Goal: Task Accomplishment & Management: Manage account settings

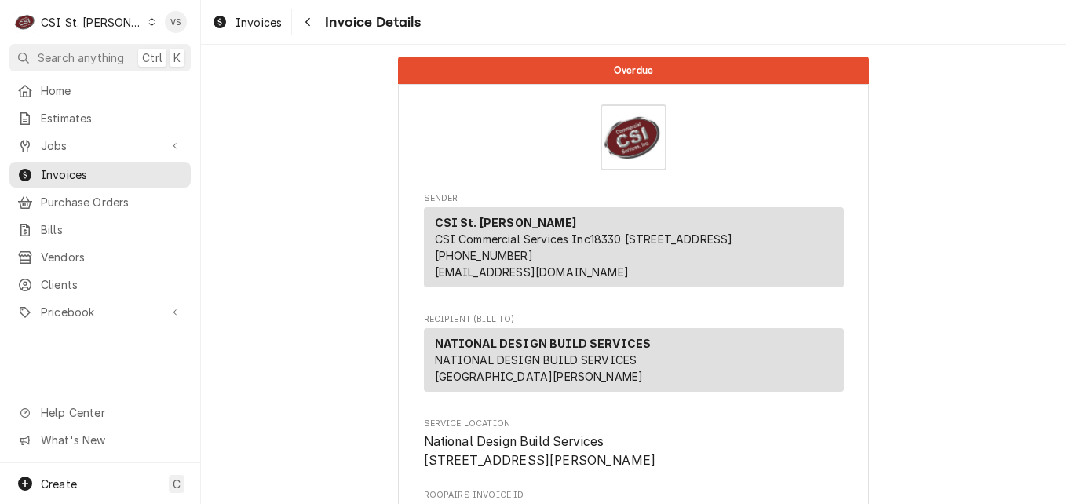
scroll to position [2240, 0]
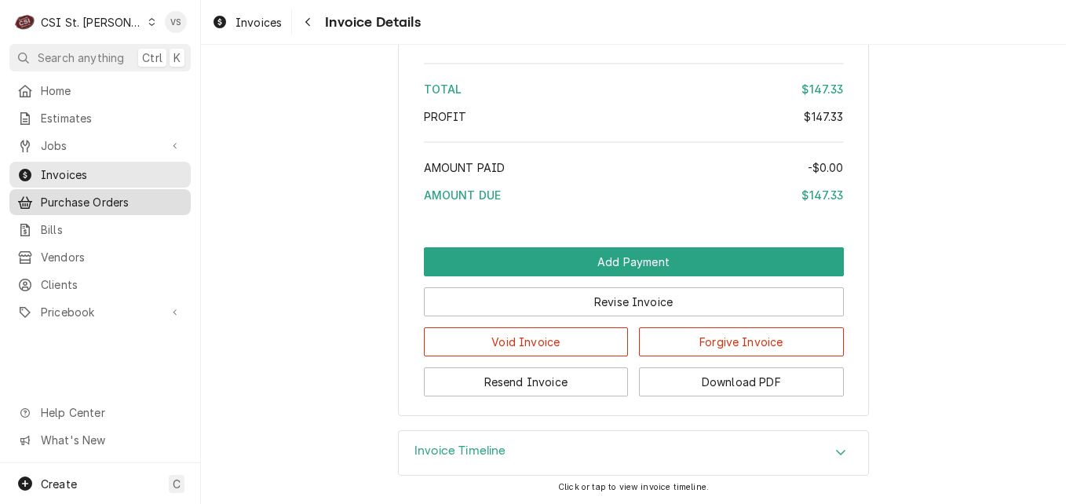
click at [118, 171] on span "Invoices" at bounding box center [112, 174] width 142 height 16
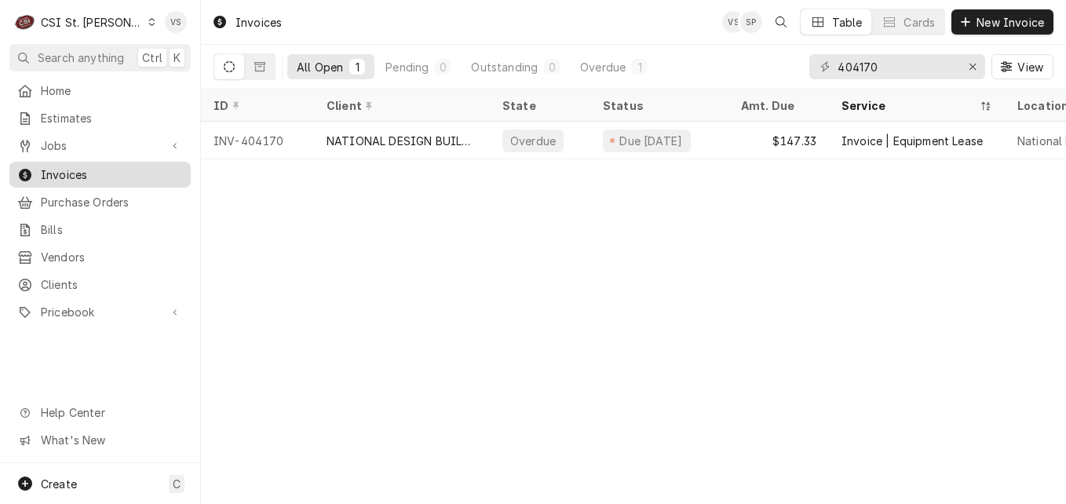
click at [67, 166] on span "Invoices" at bounding box center [112, 174] width 142 height 16
drag, startPoint x: 883, startPoint y: 71, endPoint x: 864, endPoint y: 65, distance: 19.6
click at [864, 65] on input "404170" at bounding box center [896, 66] width 118 height 25
drag, startPoint x: 864, startPoint y: 65, endPoint x: 887, endPoint y: 64, distance: 22.8
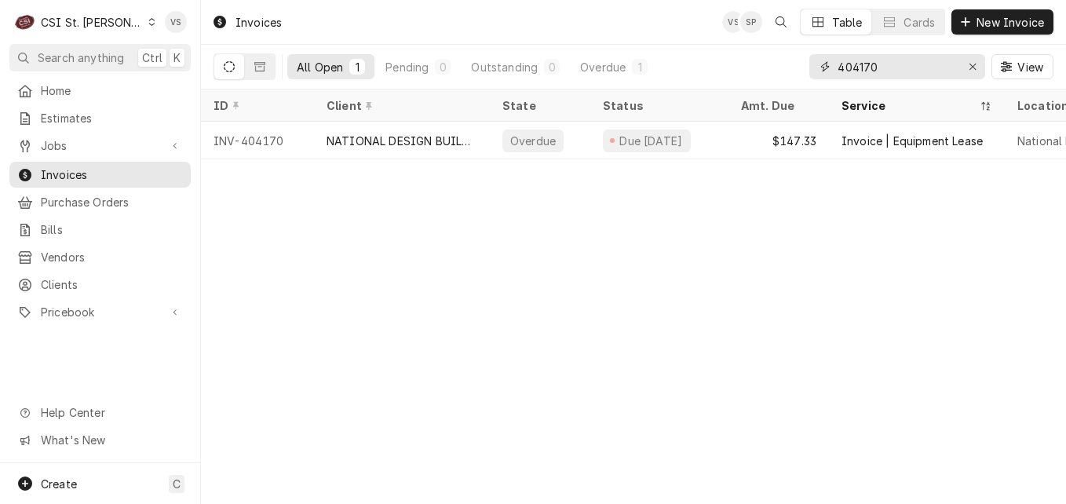
click at [887, 64] on input "404170" at bounding box center [896, 66] width 118 height 25
type input "404139"
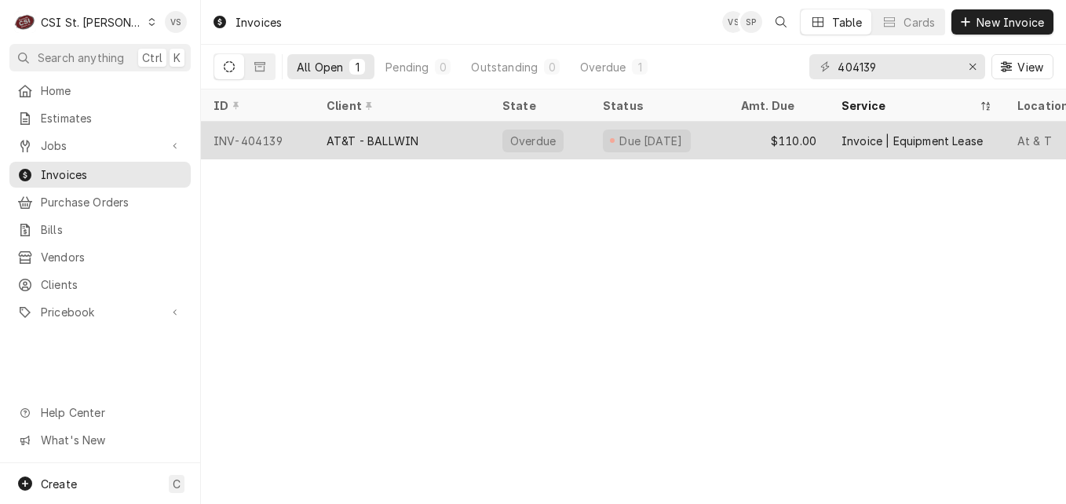
click at [436, 137] on div "AT&T - BALLWIN" at bounding box center [402, 141] width 176 height 38
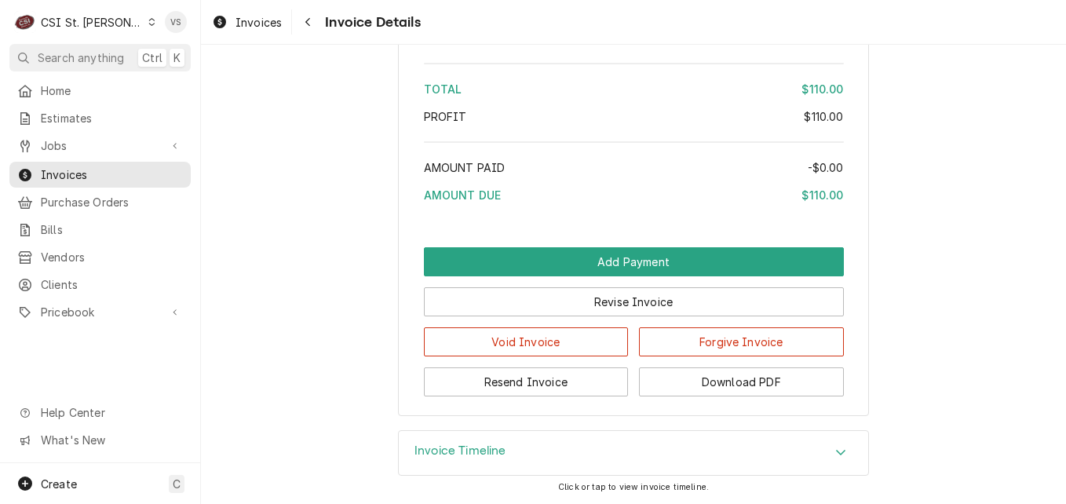
scroll to position [2305, 0]
click at [723, 375] on button "Download PDF" at bounding box center [741, 381] width 205 height 29
click at [142, 171] on span "Invoices" at bounding box center [112, 174] width 142 height 16
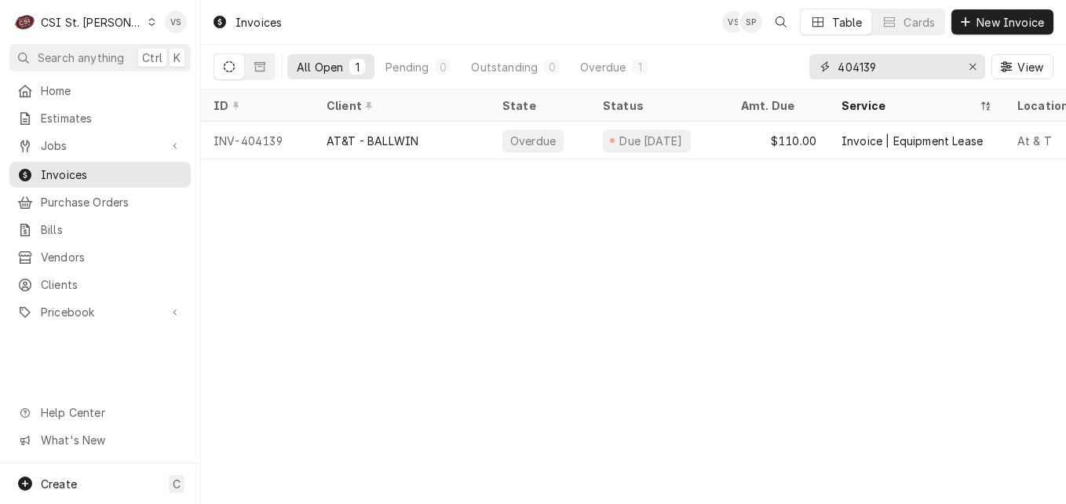
drag, startPoint x: 863, startPoint y: 64, endPoint x: 875, endPoint y: 66, distance: 12.0
click at [890, 64] on input "404139" at bounding box center [896, 66] width 118 height 25
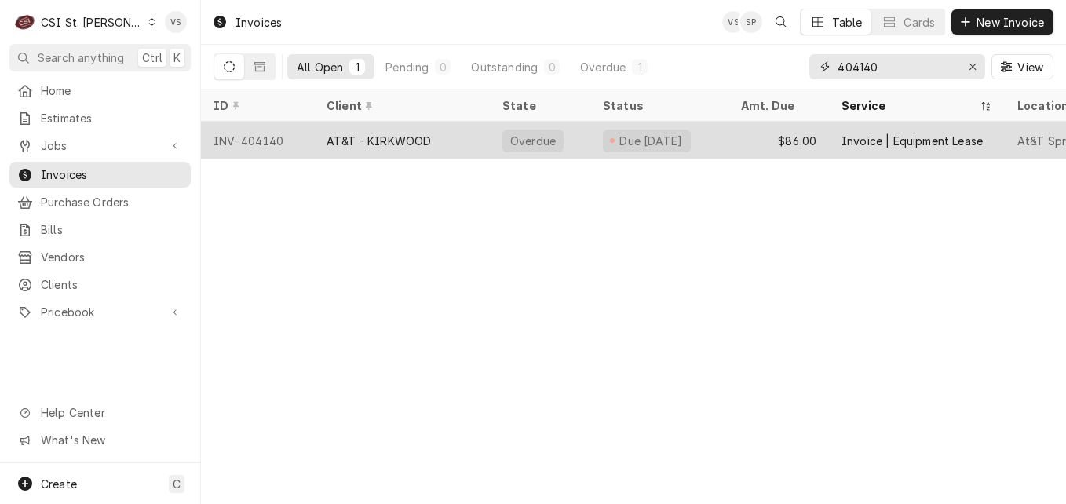
type input "404140"
click at [324, 143] on div "AT&T - KIRKWOOD" at bounding box center [402, 141] width 176 height 38
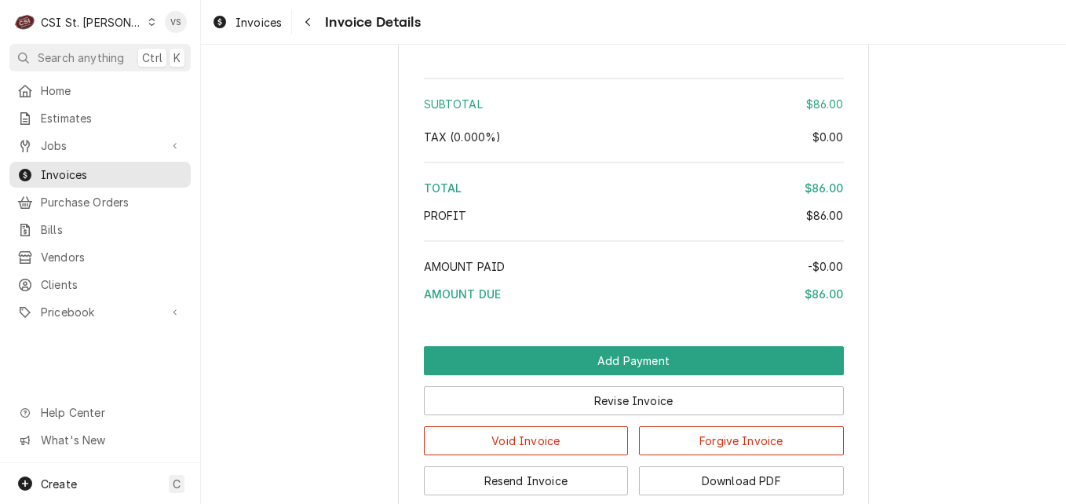
scroll to position [2305, 0]
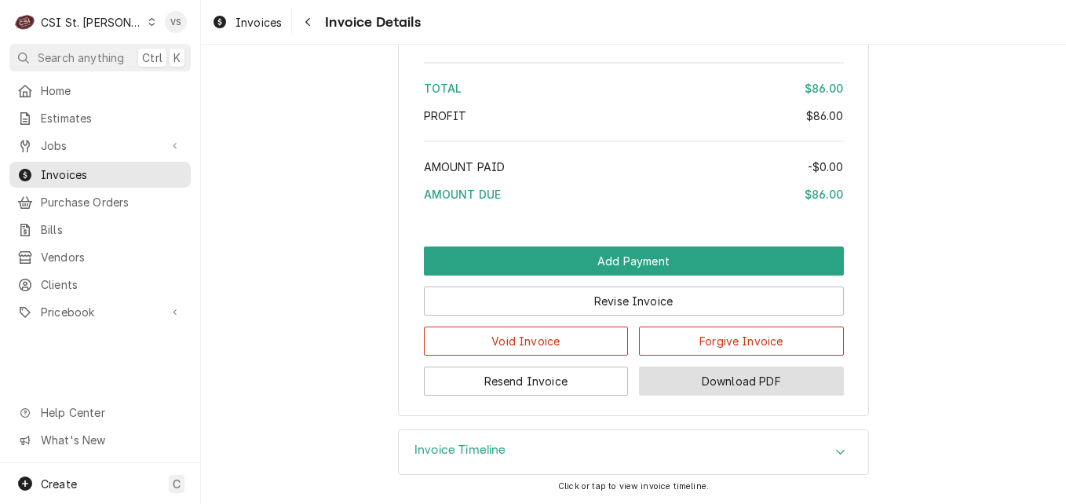
click at [701, 380] on button "Download PDF" at bounding box center [741, 380] width 205 height 29
drag, startPoint x: 326, startPoint y: 196, endPoint x: 316, endPoint y: 201, distance: 11.2
click at [152, 181] on link "Invoices" at bounding box center [99, 175] width 181 height 26
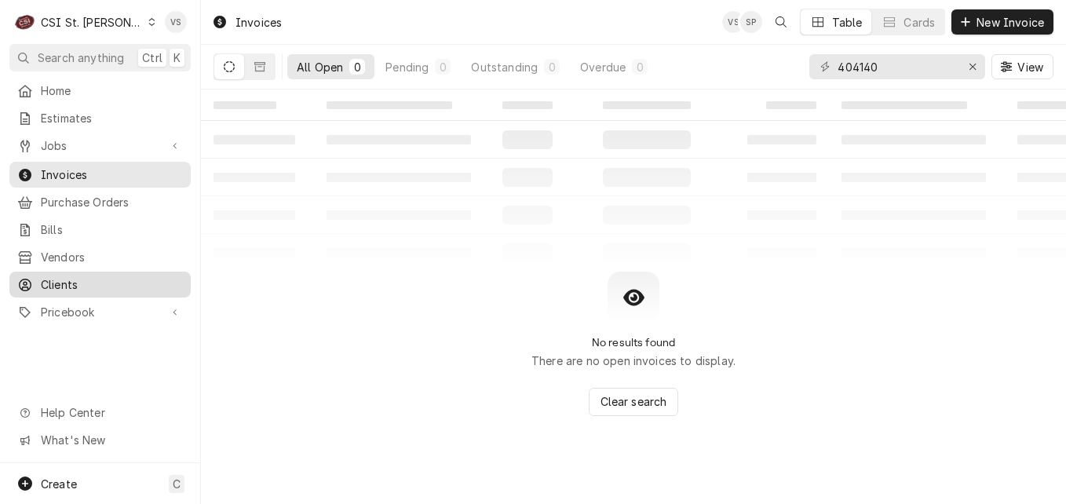
click at [83, 276] on span "Clients" at bounding box center [112, 284] width 142 height 16
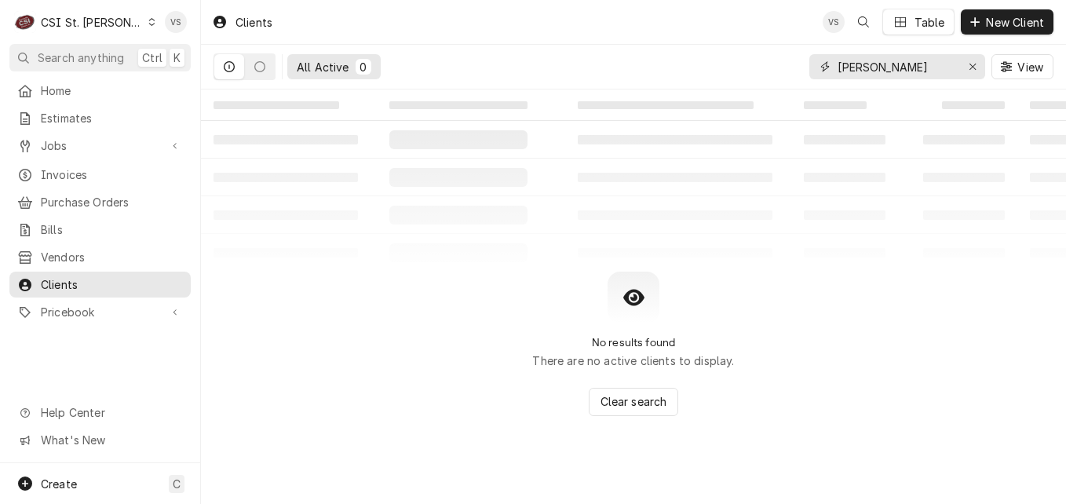
drag, startPoint x: 906, startPoint y: 63, endPoint x: 809, endPoint y: 62, distance: 96.5
click at [809, 62] on div "WASHBURN" at bounding box center [897, 66] width 176 height 25
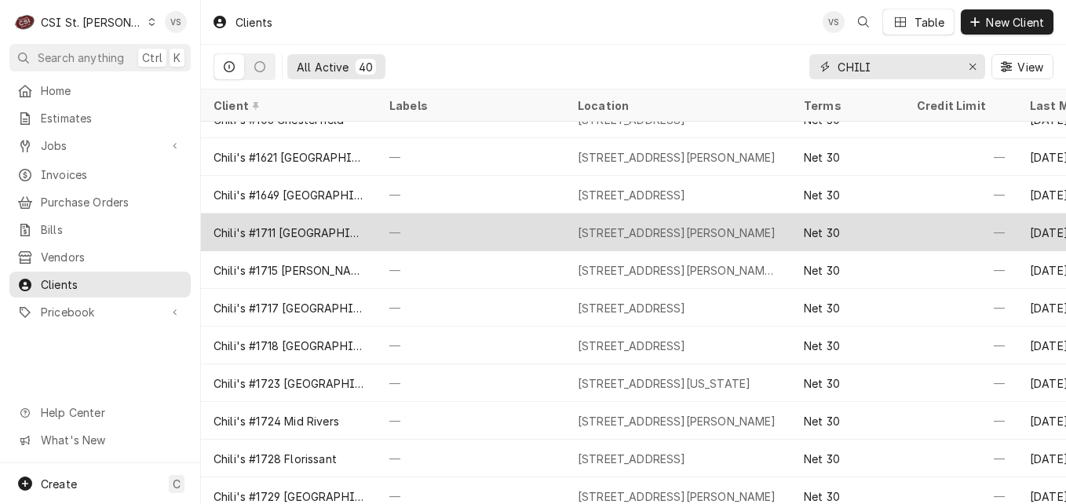
scroll to position [313, 0]
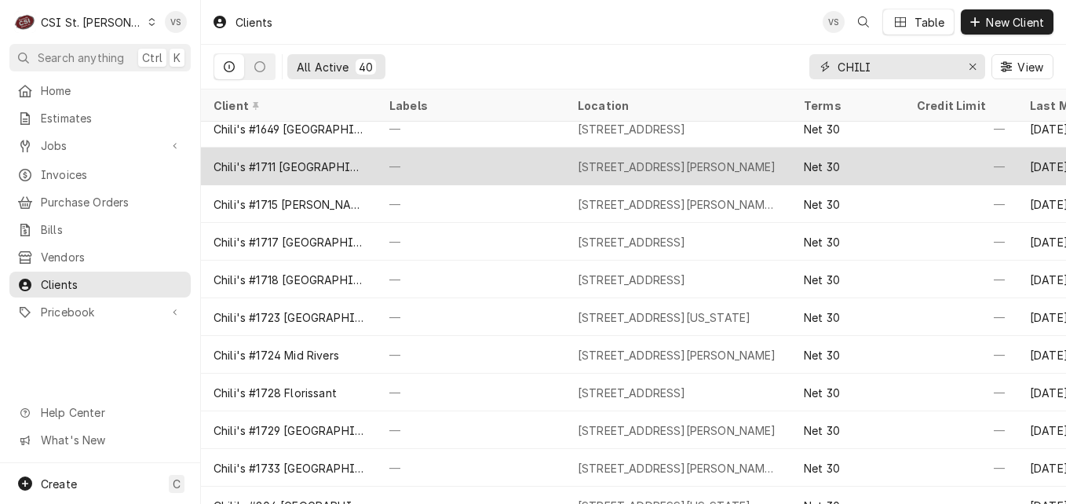
type input "CHILI"
click at [359, 169] on div "Chili's #1711 [GEOGRAPHIC_DATA][PERSON_NAME]" at bounding box center [289, 167] width 176 height 38
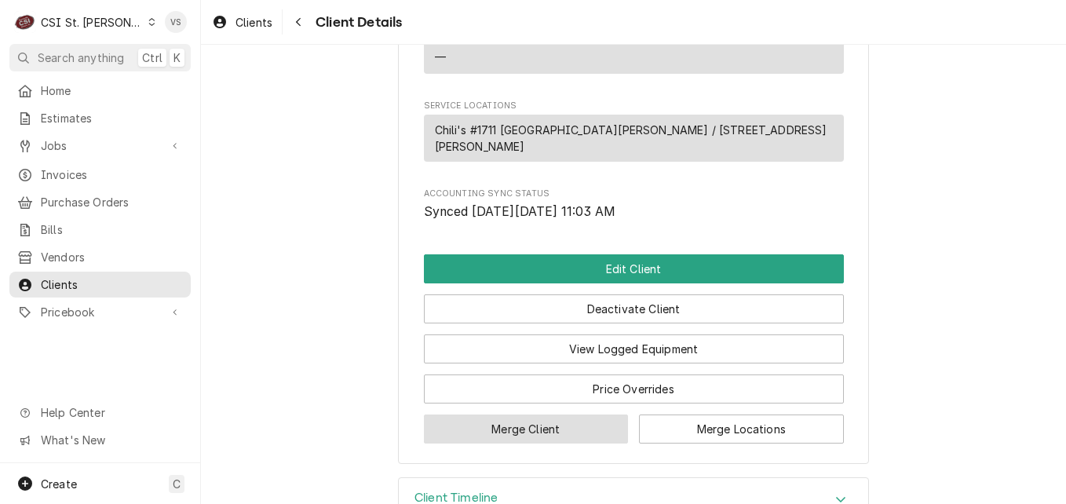
scroll to position [799, 0]
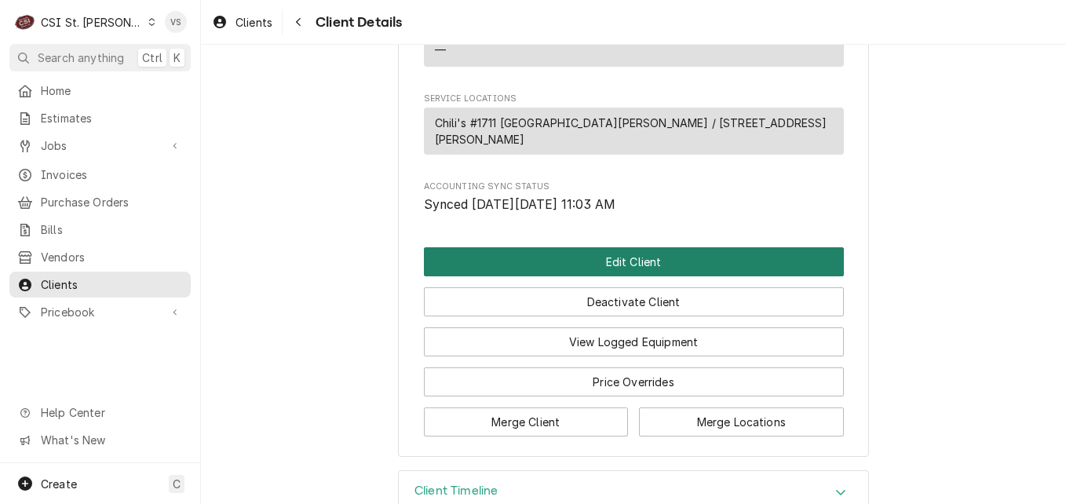
click at [581, 247] on button "Edit Client" at bounding box center [634, 261] width 420 height 29
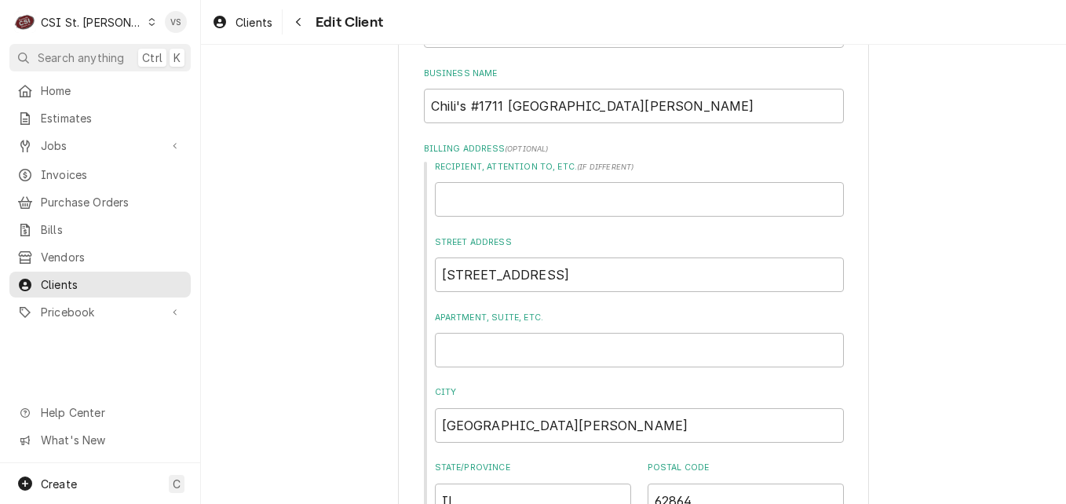
scroll to position [235, 0]
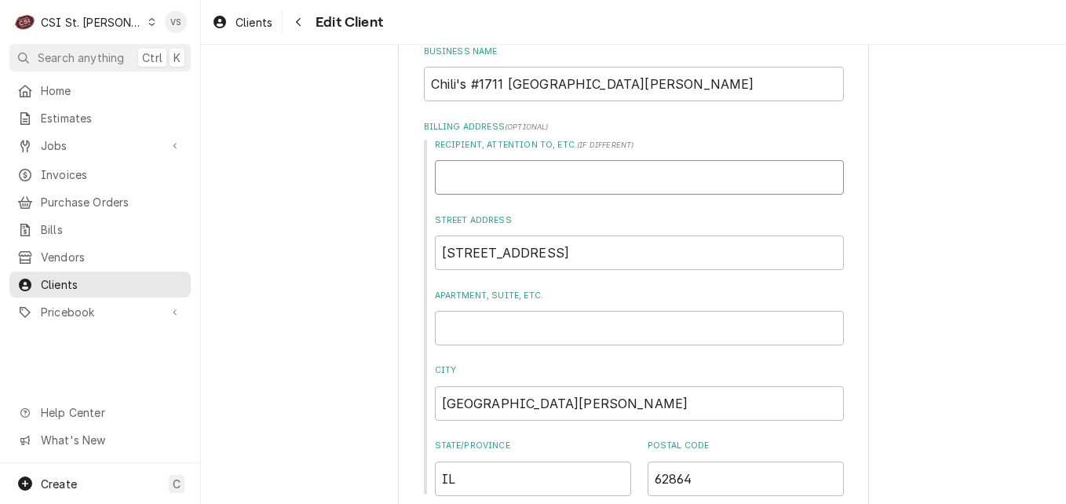
click at [461, 184] on input "Recipient, Attention To, etc. ( if different )" at bounding box center [639, 177] width 409 height 35
type textarea "x"
type input "G"
type textarea "x"
type input "GI"
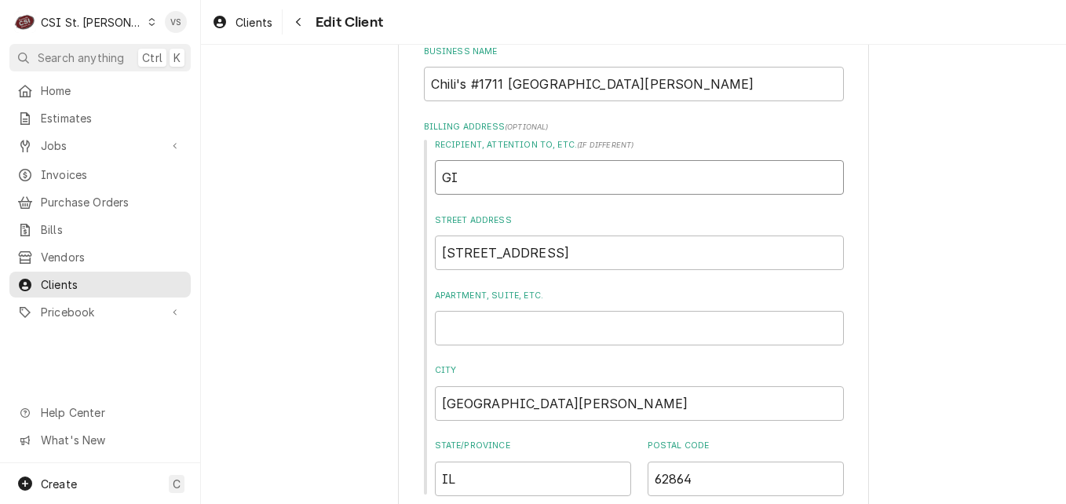
type textarea "x"
type input "GIV"
type textarea "x"
type input "GIVE"
type textarea "x"
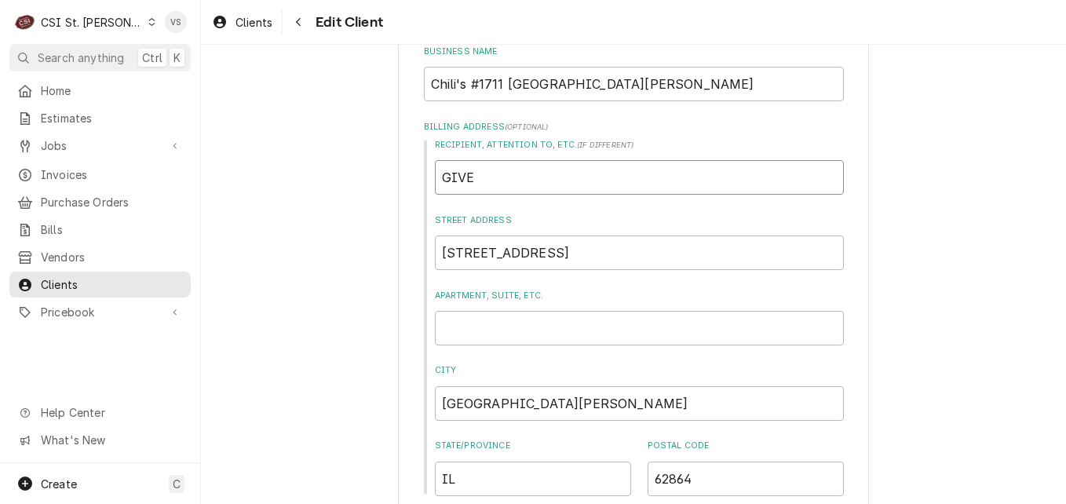
type input "GIVE"
type textarea "x"
type input "GIVE T"
type textarea "x"
type input "GIVE TO"
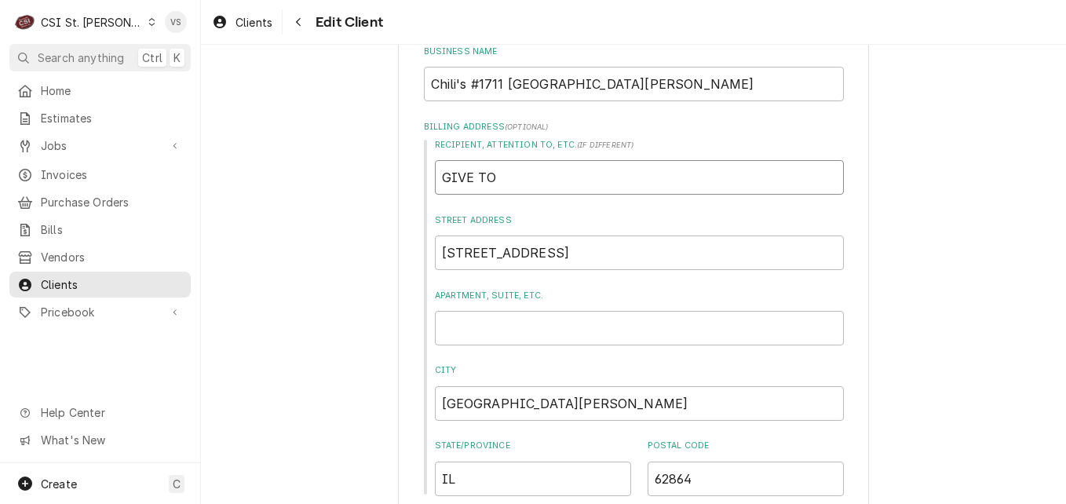
type textarea "x"
type input "GIVE TO"
type textarea "x"
type input "GIVE TO V"
type textarea "x"
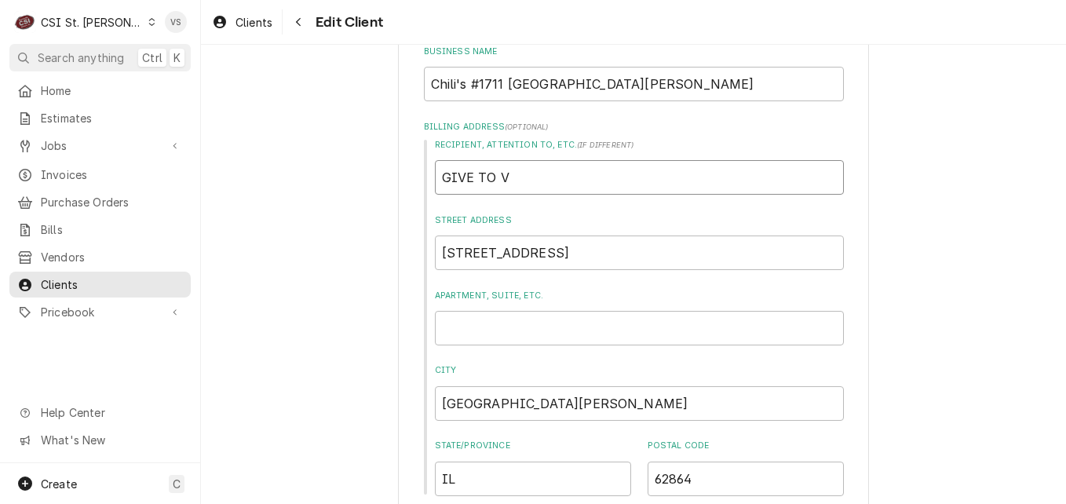
type input "GIVE TO VI"
type textarea "x"
type input "GIVE TO VIC"
type textarea "x"
type input "GIVE TO VICK"
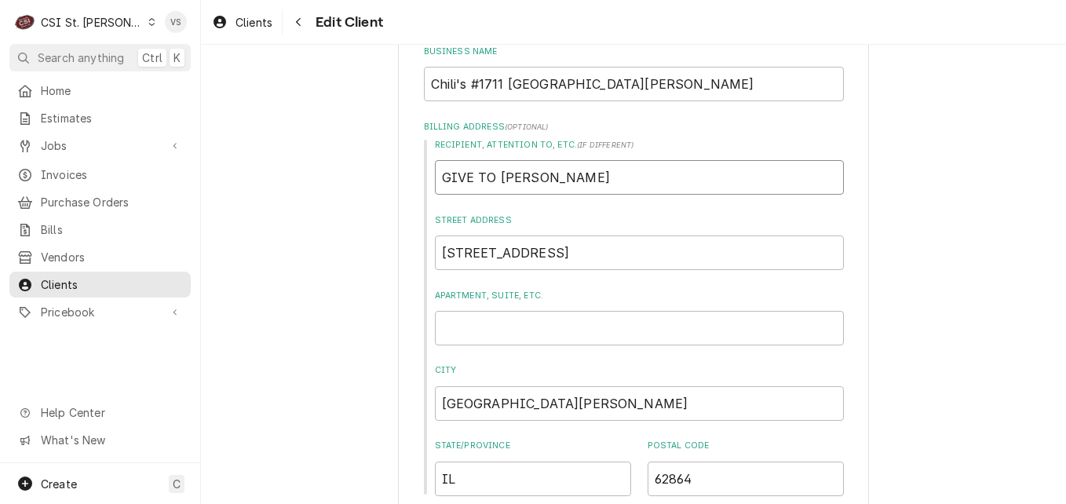
type textarea "x"
type input "GIVE TO VICKY"
type textarea "x"
type input "GIVE TO VICKY-"
type textarea "x"
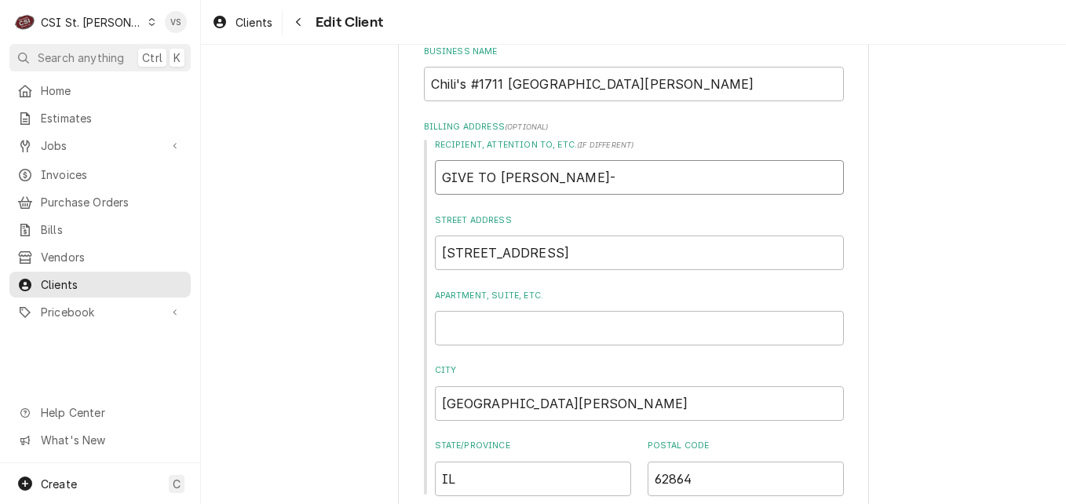
type input "GIVE TO VICKY-C"
type textarea "x"
type input "GIVE TO VICKY-CO"
type textarea "x"
type input "GIVE TO VICKY-COR"
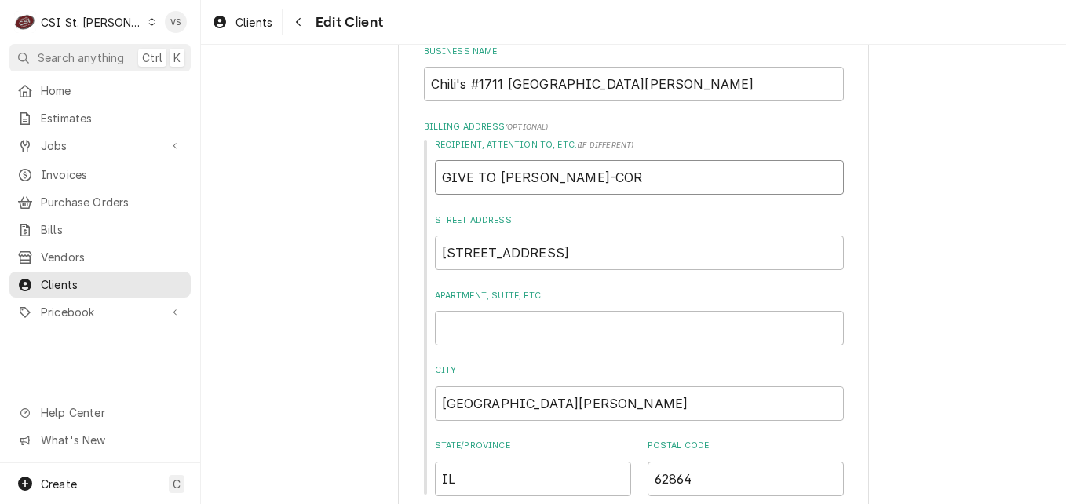
type textarea "x"
type input "GIVE TO VICKY-CORR"
type textarea "x"
type input "GIVE TO VICKY-CORRI"
type textarea "x"
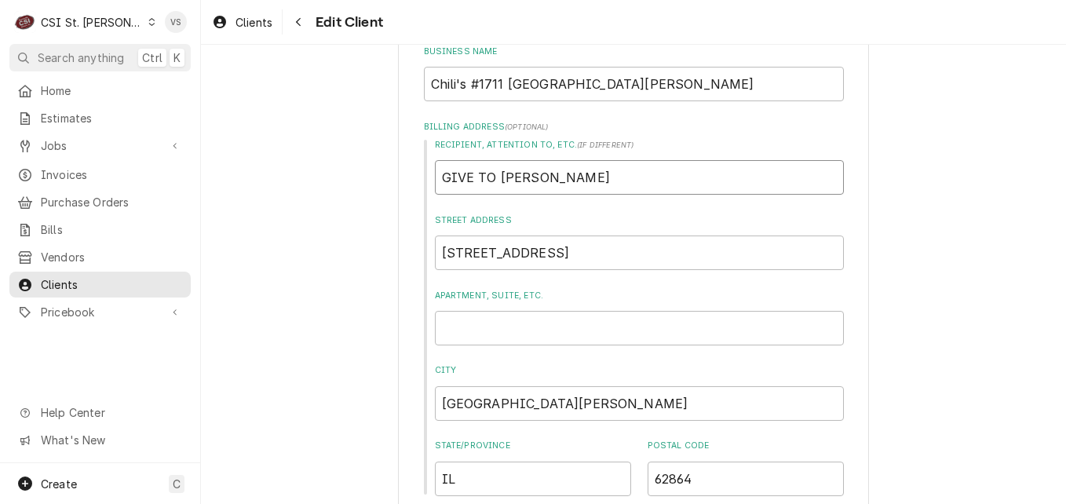
type input "GIVE TO VICKY-CORRIG"
type textarea "x"
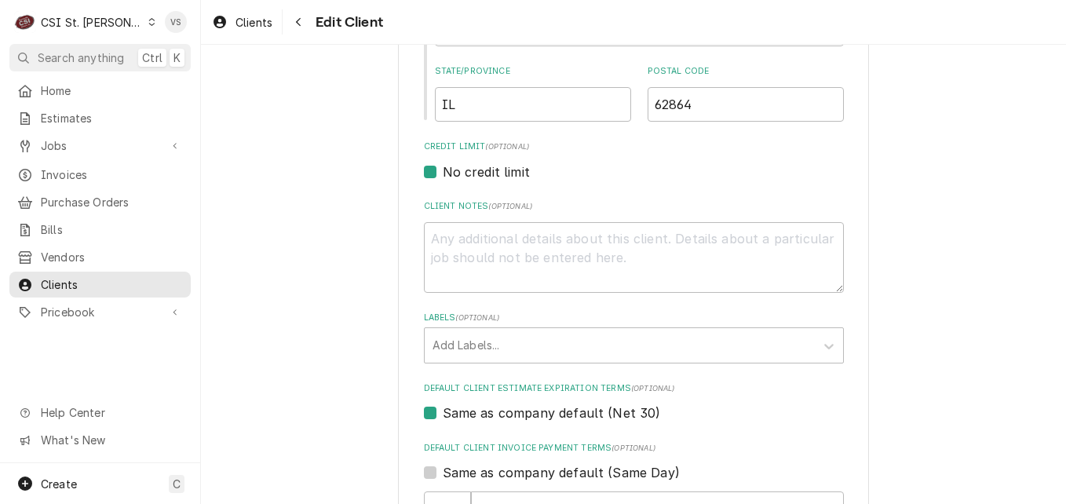
scroll to position [628, 0]
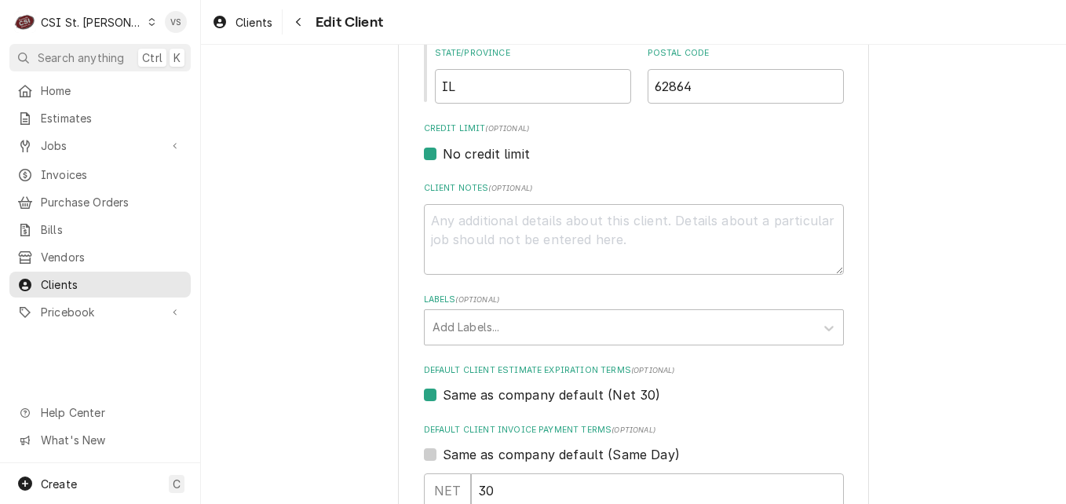
type input "GIVE TO VICKY-CORRIGO"
click at [447, 219] on textarea "Client Notes ( optional )" at bounding box center [634, 239] width 420 height 71
type textarea "x"
type textarea "n"
type textarea "x"
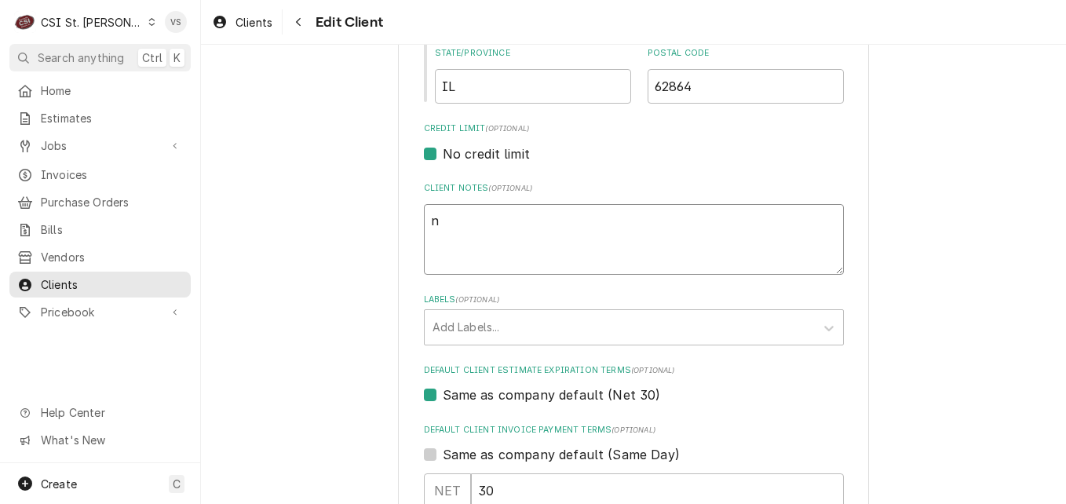
type textarea "nE"
type textarea "x"
type textarea "nEE"
type textarea "x"
type textarea "nE"
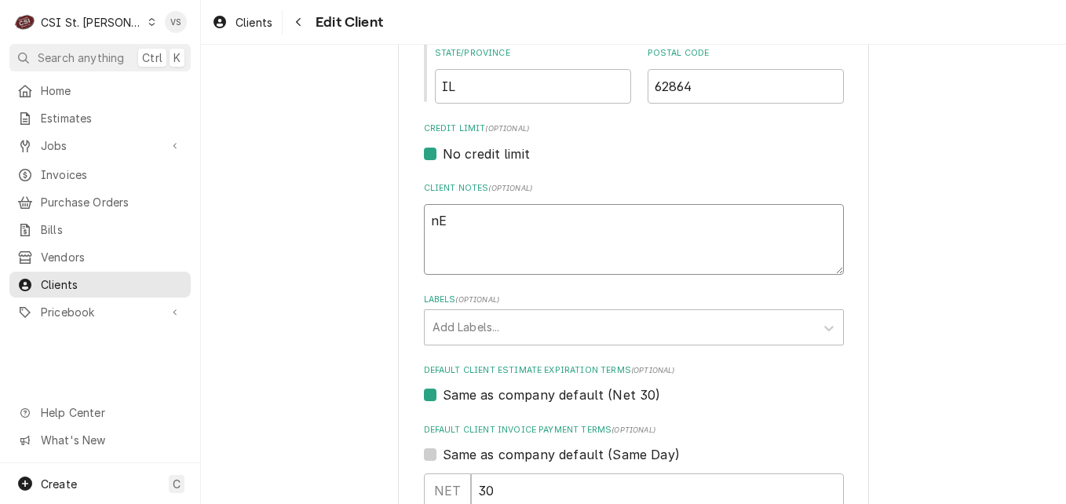
type textarea "x"
type textarea "n"
type textarea "x"
type textarea "n"
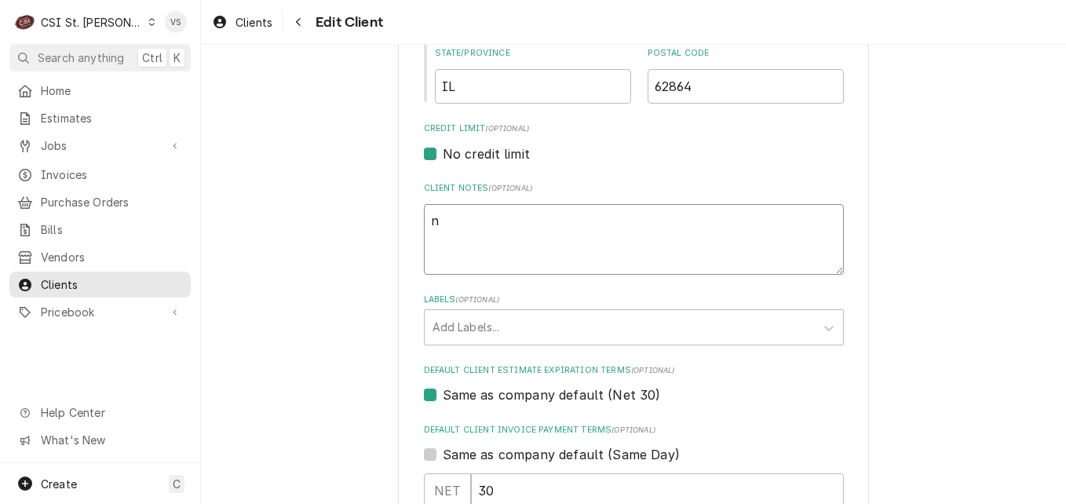
type textarea "x"
type textarea "N"
type textarea "x"
type textarea "NE"
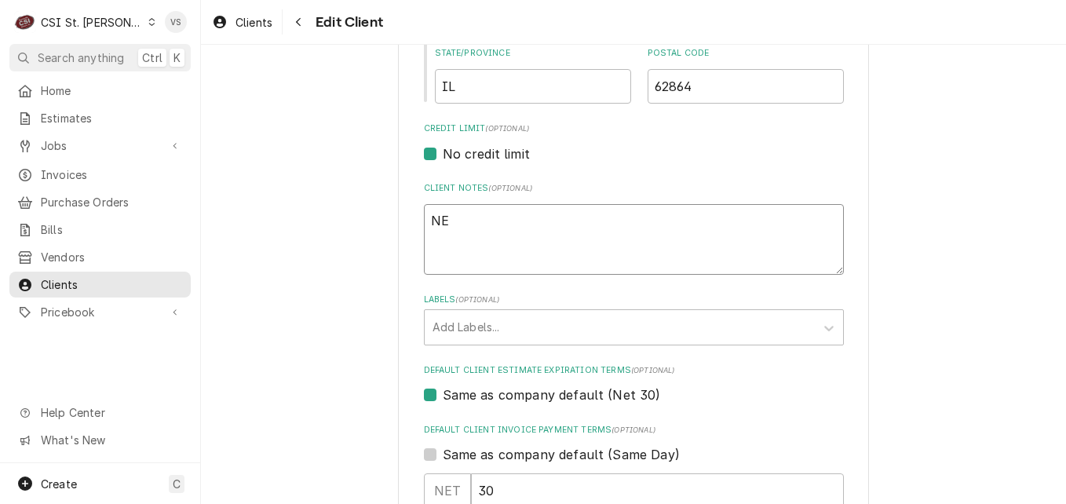
type textarea "x"
type textarea "NEE"
type textarea "x"
type textarea "NEED"
type textarea "x"
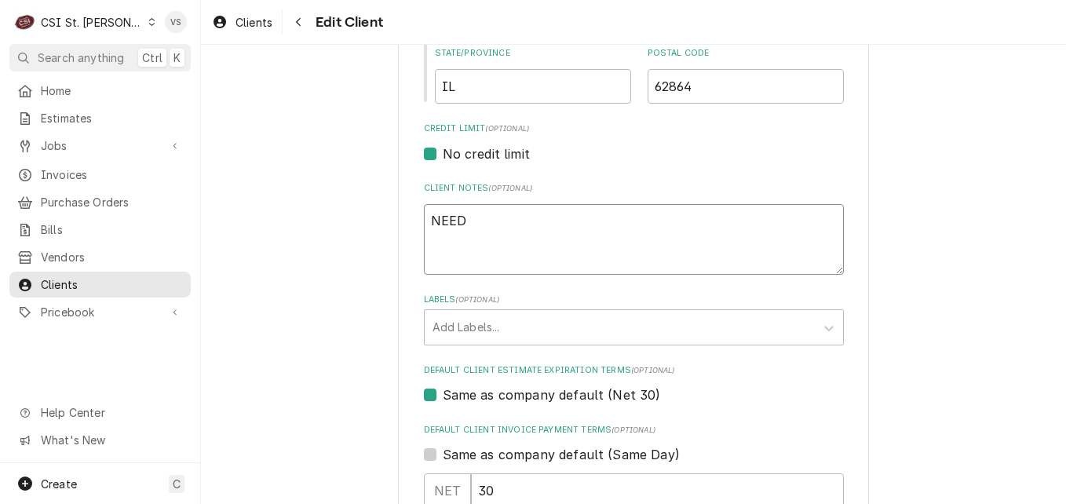
type textarea "NEEDS"
type textarea "x"
type textarea "NEEDS"
type textarea "x"
type textarea "NEEDS C"
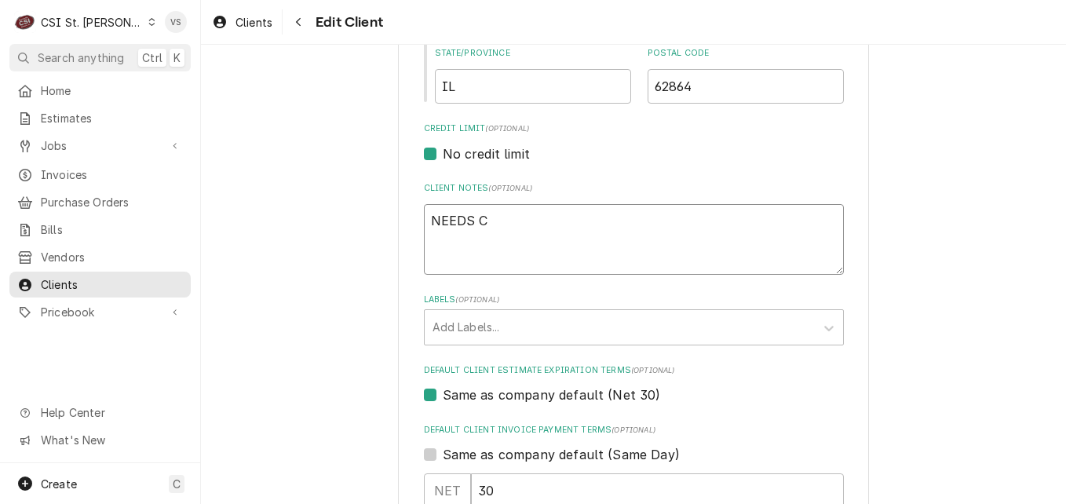
type textarea "x"
type textarea "NEEDS CO"
type textarea "x"
type textarea "NEEDS COR"
type textarea "x"
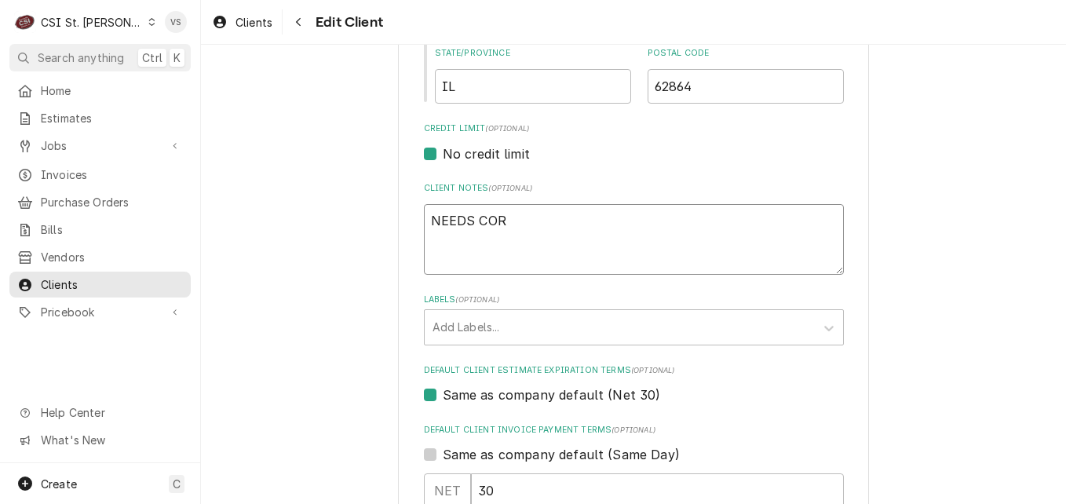
type textarea "NEEDS CORR"
type textarea "x"
type textarea "NEEDS CORRI"
type textarea "x"
type textarea "NEEDS CORRIG"
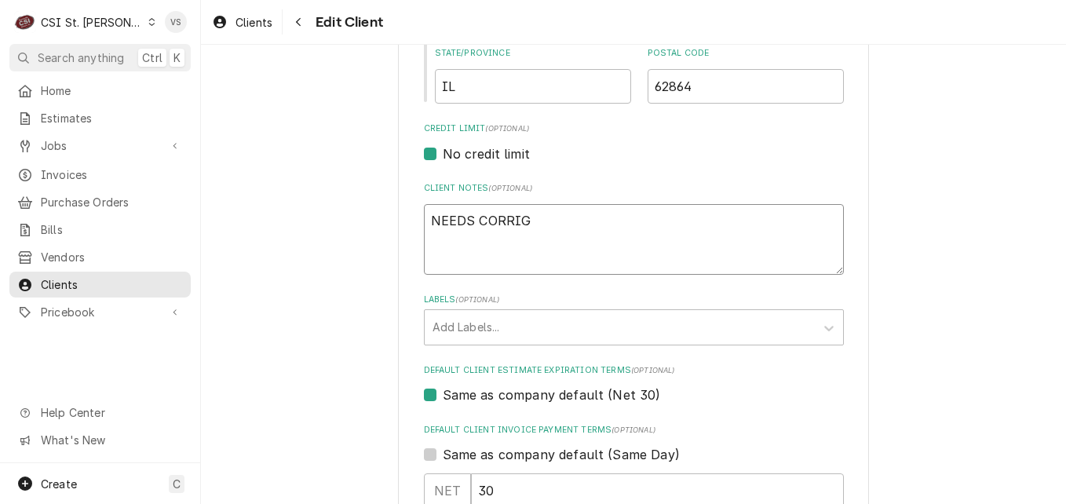
type textarea "x"
type textarea "NEEDS CORRIGO"
type textarea "x"
type textarea "NEEDS CORRIGO"
type textarea "x"
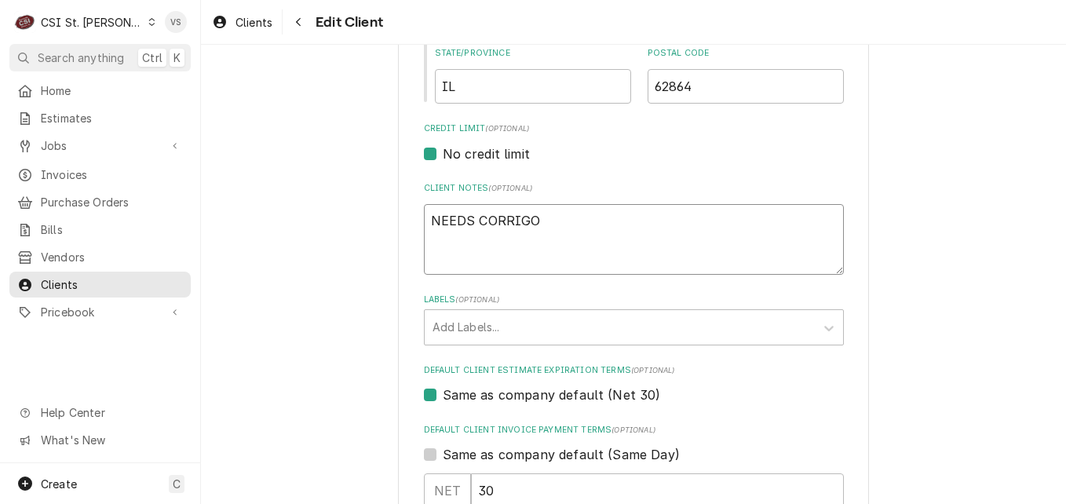
type textarea "NEEDS CORRIGO N"
type textarea "x"
type textarea "NEEDS CORRIGO NU"
type textarea "x"
type textarea "NEEDS CORRIGO NUM"
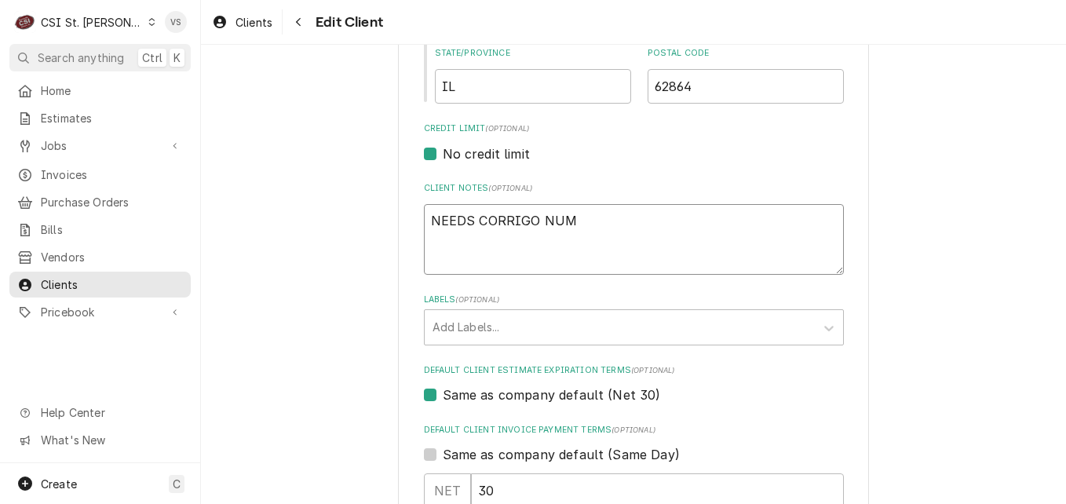
type textarea "x"
type textarea "NEEDS CORRIGO NUMB"
type textarea "x"
type textarea "NEEDS CORRIGO NUMBE"
type textarea "x"
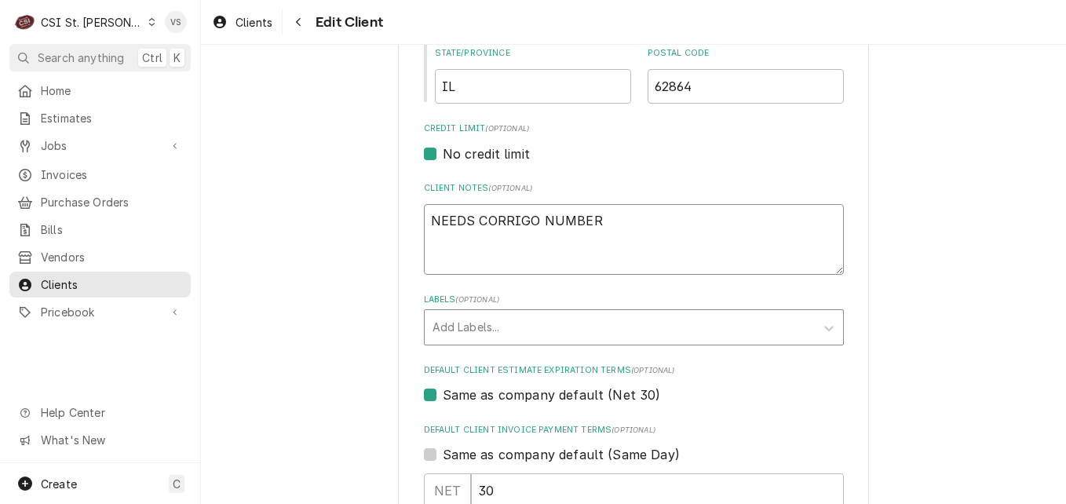
type textarea "NEEDS CORRIGO NUMBER"
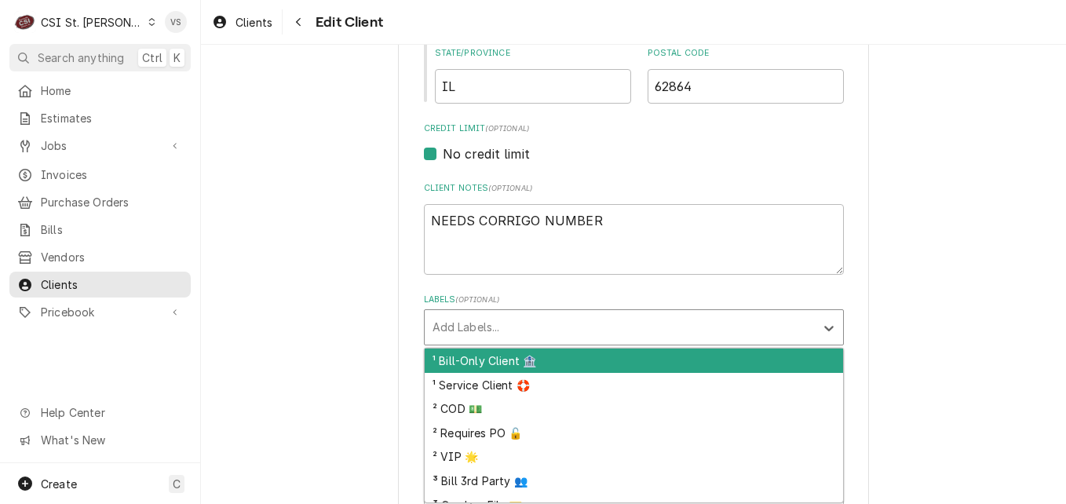
click at [470, 317] on div "Labels" at bounding box center [619, 327] width 374 height 28
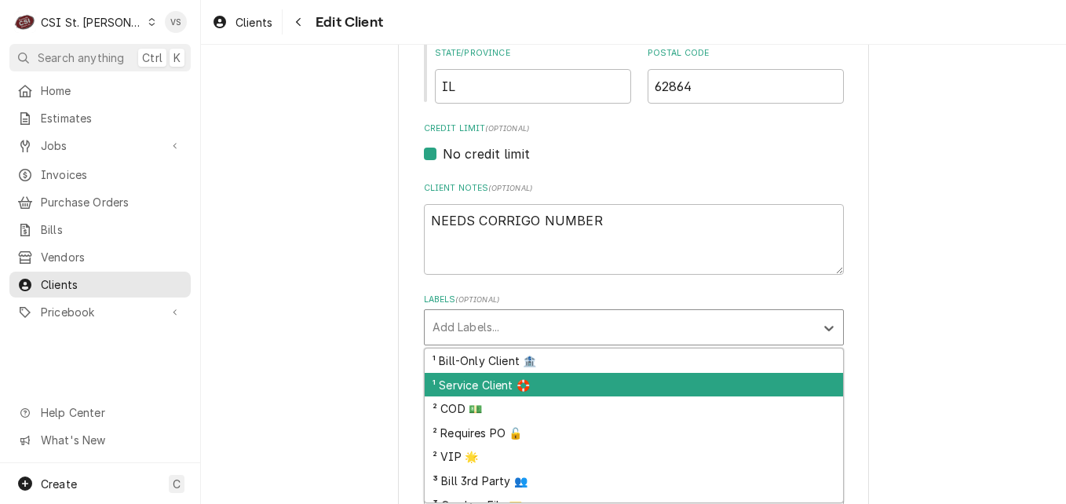
scroll to position [78, 0]
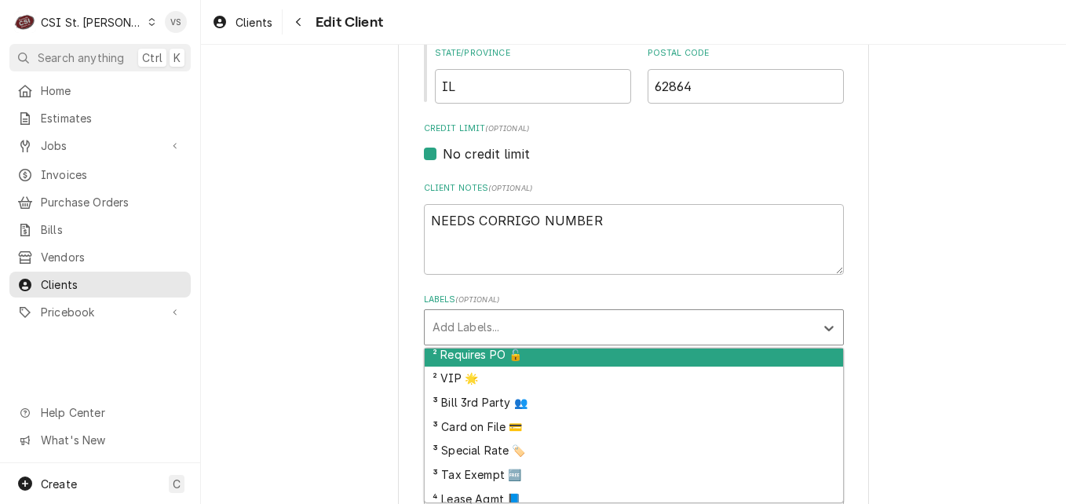
click at [476, 359] on div "² Requires PO 🔓" at bounding box center [634, 354] width 418 height 24
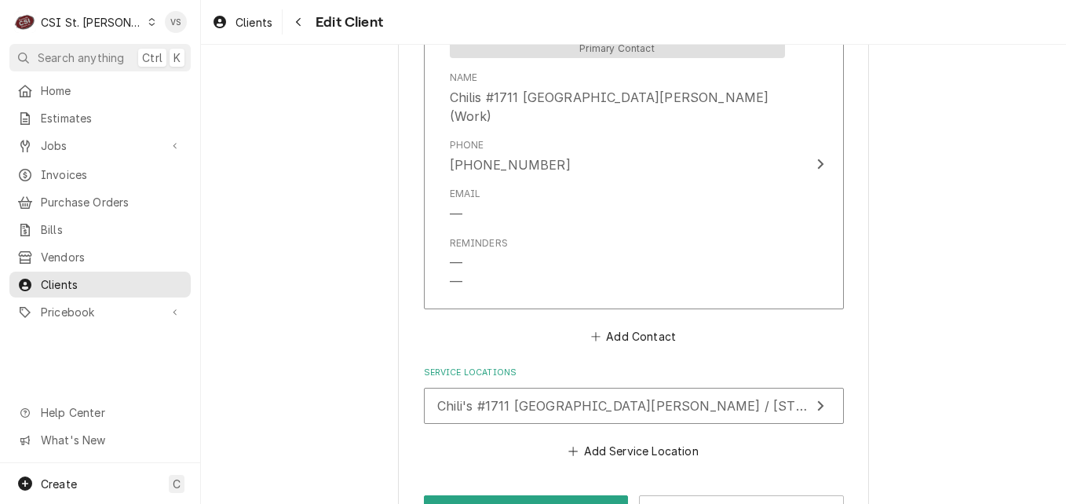
scroll to position [1562, 0]
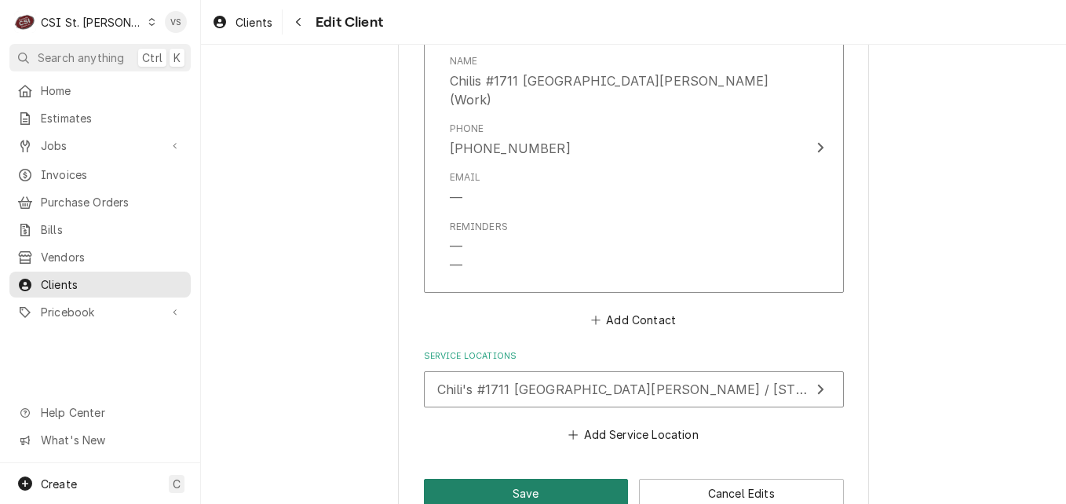
click at [545, 479] on button "Save" at bounding box center [526, 493] width 205 height 29
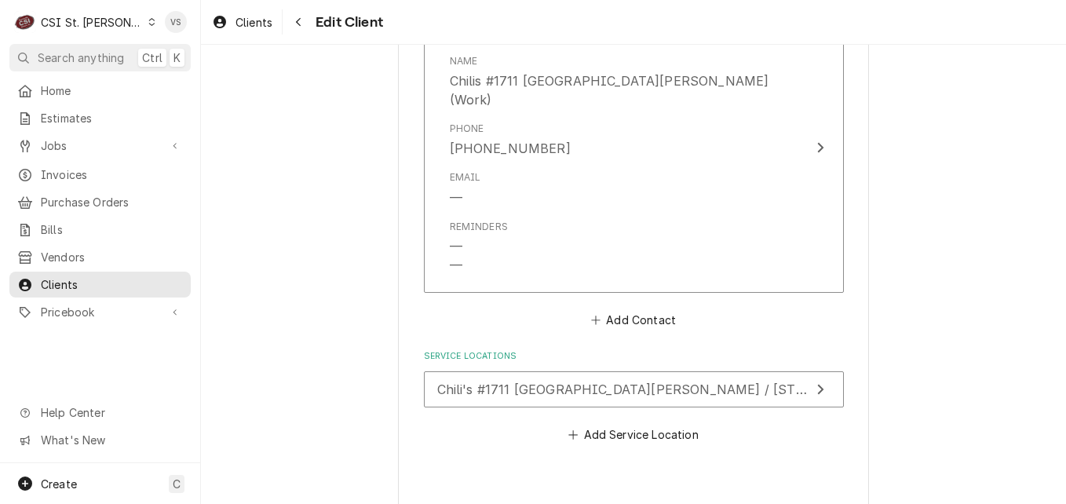
type textarea "x"
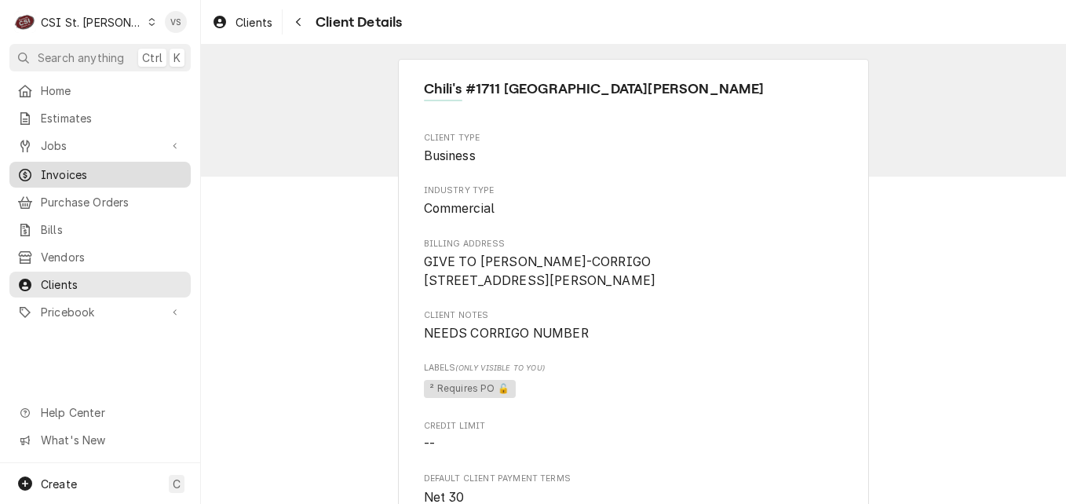
click at [71, 167] on span "Invoices" at bounding box center [112, 174] width 142 height 16
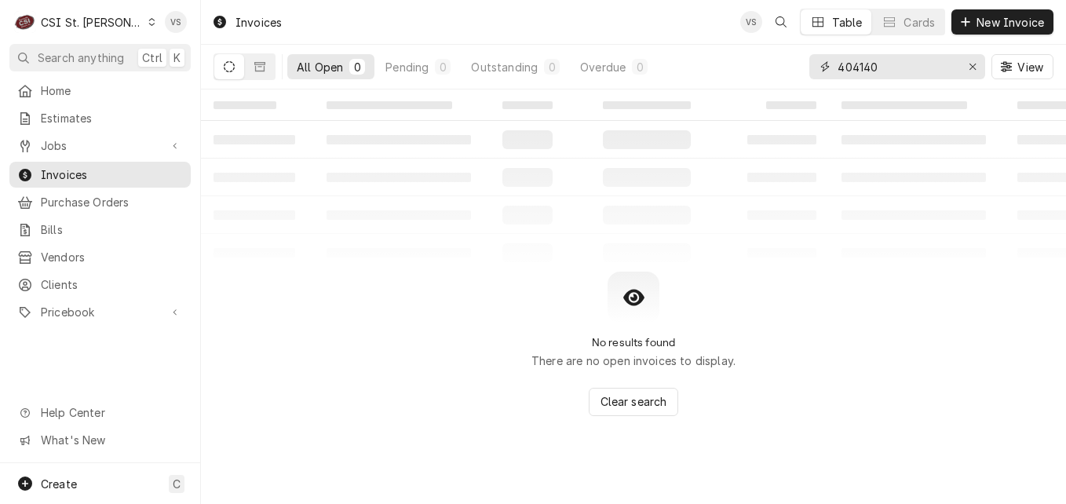
drag, startPoint x: 881, startPoint y: 69, endPoint x: 852, endPoint y: 65, distance: 29.3
click at [852, 67] on input "404140" at bounding box center [896, 66] width 118 height 25
click at [853, 64] on input "404140" at bounding box center [896, 66] width 118 height 25
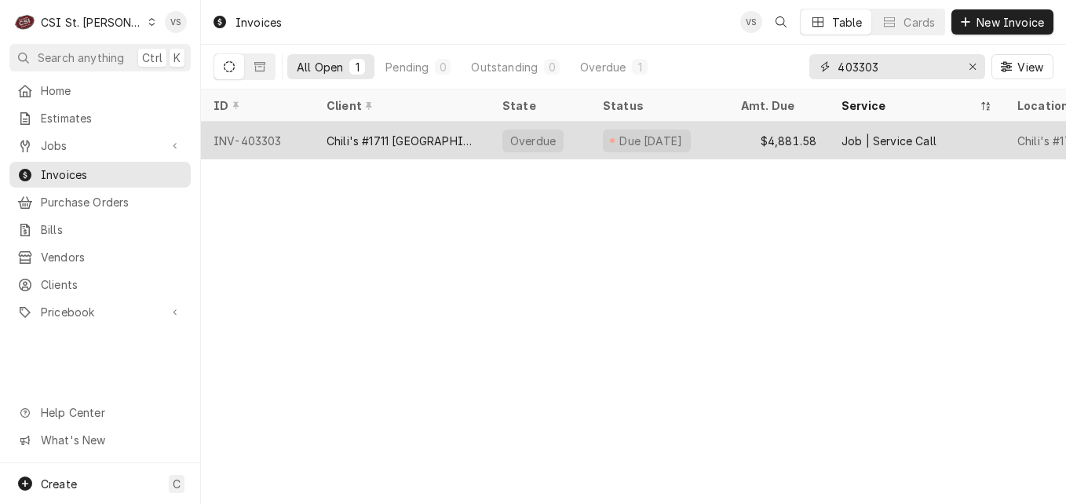
type input "403303"
click at [376, 138] on div "Chili's #1711 [GEOGRAPHIC_DATA][PERSON_NAME]" at bounding box center [401, 141] width 151 height 16
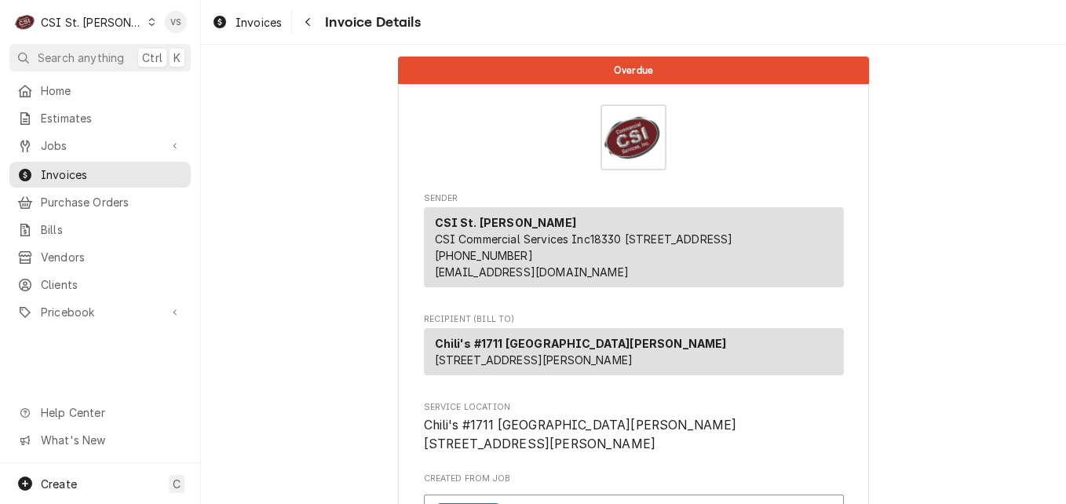
scroll to position [392, 0]
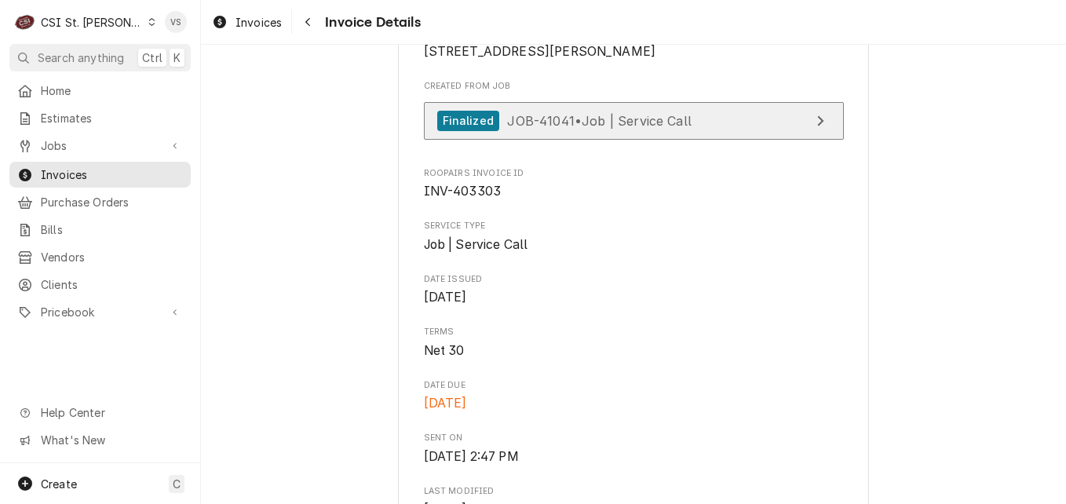
click at [616, 128] on span "JOB-41041 • Job | Service Call" at bounding box center [599, 120] width 184 height 16
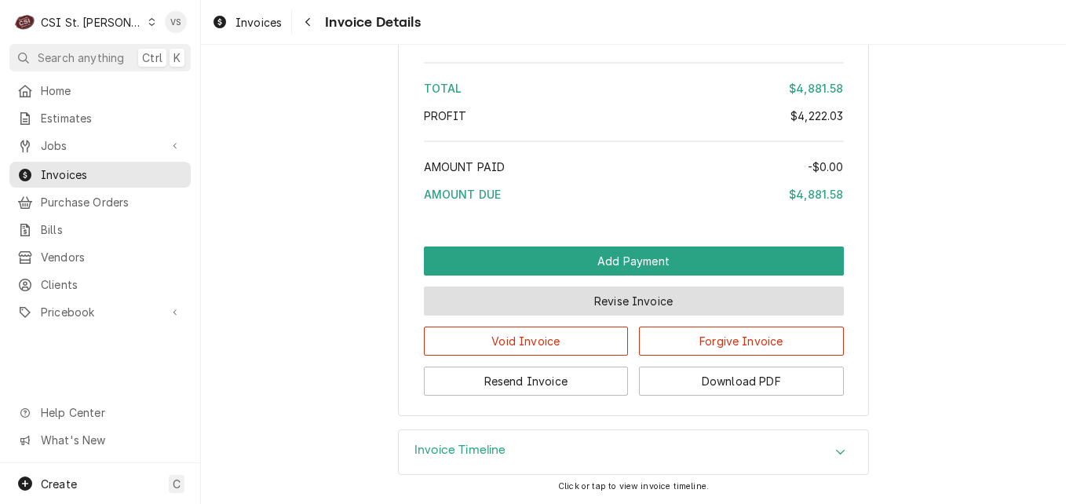
scroll to position [3855, 0]
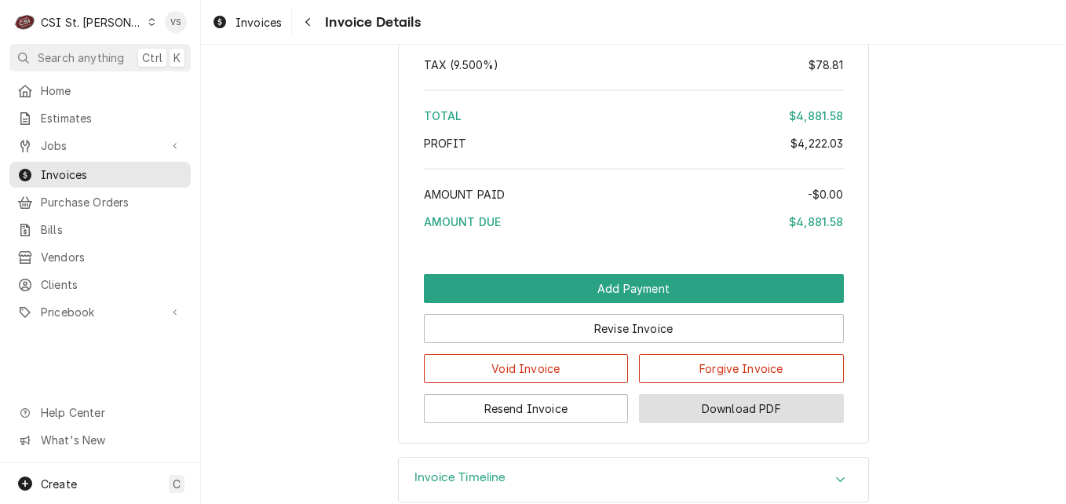
click at [762, 423] on button "Download PDF" at bounding box center [741, 408] width 205 height 29
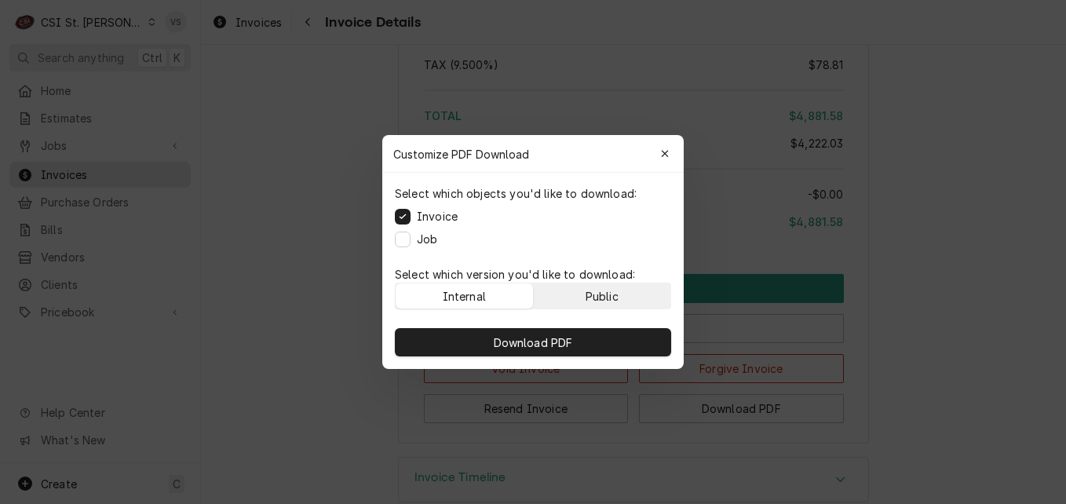
click at [605, 290] on div "Public" at bounding box center [601, 296] width 33 height 16
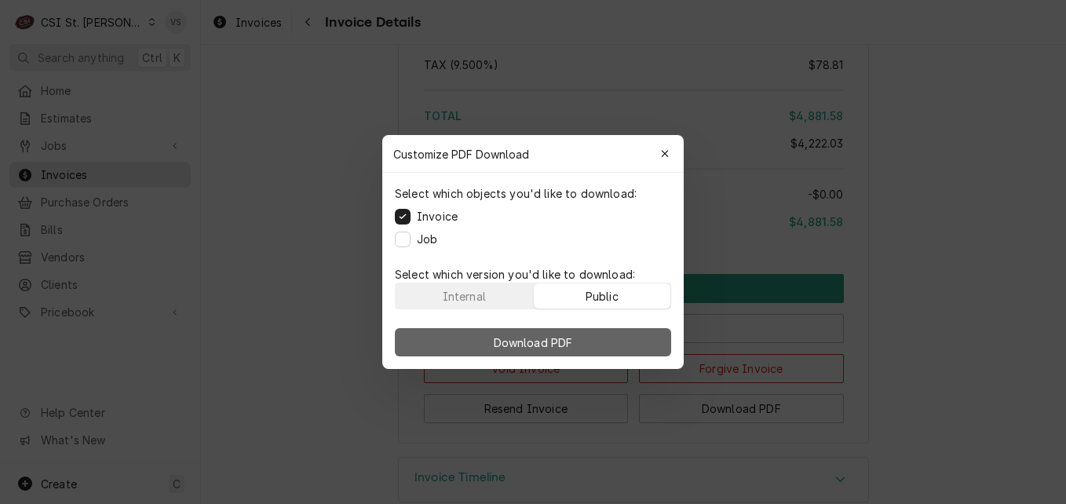
click at [597, 341] on button "Download PDF" at bounding box center [533, 342] width 276 height 28
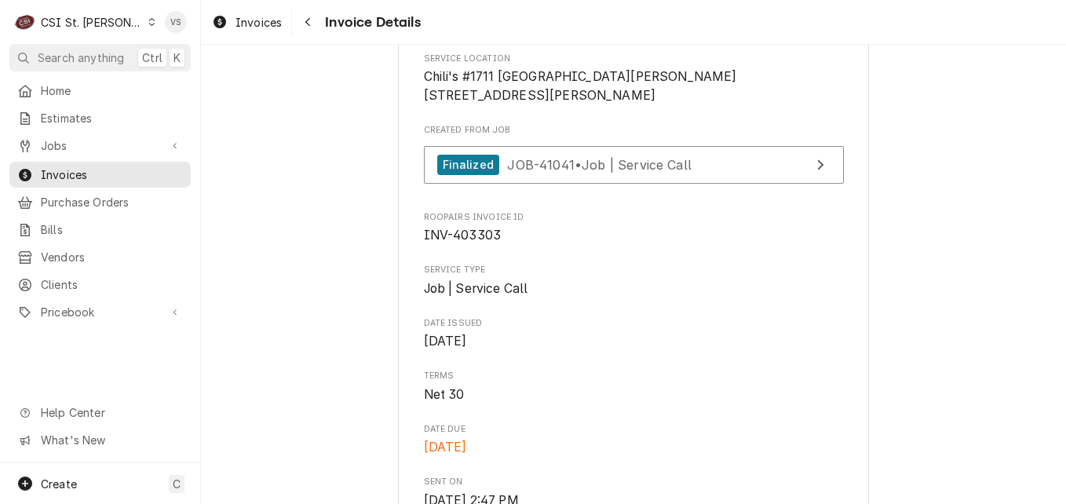
scroll to position [324, 0]
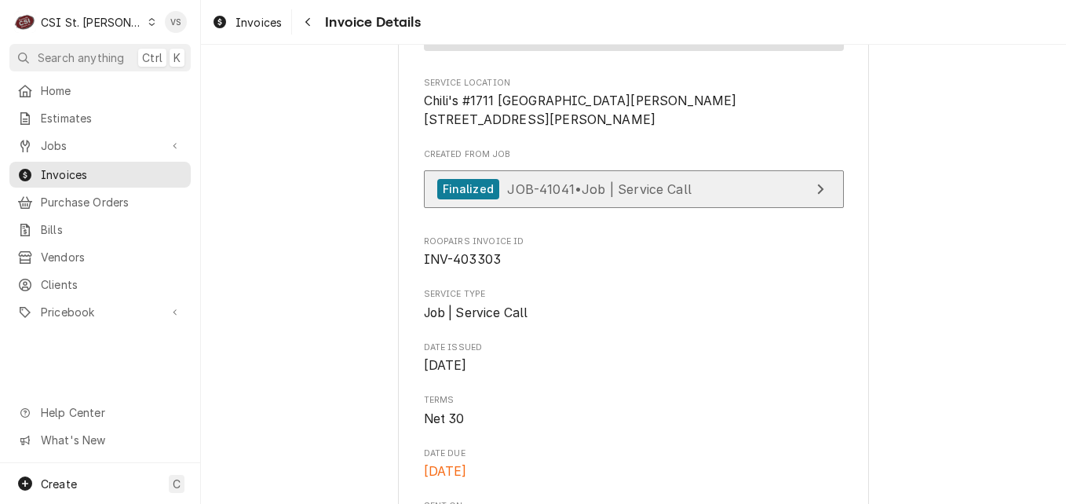
click at [642, 196] on span "JOB-41041 • Job | Service Call" at bounding box center [599, 188] width 184 height 16
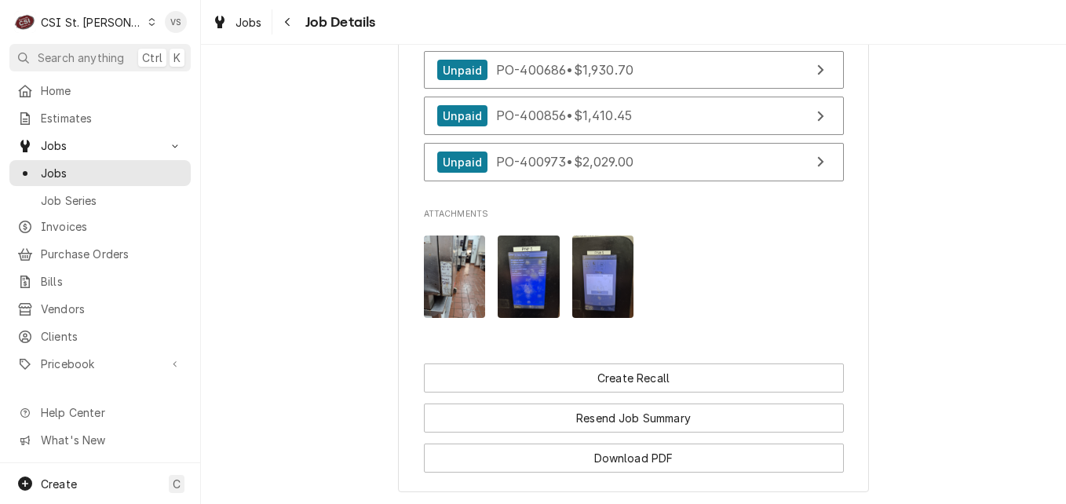
scroll to position [2119, 0]
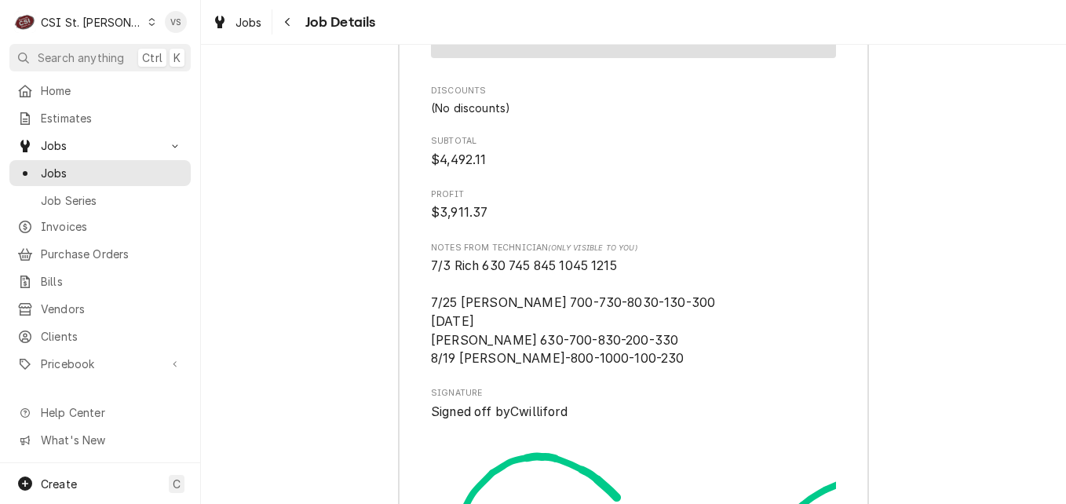
scroll to position [6345, 0]
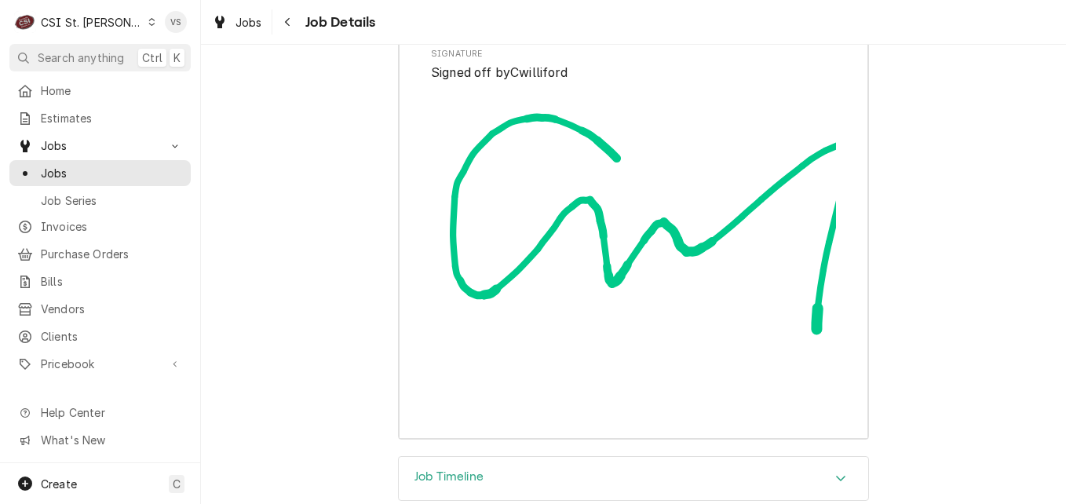
click at [838, 472] on icon "Accordion Header" at bounding box center [840, 478] width 11 height 13
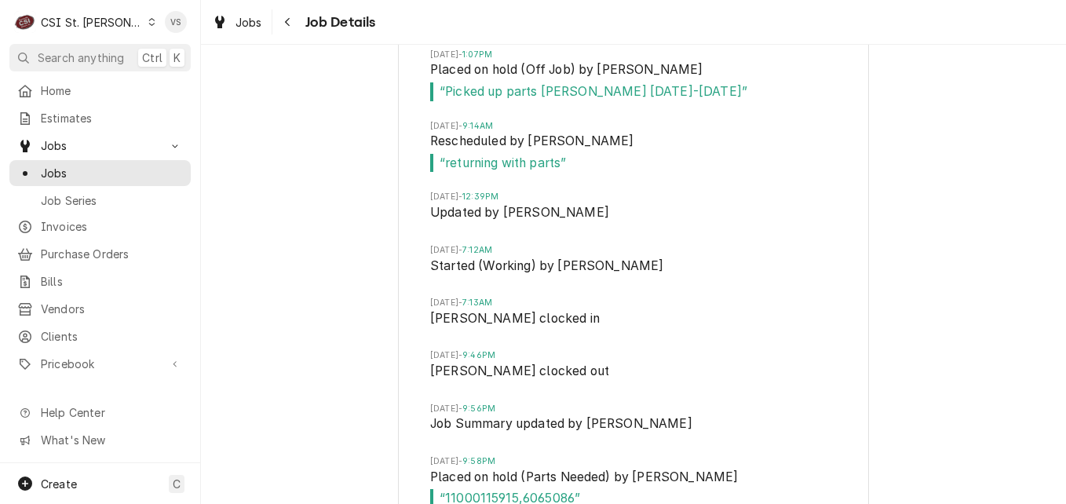
scroll to position [8778, 0]
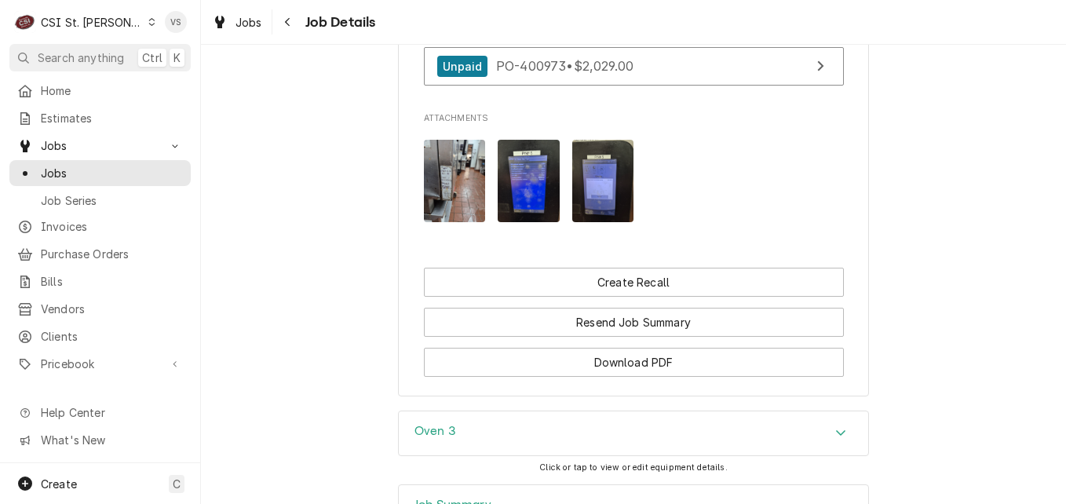
scroll to position [2162, 0]
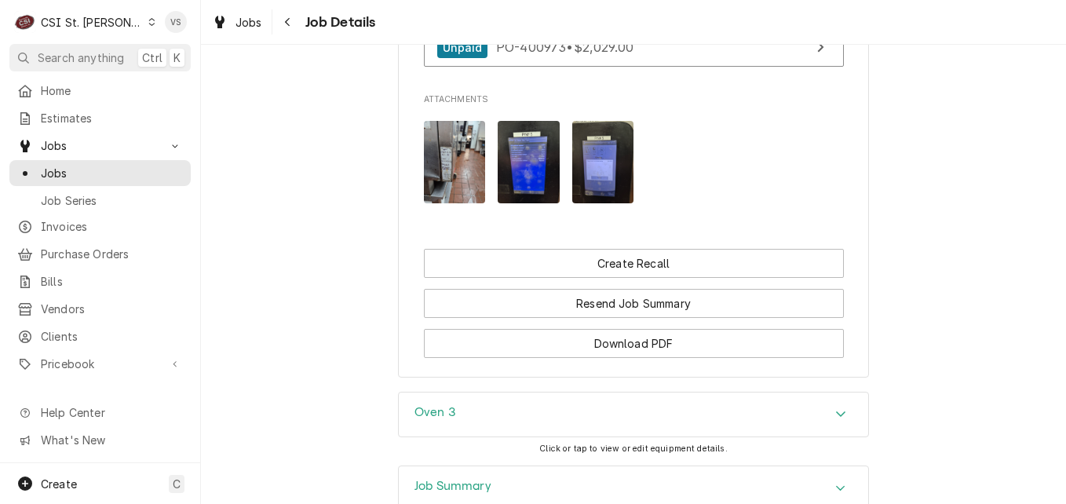
click at [429, 479] on div "Job Summary" at bounding box center [452, 488] width 77 height 19
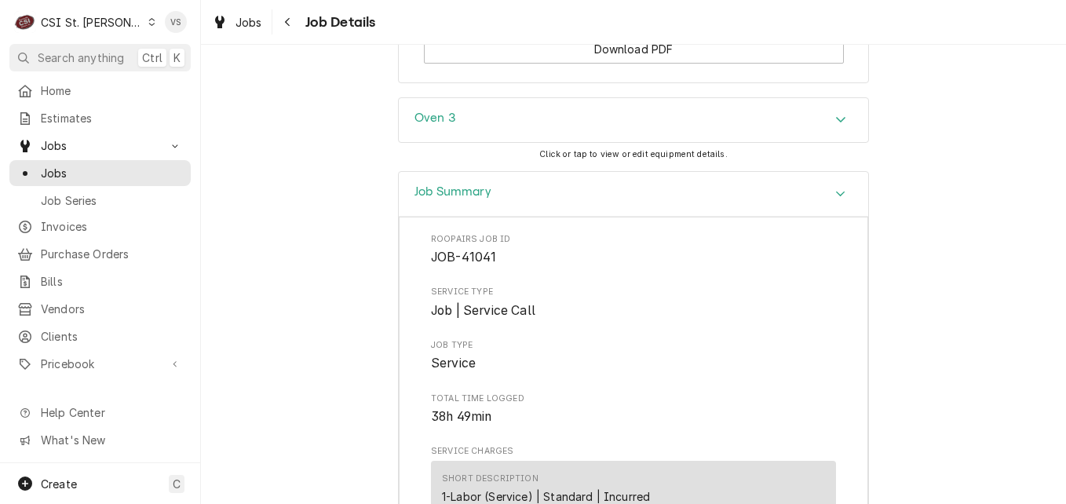
scroll to position [2265, 0]
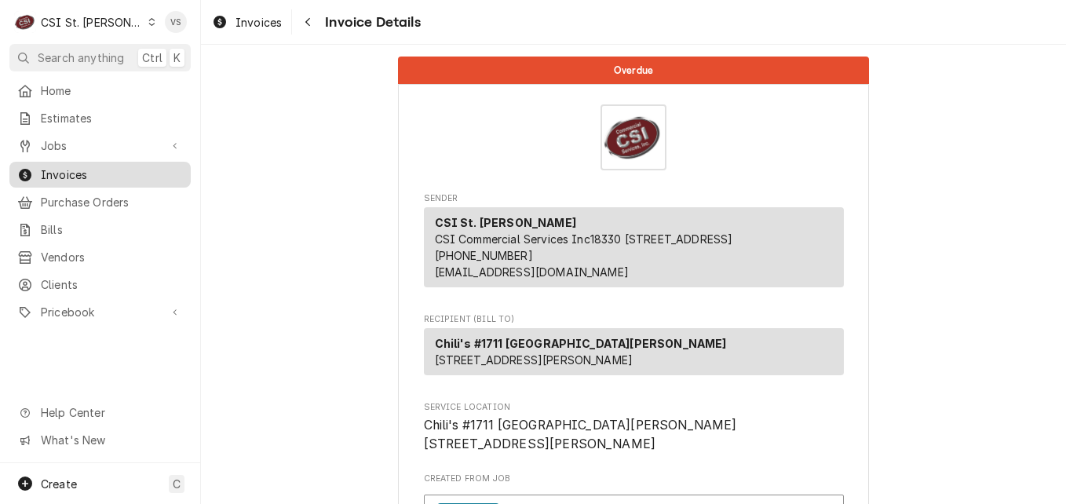
scroll to position [324, 0]
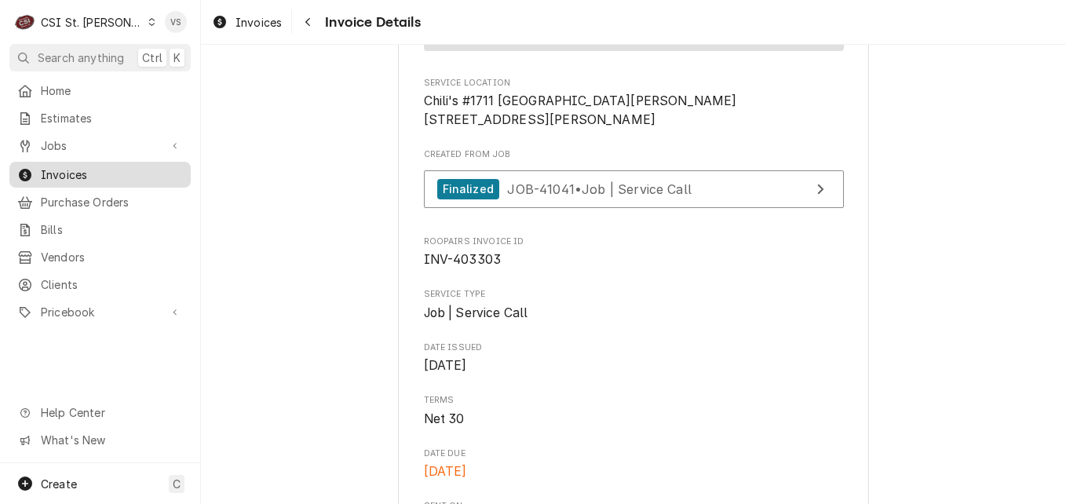
click at [112, 168] on span "Invoices" at bounding box center [112, 174] width 142 height 16
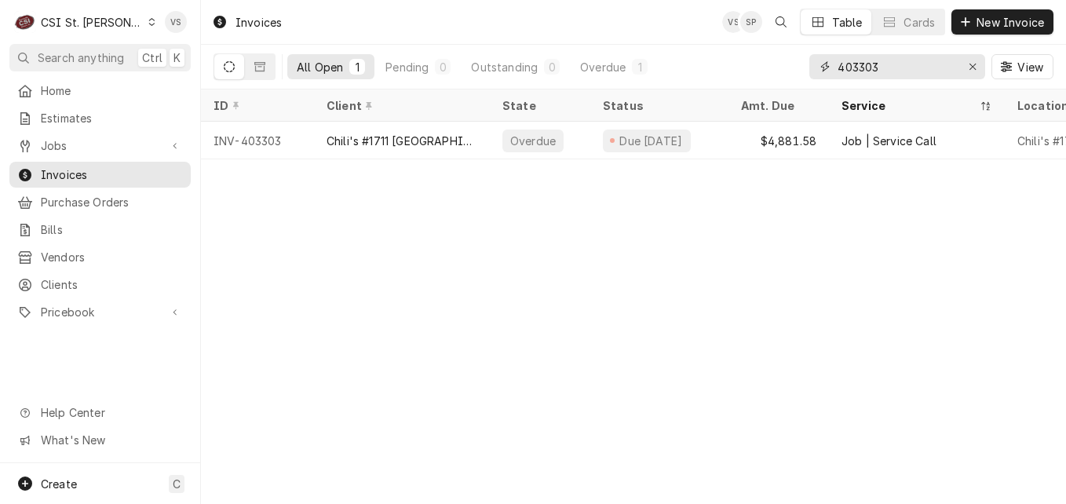
drag, startPoint x: 868, startPoint y: 67, endPoint x: 851, endPoint y: 62, distance: 17.1
click at [851, 62] on input "403303" at bounding box center [896, 66] width 118 height 25
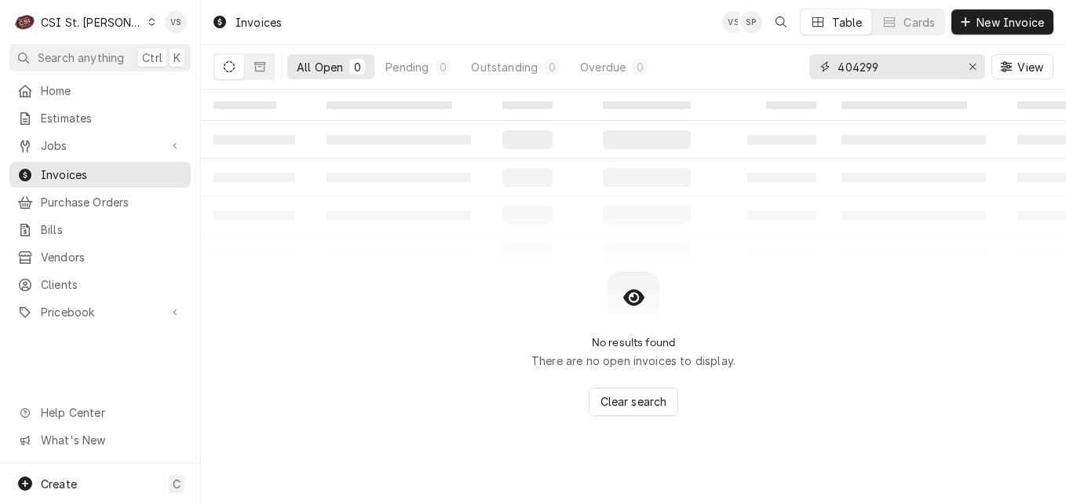
type input "404299"
click at [252, 68] on button "Dynamic Content Wrapper" at bounding box center [260, 66] width 30 height 25
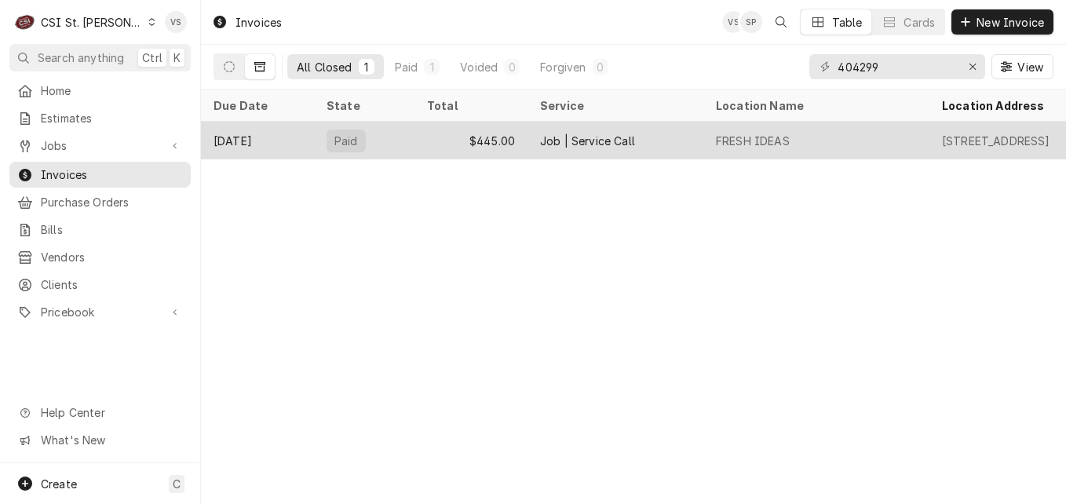
click at [415, 137] on div "$445.00" at bounding box center [470, 141] width 113 height 38
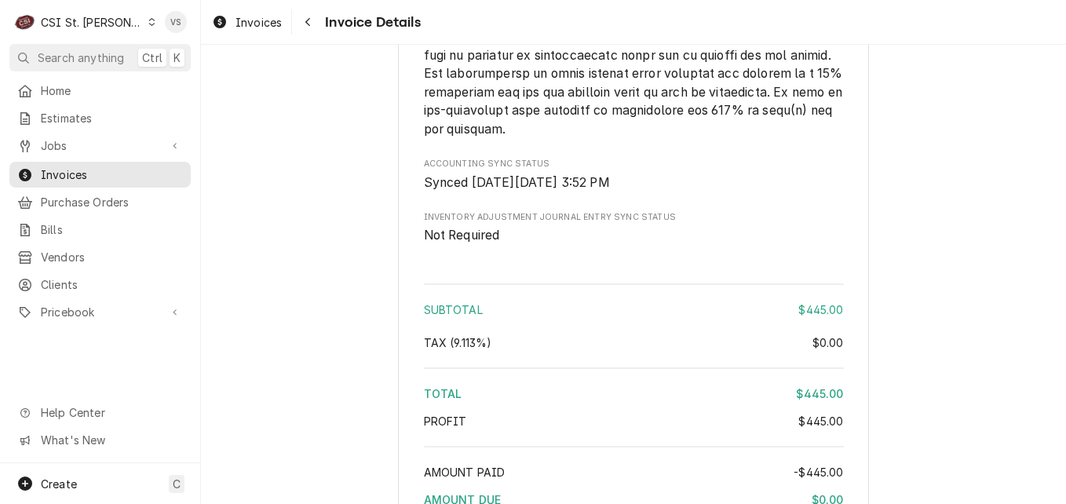
scroll to position [2904, 0]
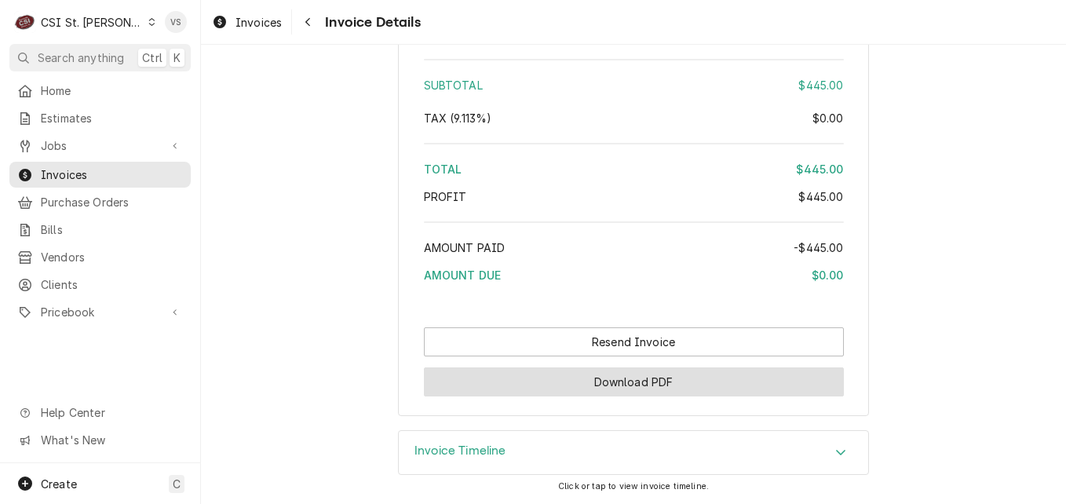
click at [722, 392] on button "Download PDF" at bounding box center [634, 381] width 420 height 29
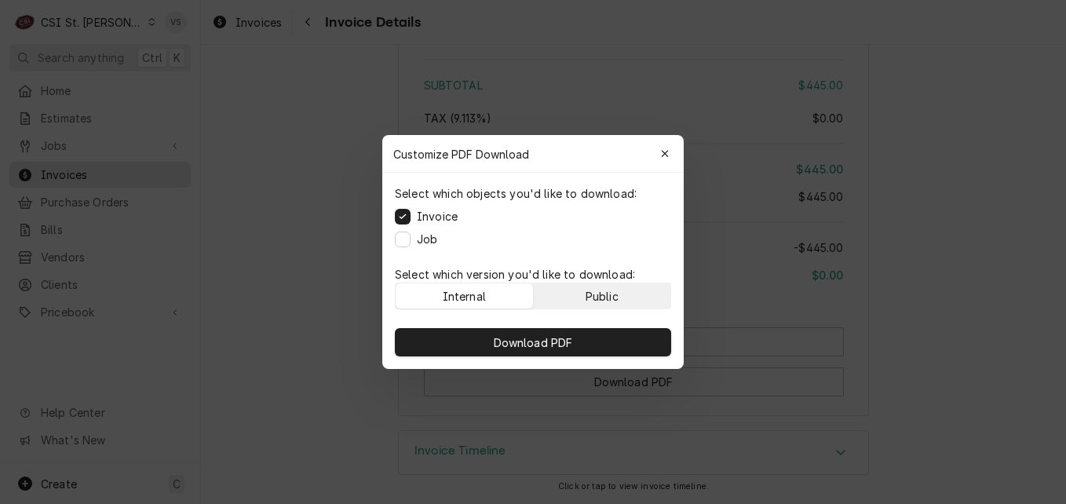
click at [616, 296] on div "Public" at bounding box center [601, 296] width 33 height 16
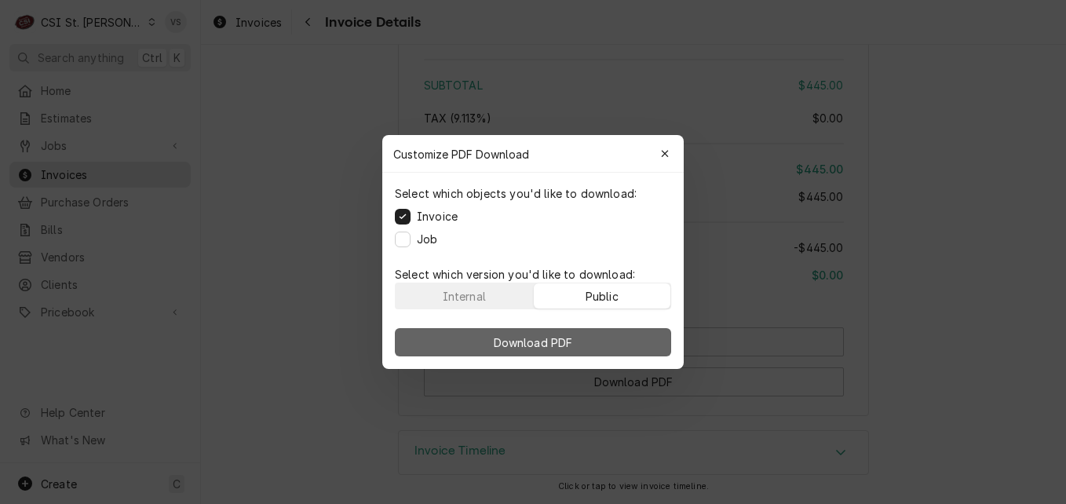
click at [611, 336] on button "Download PDF" at bounding box center [533, 342] width 276 height 28
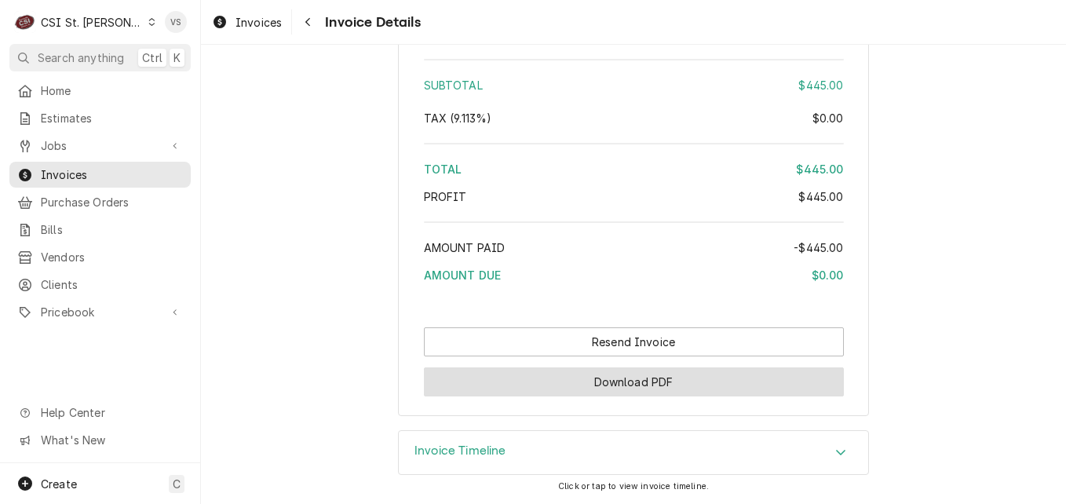
click at [676, 386] on button "Download PDF" at bounding box center [634, 381] width 420 height 29
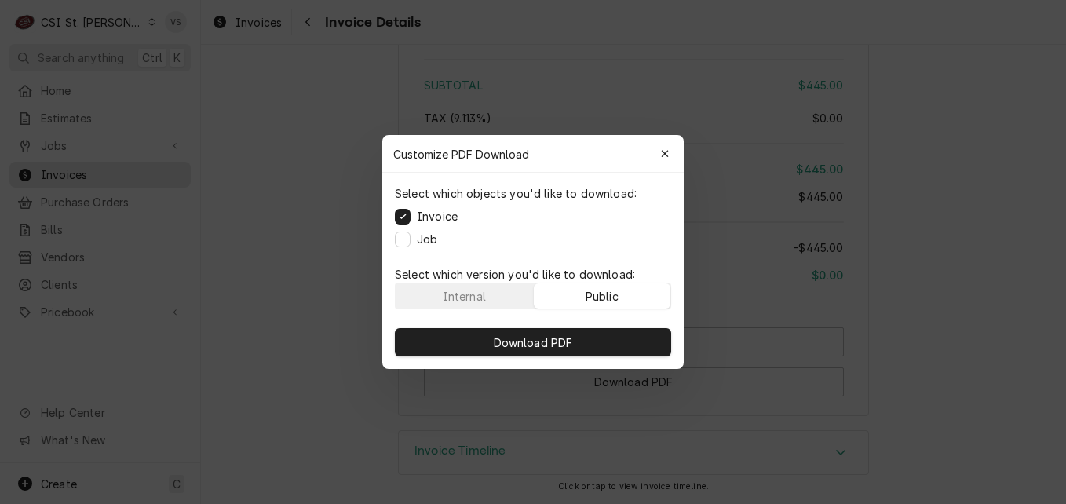
click at [581, 298] on button "Public" at bounding box center [602, 295] width 137 height 25
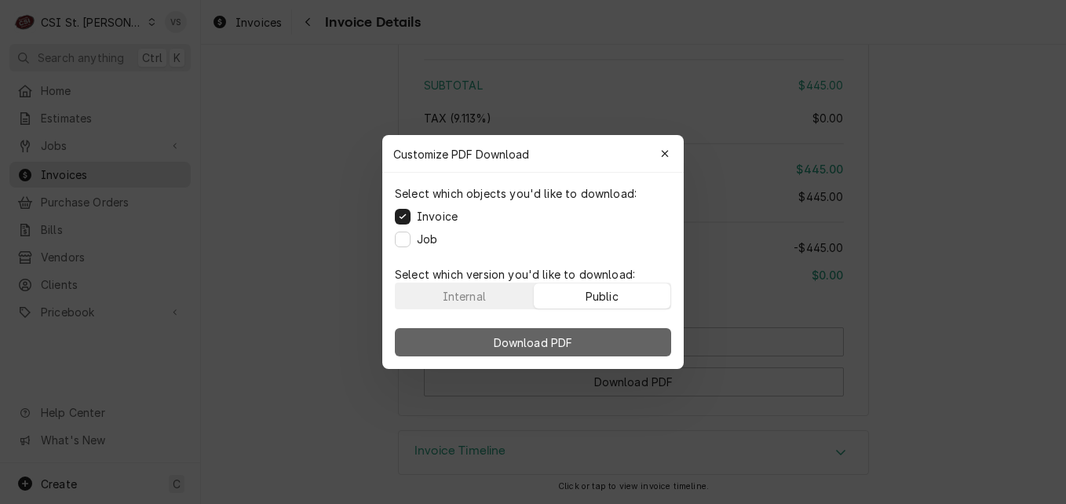
click at [576, 334] on button "Download PDF" at bounding box center [533, 342] width 276 height 28
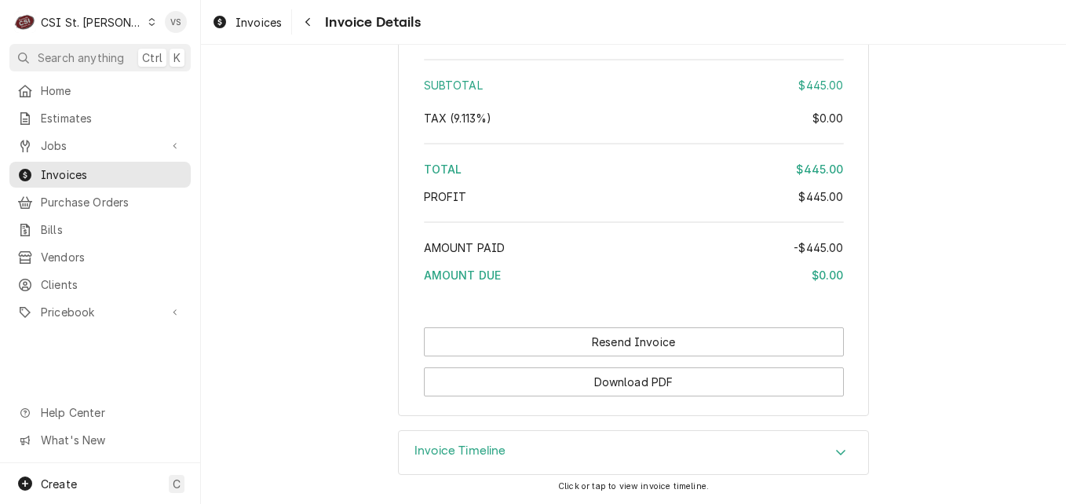
click at [148, 24] on icon "Dynamic Content Wrapper" at bounding box center [151, 22] width 7 height 8
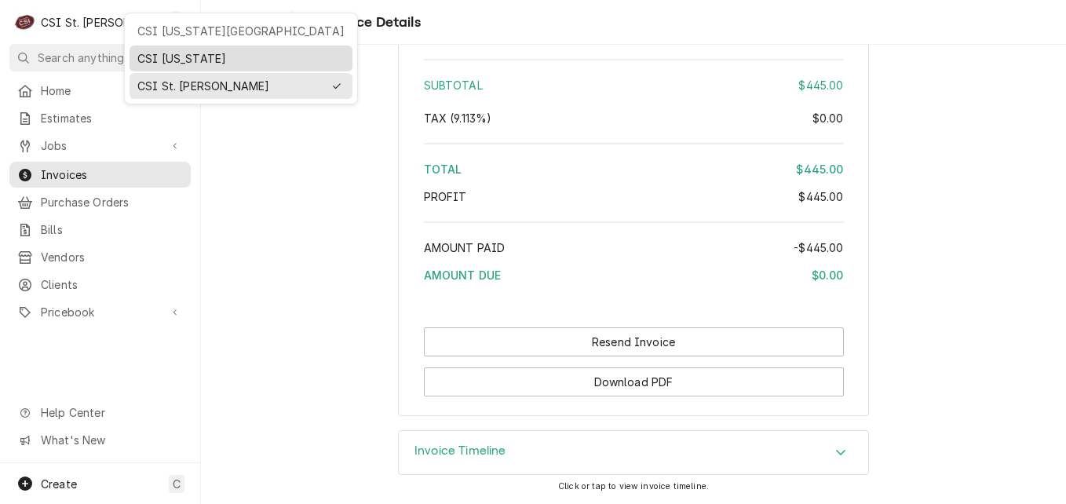
click at [166, 58] on div "CSI Kentucky" at bounding box center [240, 58] width 207 height 16
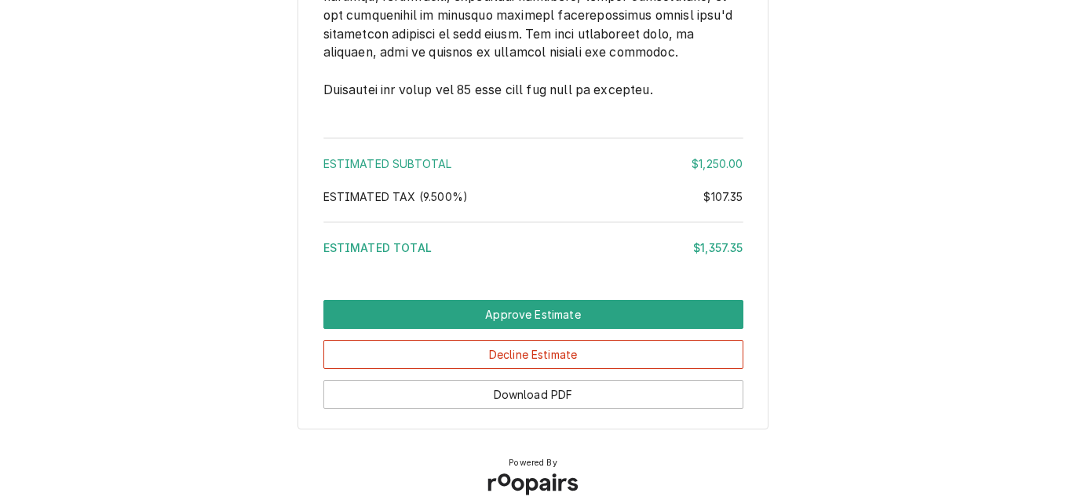
scroll to position [2792, 0]
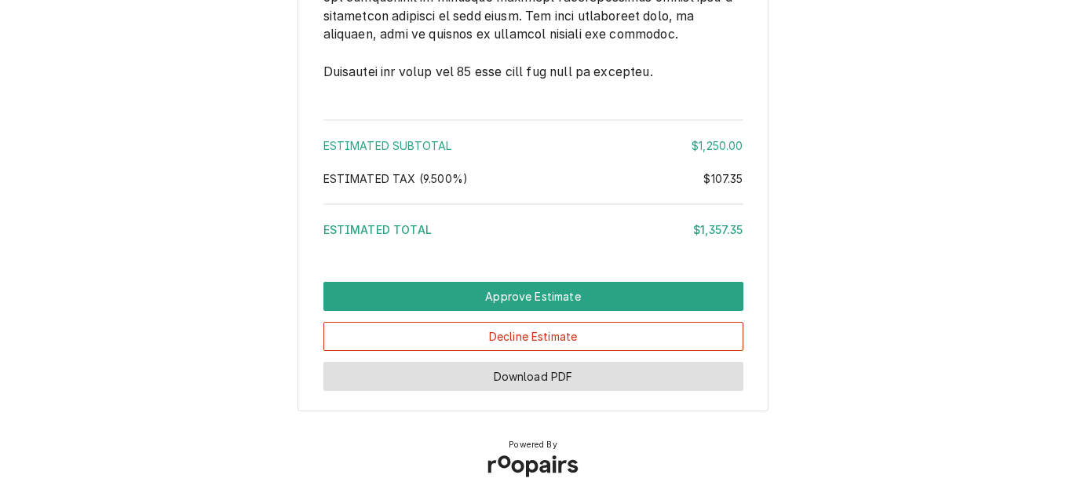
click at [611, 375] on button "Download PDF" at bounding box center [533, 376] width 420 height 29
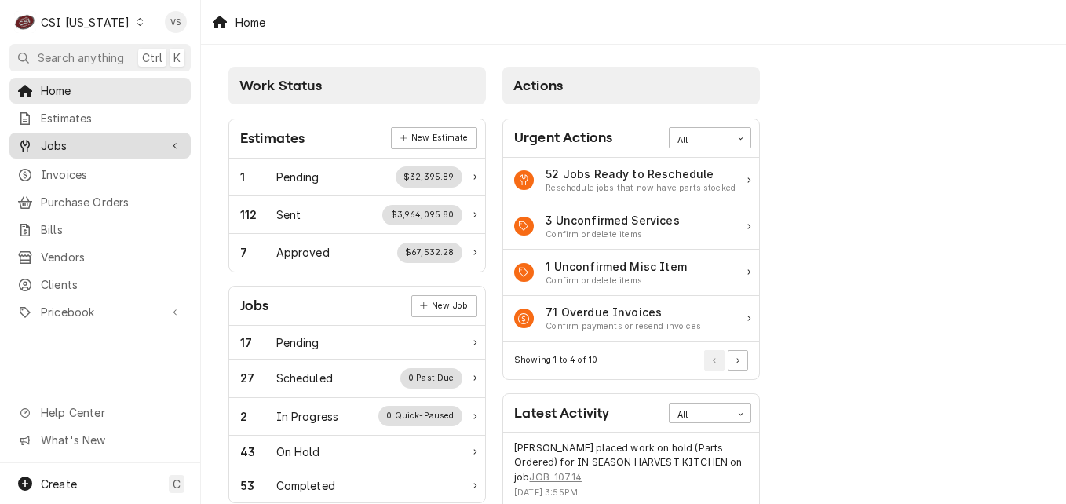
click at [57, 148] on span "Jobs" at bounding box center [100, 145] width 118 height 16
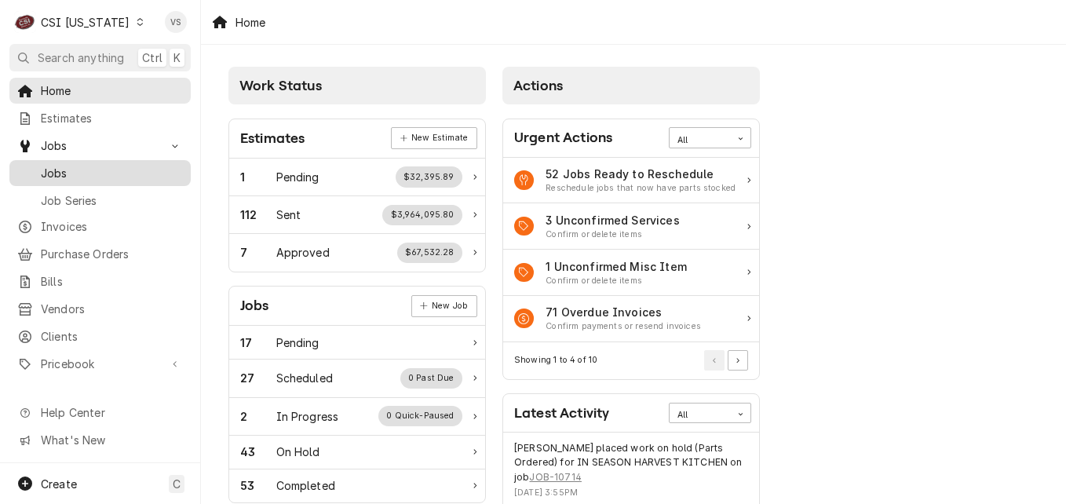
click at [62, 169] on span "Jobs" at bounding box center [112, 173] width 142 height 16
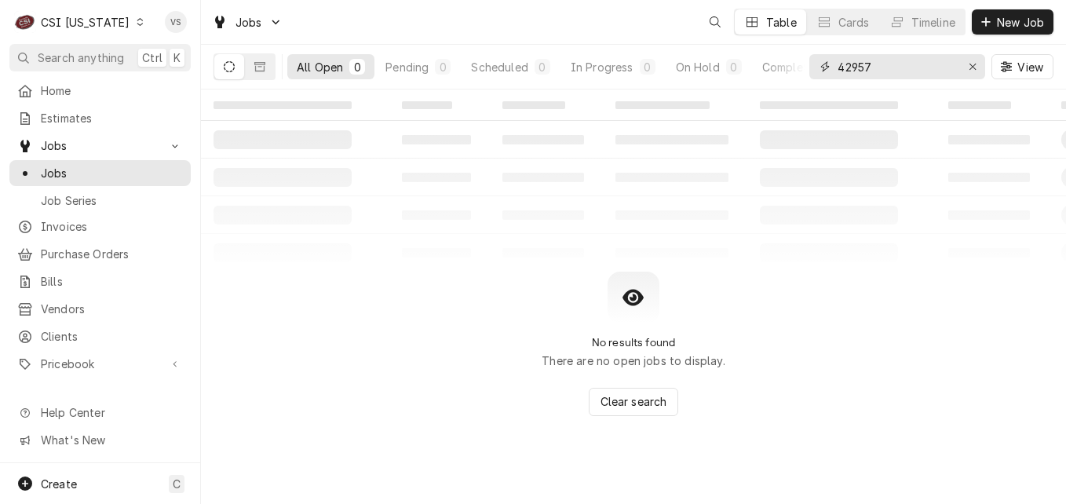
click at [880, 67] on input "42957" at bounding box center [896, 66] width 118 height 25
drag, startPoint x: 840, startPoint y: 67, endPoint x: 821, endPoint y: 67, distance: 19.6
click at [821, 67] on div "42957" at bounding box center [897, 66] width 176 height 25
type input "1"
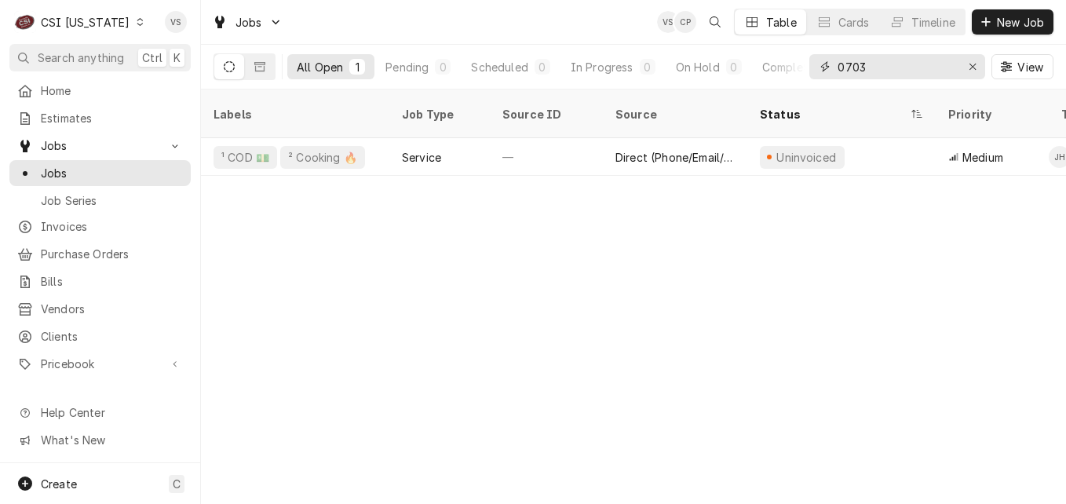
type input "0703"
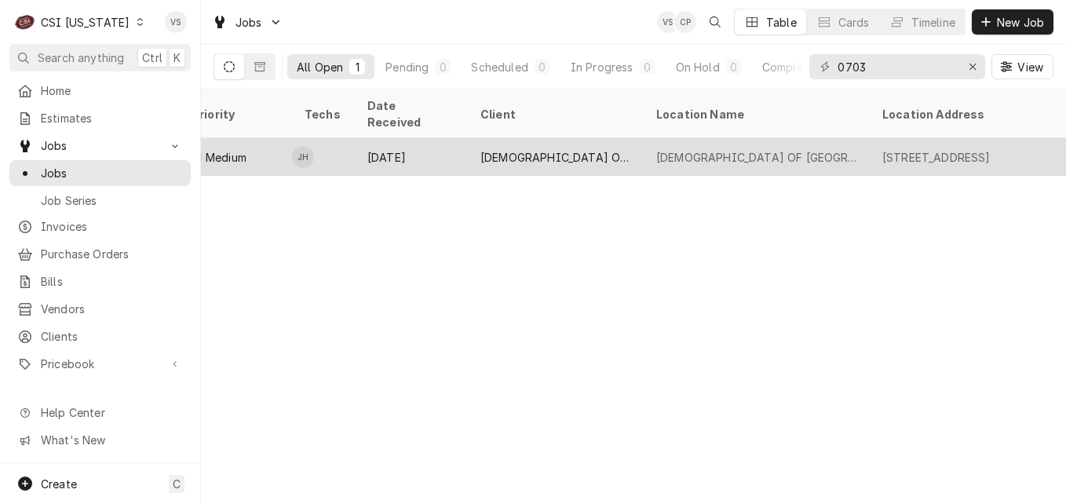
click at [530, 149] on div "[DEMOGRAPHIC_DATA] OF [GEOGRAPHIC_DATA]" at bounding box center [555, 157] width 151 height 16
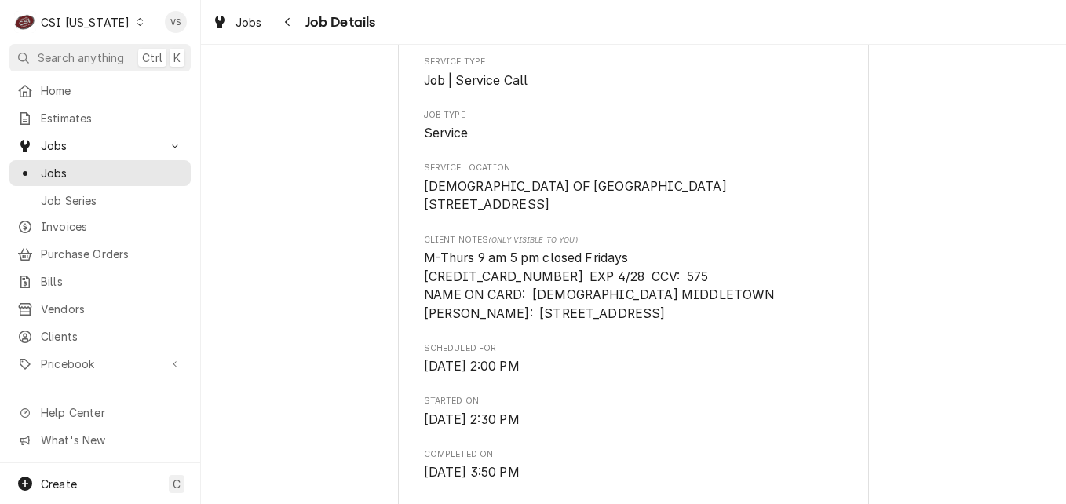
scroll to position [224, 0]
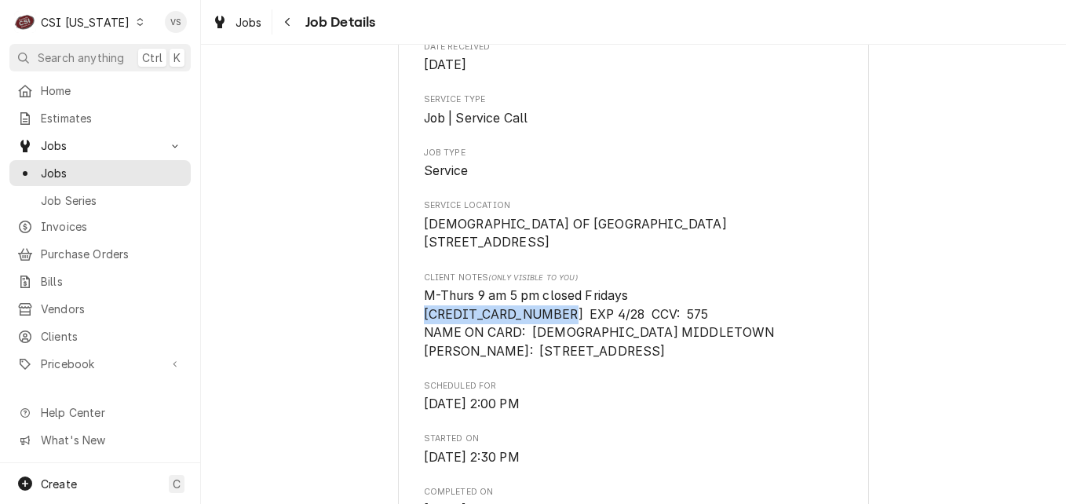
drag, startPoint x: 548, startPoint y: 329, endPoint x: 406, endPoint y: 330, distance: 142.0
drag, startPoint x: 406, startPoint y: 330, endPoint x: 432, endPoint y: 330, distance: 25.1
copy span "[CREDIT_CARD_NUMBER]"
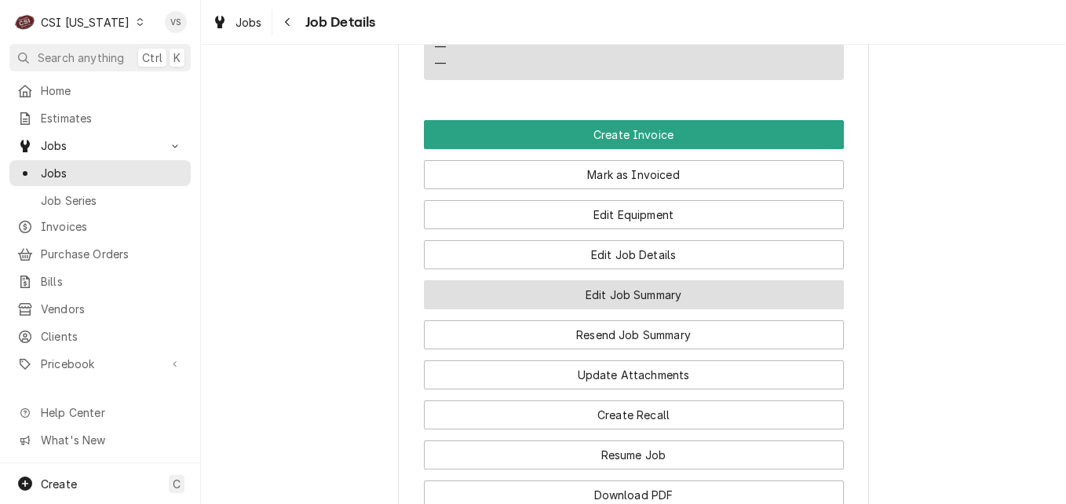
scroll to position [1479, 0]
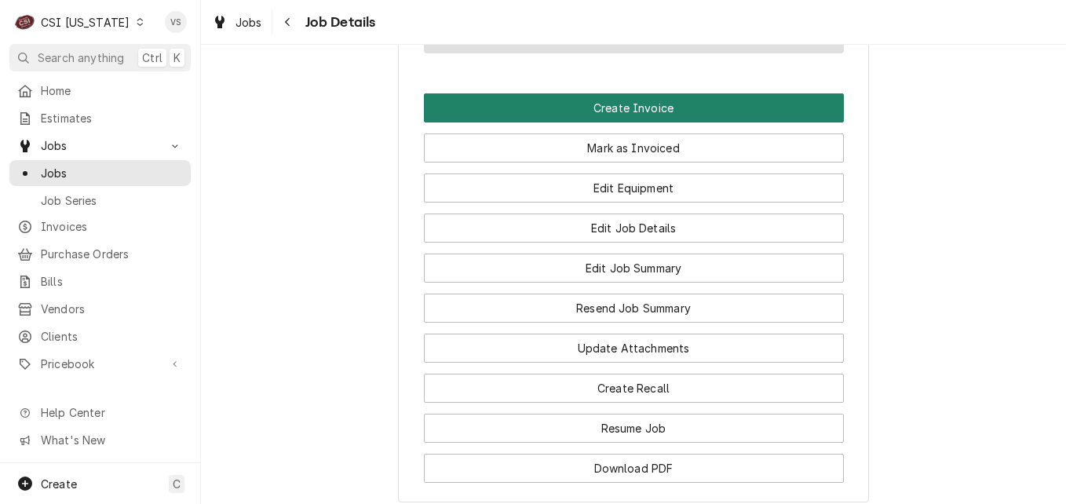
click at [676, 122] on button "Create Invoice" at bounding box center [634, 107] width 420 height 29
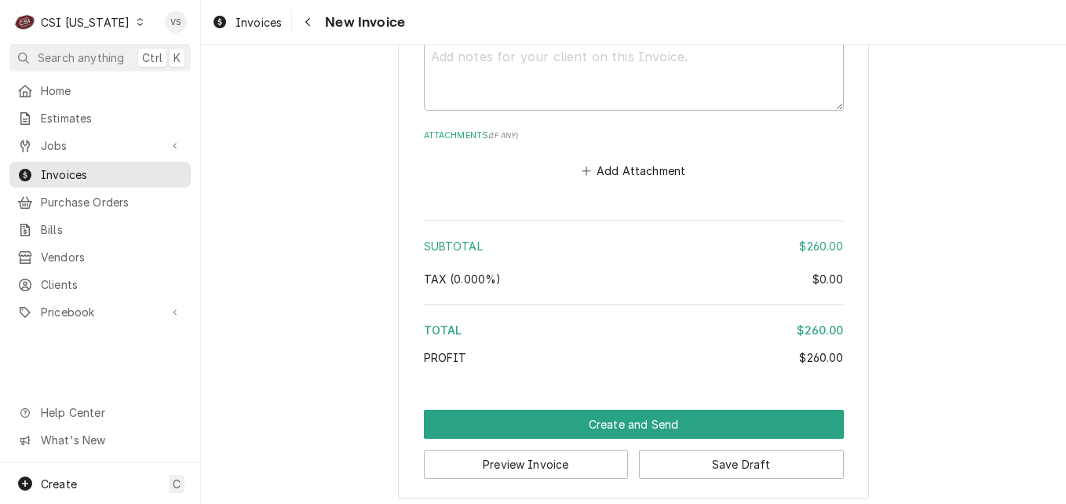
scroll to position [3884, 0]
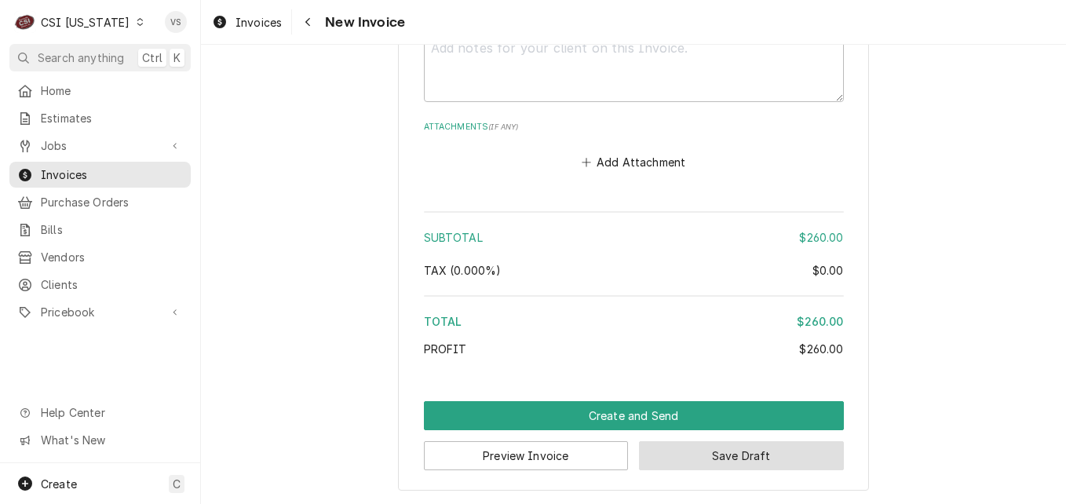
click at [734, 456] on button "Save Draft" at bounding box center [741, 455] width 205 height 29
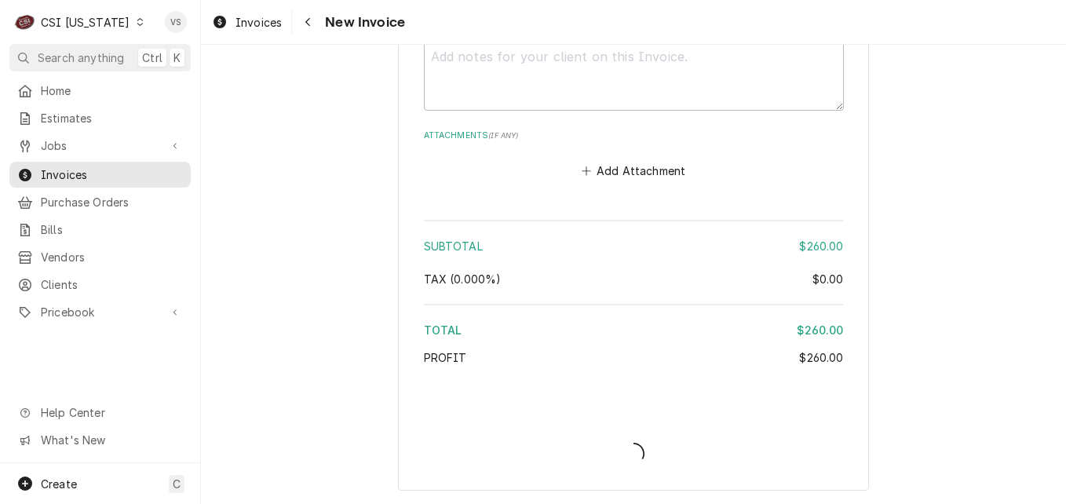
type textarea "x"
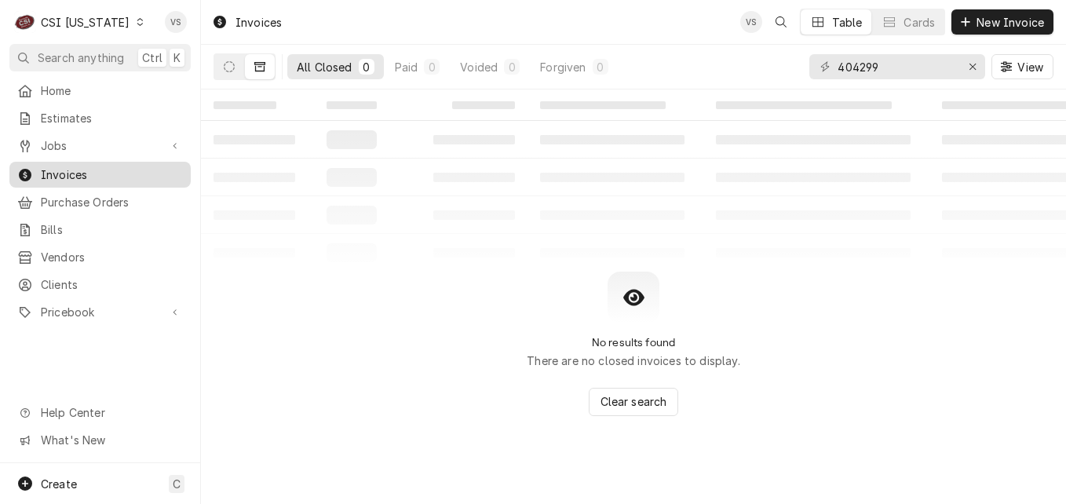
click at [124, 166] on span "Invoices" at bounding box center [112, 174] width 142 height 16
drag, startPoint x: 891, startPoint y: 66, endPoint x: 873, endPoint y: 66, distance: 18.8
click at [816, 66] on div "404299" at bounding box center [897, 66] width 176 height 25
type input "7"
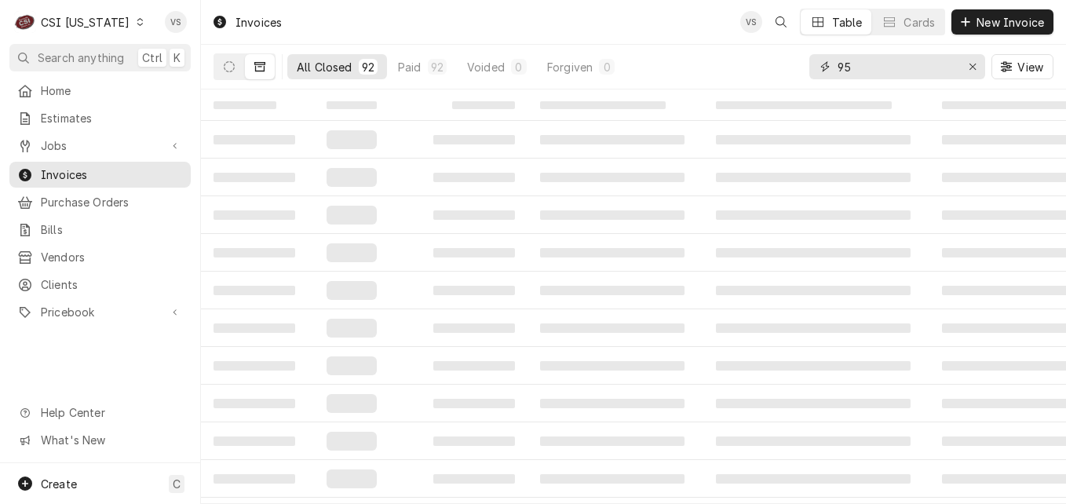
click at [838, 68] on input "95" at bounding box center [896, 66] width 118 height 25
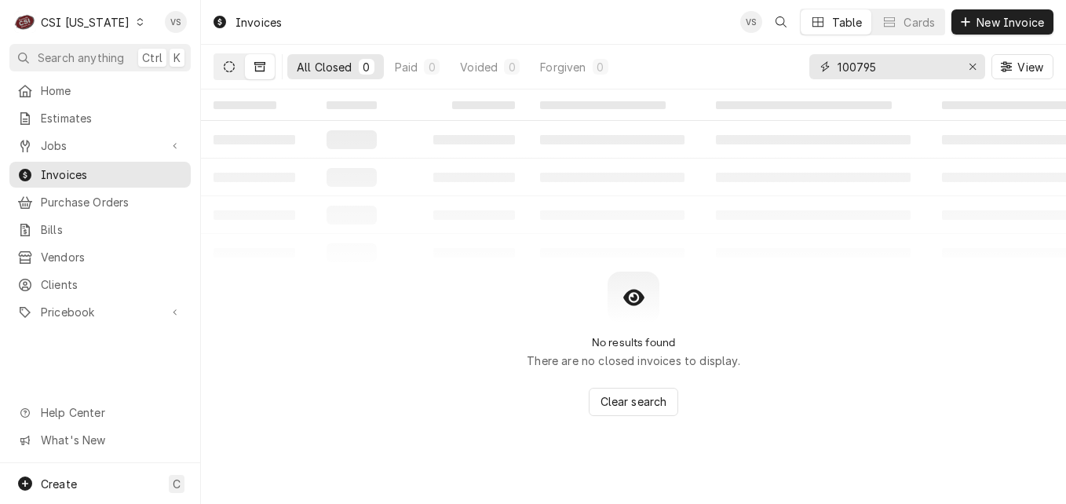
type input "100795"
click at [235, 76] on button "Dynamic Content Wrapper" at bounding box center [229, 66] width 30 height 25
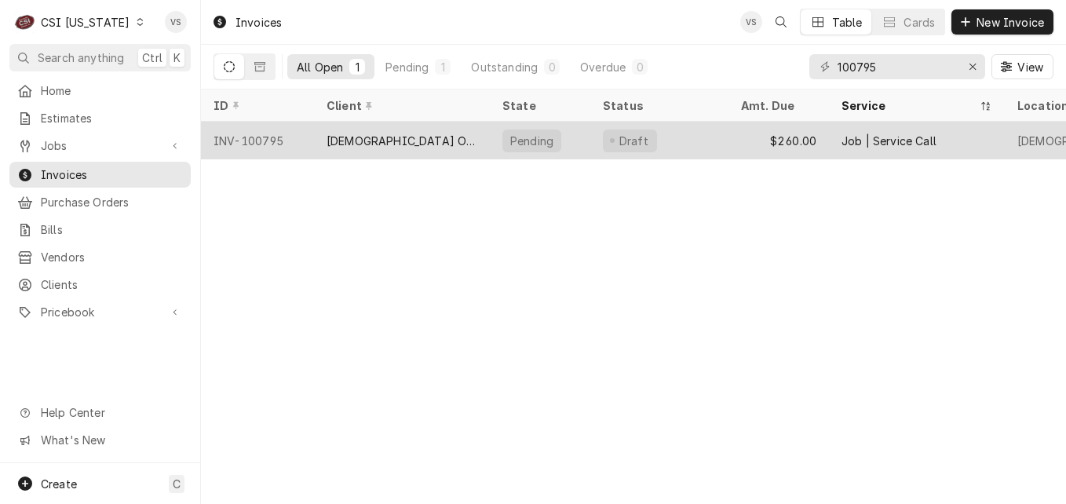
click at [284, 134] on div "INV-100795" at bounding box center [257, 141] width 113 height 38
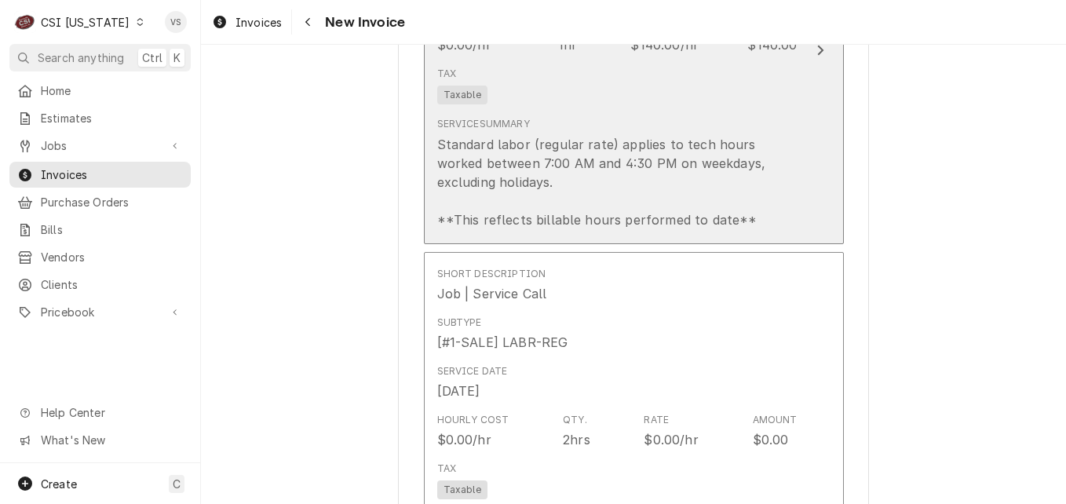
scroll to position [1322, 0]
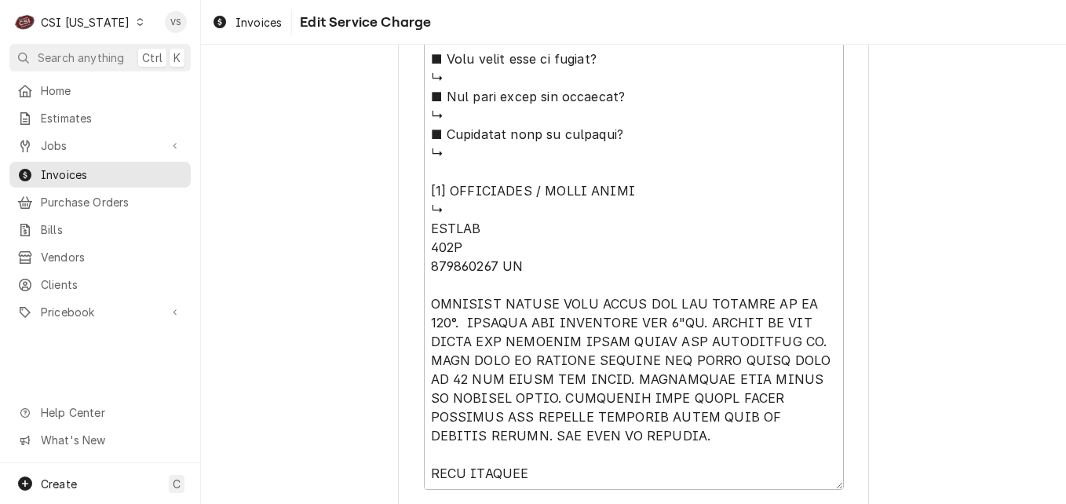
scroll to position [1715, 0]
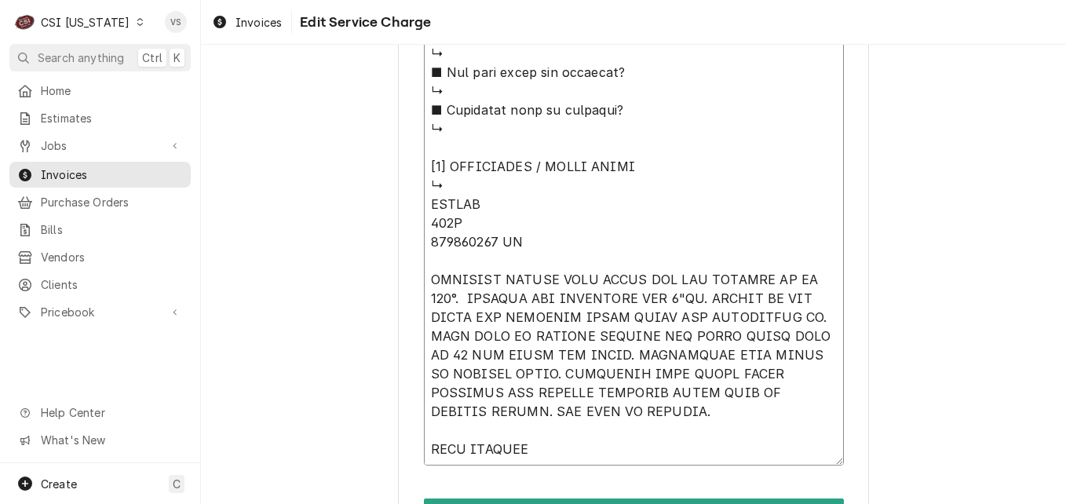
type textarea "x"
type textarea "⚠️ LORE IPSUMDOLORSI ⚠️ ✪ Ametcons adi elitsedd eiusmodt ✪ Incidid utlabore etd…"
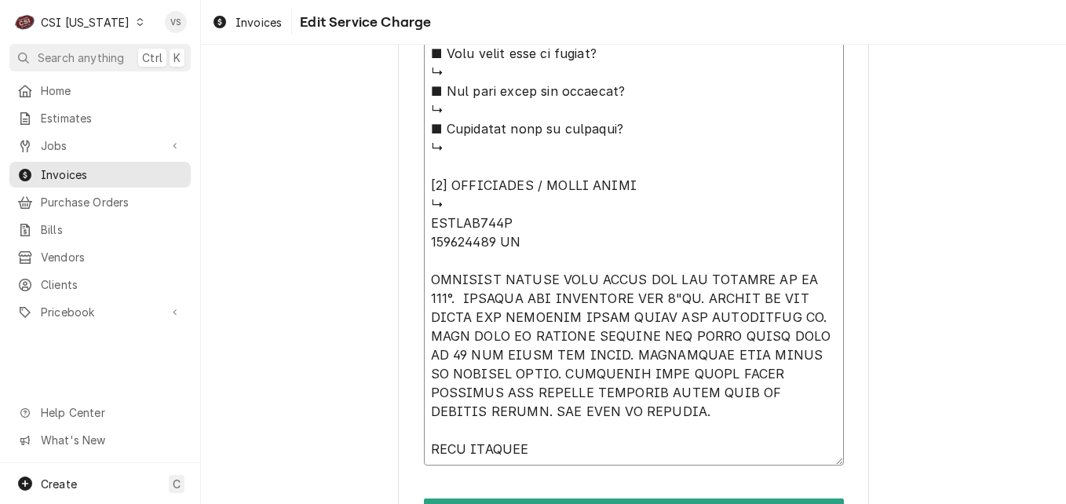
scroll to position [0, 0]
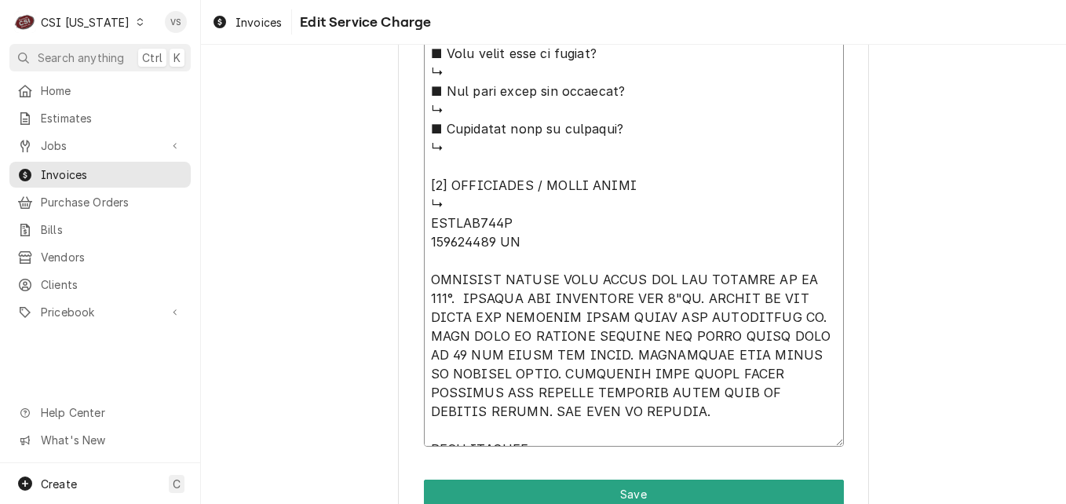
type textarea "x"
type textarea "⚠️ LORE IPSUMDOLORSI ⚠️ ✪ Ametcons adi elitsedd eiusmodt ✪ Incidid utlabore etd…"
type textarea "x"
type textarea "⚠️ LORE IPSUMDOLORSI ⚠️ ✪ Ametcons adi elitsedd eiusmodt ✪ Incidid utlabore etd…"
type textarea "x"
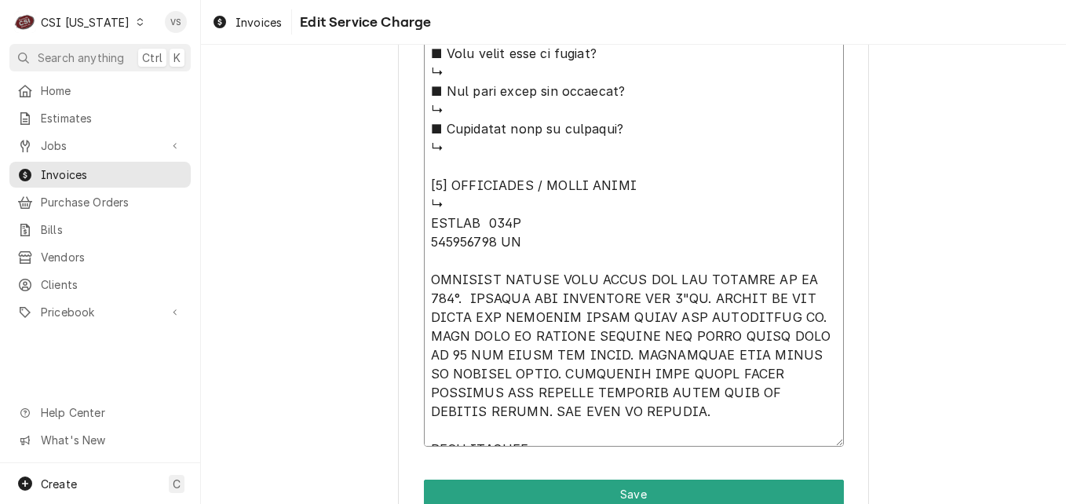
type textarea "⚠️ LORE IPSUMDOLORSI ⚠️ ✪ Ametcons adi elitsedd eiusmodt ✪ Incidid utlabore etd…"
type textarea "x"
type textarea "⚠️ LORE IPSUMDOLORSI ⚠️ ✪ Ametcons adi elitsedd eiusmodt ✪ Incidid utlabore etd…"
type textarea "x"
type textarea "⚠️ LORE IPSUMDOLORSI ⚠️ ✪ Ametcons adi elitsedd eiusmodt ✪ Incidid utlabore etd…"
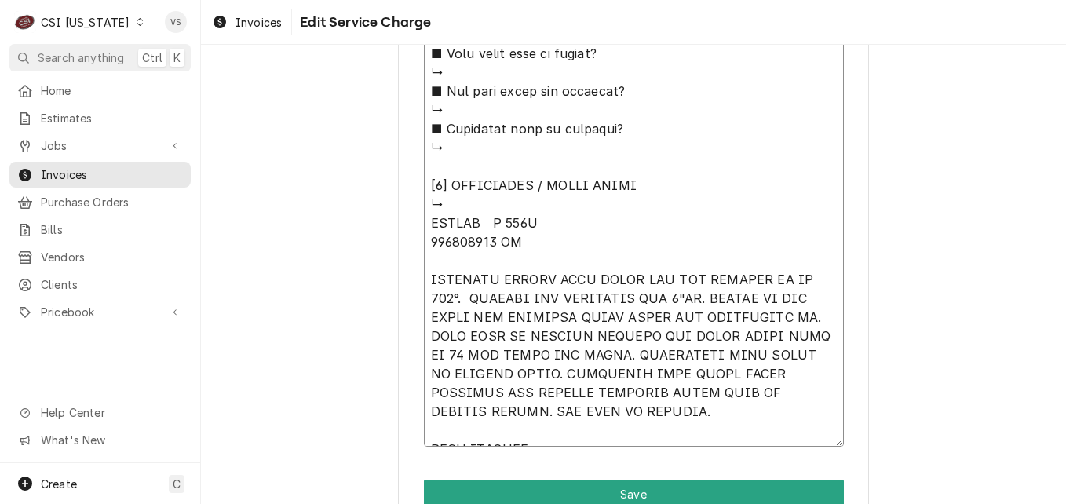
type textarea "x"
type textarea "⚠️ LORE IPSUMDOLORSI ⚠️ ✪ Ametcons adi elitsedd eiusmodt ✪ Incidid utlabore etd…"
type textarea "x"
type textarea "⚠️ LORE IPSUMDOLORSI ⚠️ ✪ Ametcons adi elitsedd eiusmodt ✪ Incidid utlabore etd…"
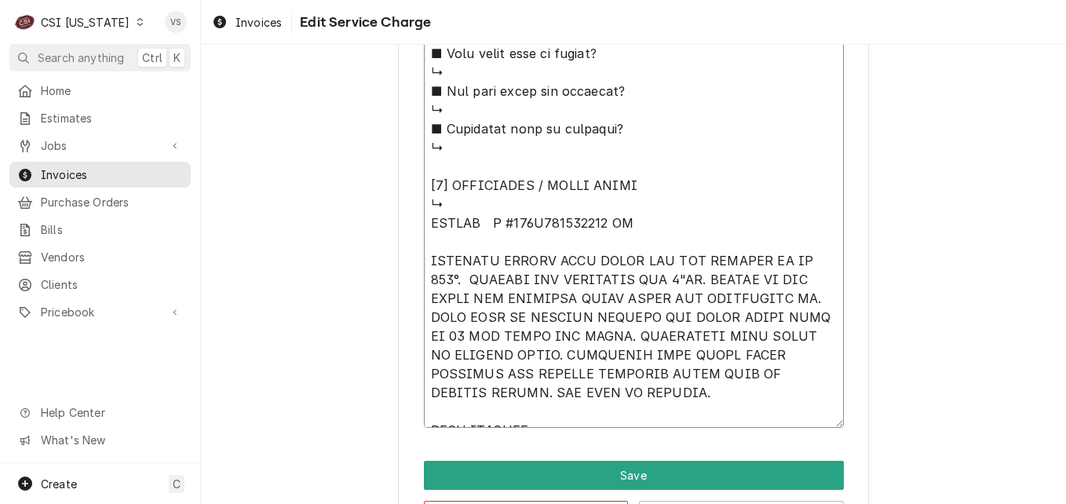
type textarea "x"
type textarea "⚠️ LORE IPSUMDOLORSI ⚠️ ✪ Ametcons adi elitsedd eiusmodt ✪ Incidid utlabore etd…"
type textarea "x"
type textarea "⚠️ LORE IPSUMDOLORSI ⚠️ ✪ Ametcons adi elitsedd eiusmodt ✪ Incidid utlabore etd…"
type textarea "x"
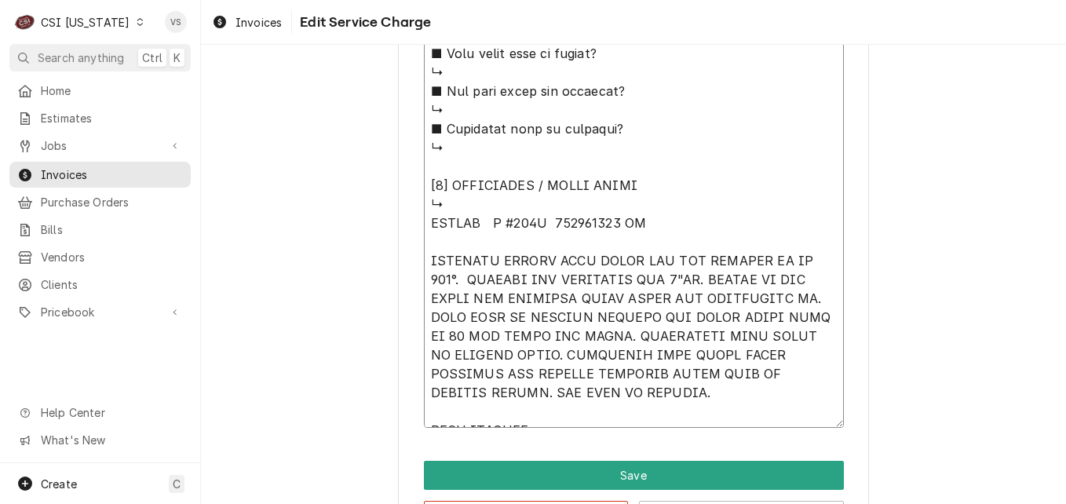
type textarea "⚠️ LORE IPSUMDOLORSI ⚠️ ✪ Ametcons adi elitsedd eiusmodt ✪ Incidid utlabore etd…"
type textarea "x"
type textarea "⚠️ LORE IPSUMDOLORSI ⚠️ ✪ Ametcons adi elitsedd eiusmodt ✪ Incidid utlabore etd…"
type textarea "x"
type textarea "⚠️ LORE IPSUMDOLORSI ⚠️ ✪ Ametcons adi elitsedd eiusmodt ✪ Incidid utlabore etd…"
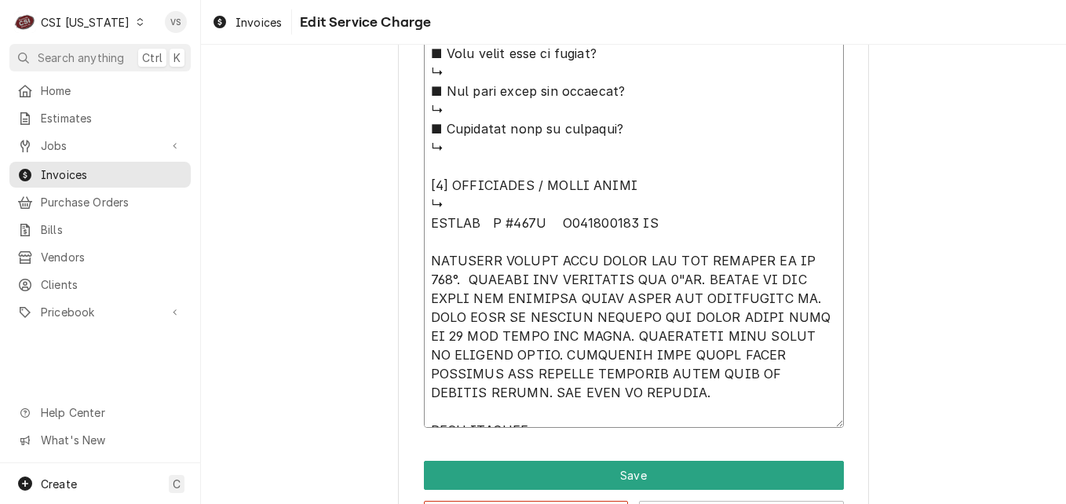
type textarea "x"
type textarea "⚠️ LORE IPSUMDOLORSI ⚠️ ✪ Ametcons adi elitsedd eiusmodt ✪ Incidid utlabore etd…"
type textarea "x"
type textarea "⚠️ LORE IPSUMDOLORSI ⚠️ ✪ Ametcons adi elitsedd eiusmodt ✪ Incidid utlabore etd…"
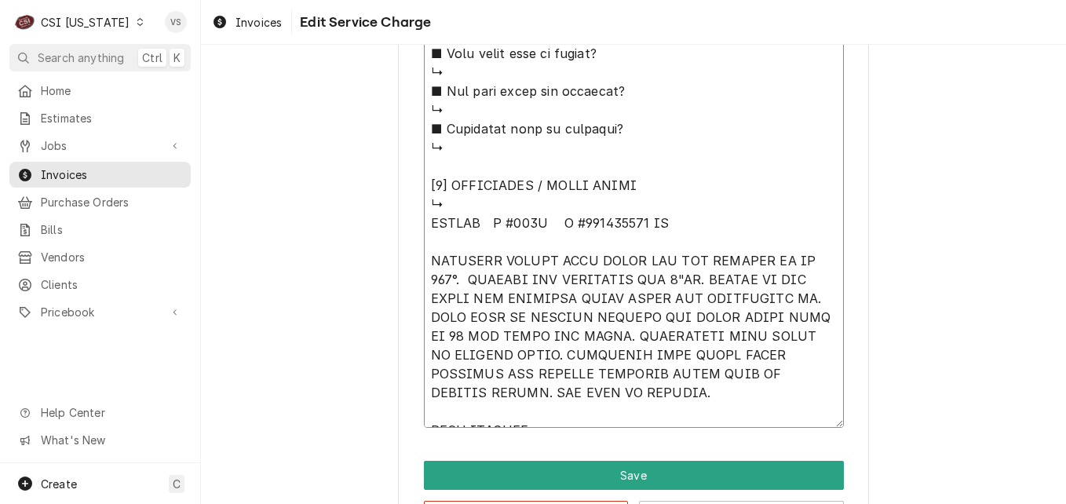
type textarea "x"
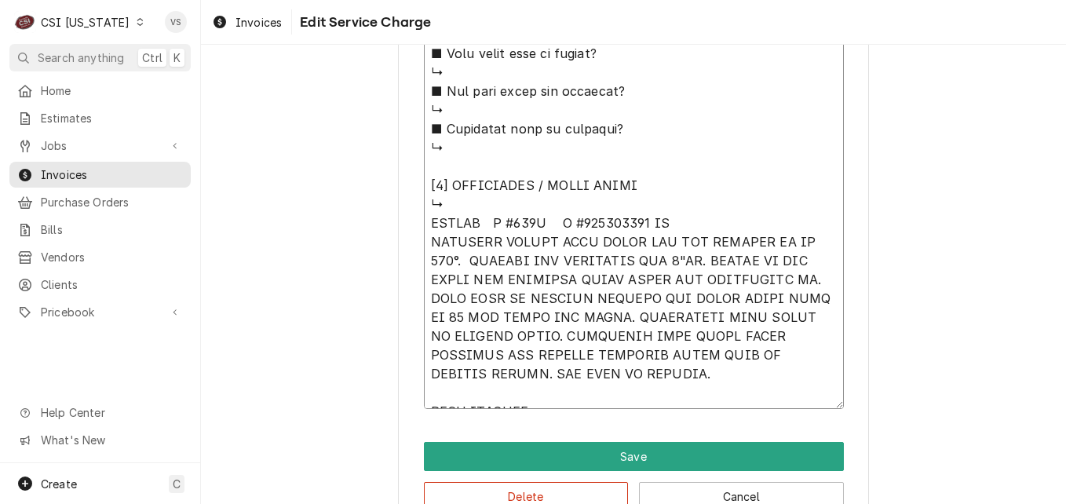
drag, startPoint x: 425, startPoint y: 207, endPoint x: 622, endPoint y: 348, distance: 242.4
type textarea "⚠️ LORE IPSUMDOLORSI ⚠️ ✪ Ametcons adi elitsedd eiusmodt ✪ Incidid utlabore etd…"
click at [564, 488] on button "Delete" at bounding box center [526, 496] width 205 height 29
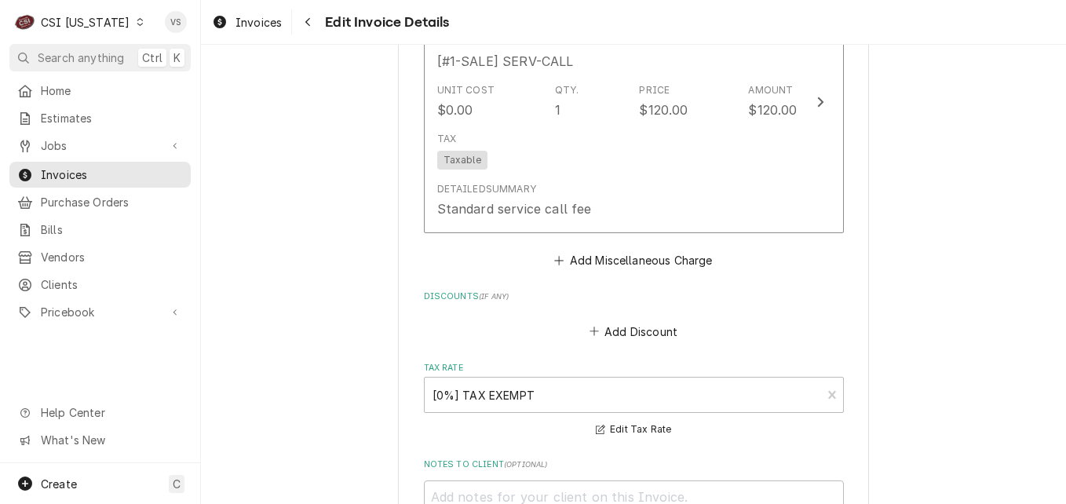
scroll to position [1352, 0]
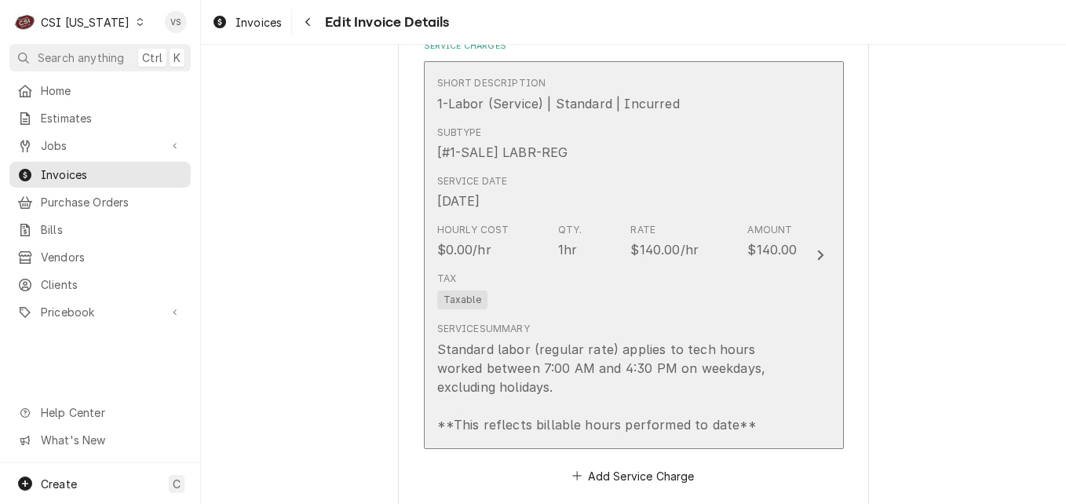
click at [680, 197] on div "Service Date [DATE]" at bounding box center [617, 192] width 360 height 49
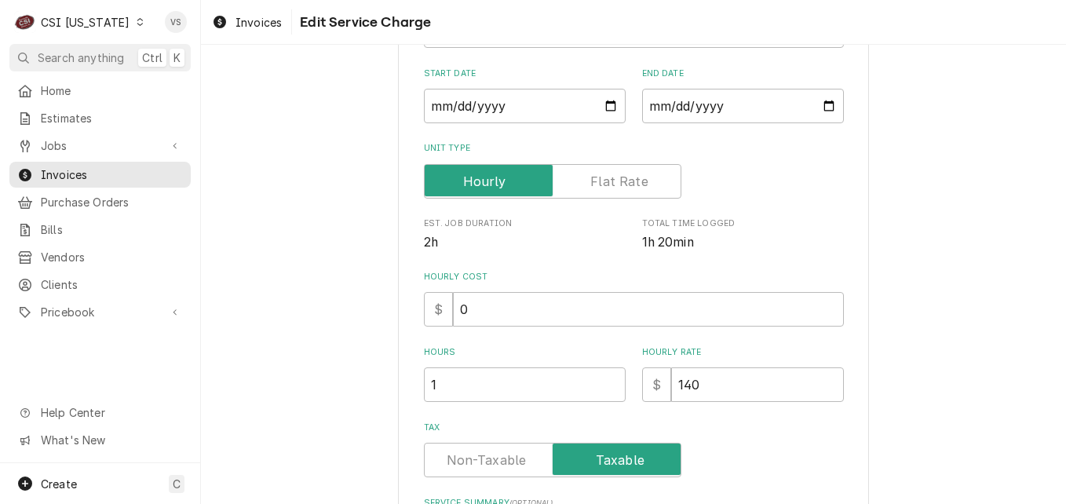
scroll to position [475, 0]
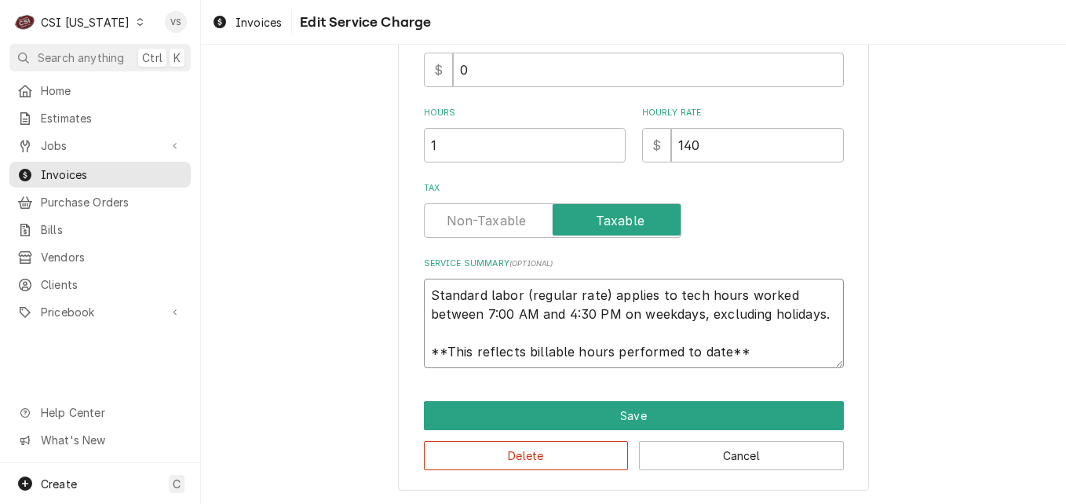
click at [428, 293] on textarea "Standard labor (regular rate) applies to tech hours worked between 7:00 AM and …" at bounding box center [634, 323] width 420 height 89
type textarea "x"
type textarea "Standard labor (regular rate) applies to tech hours worked between 7:00 AM and …"
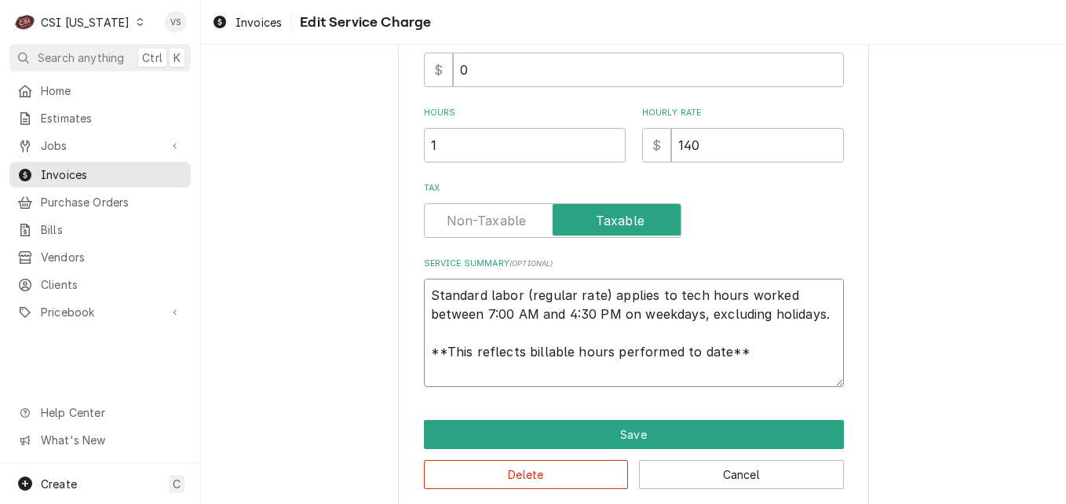
paste textarea "VULCAN M #260L S #481052883 LR CUSTOMER STATES BOTH OVENS ARE NOT HEATING UP TO…"
type textarea "x"
type textarea "VULCAN M #260L S #481052883 LR CUSTOMER STATES BOTH OVENS ARE NOT HEATING UP TO…"
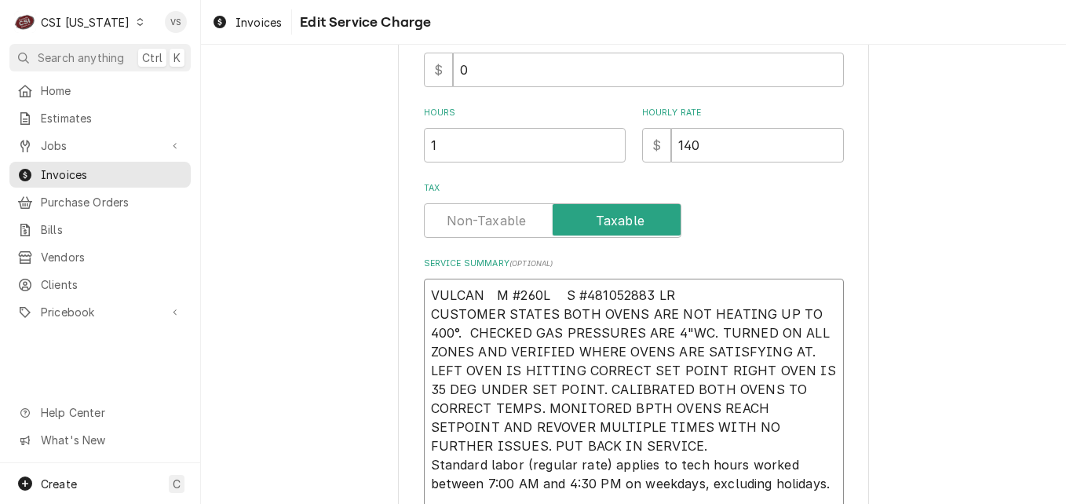
type textarea "x"
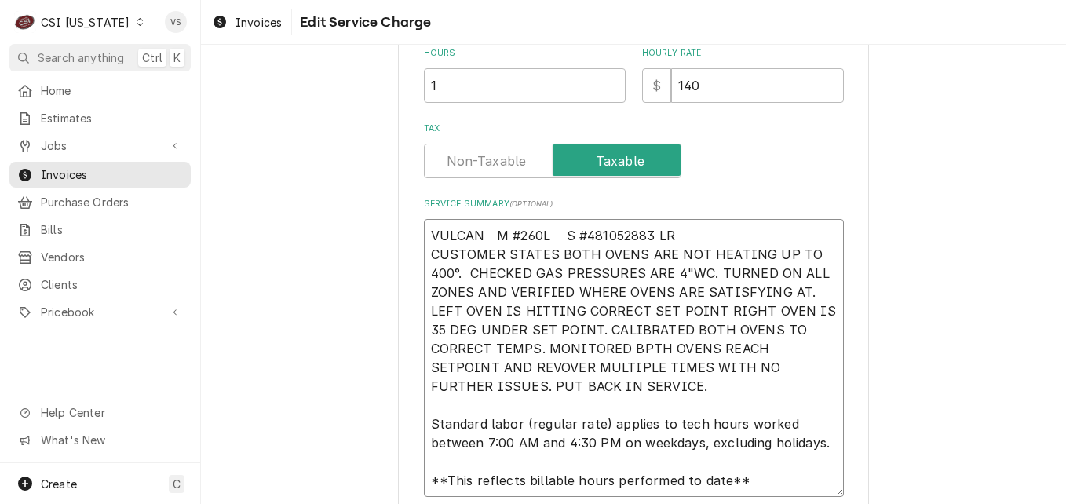
scroll to position [663, 0]
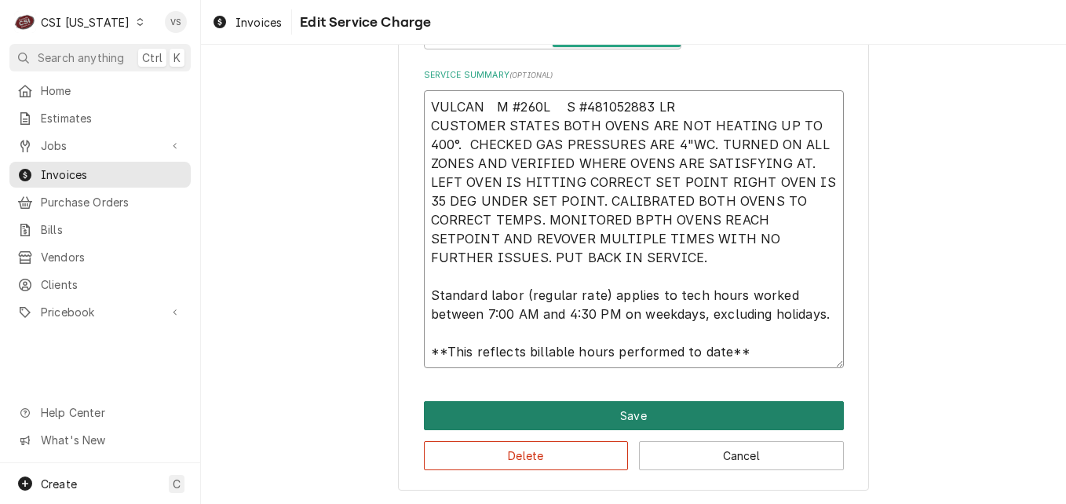
type textarea "VULCAN M #260L S #481052883 LR CUSTOMER STATES BOTH OVENS ARE NOT HEATING UP TO…"
click at [639, 412] on button "Save" at bounding box center [634, 415] width 420 height 29
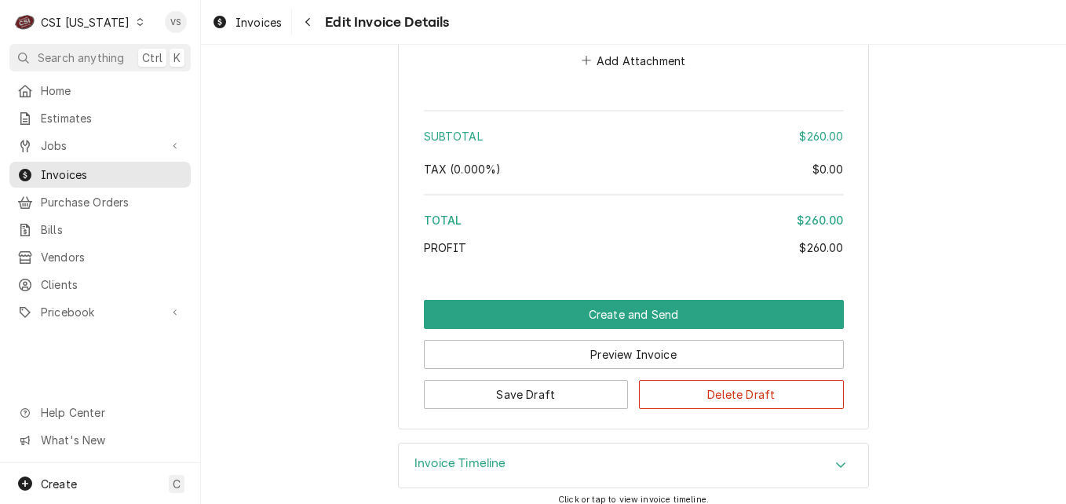
scroll to position [2455, 0]
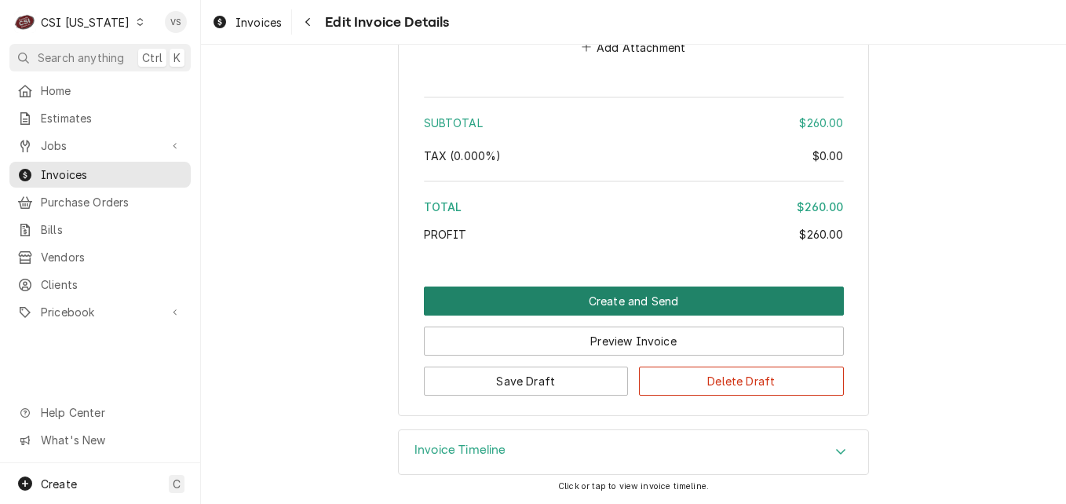
click at [595, 298] on button "Create and Send" at bounding box center [634, 300] width 420 height 29
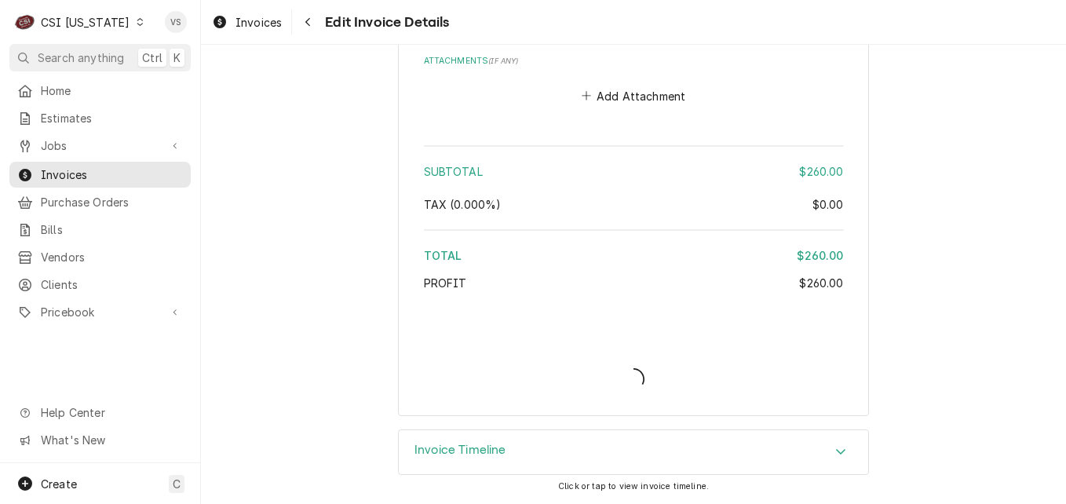
type textarea "x"
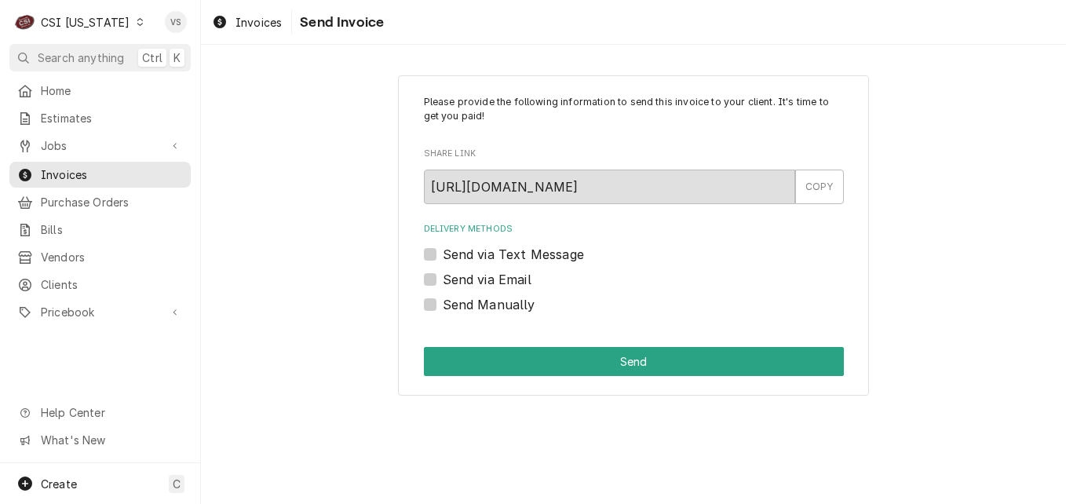
click at [443, 307] on label "Send Manually" at bounding box center [489, 304] width 93 height 19
click at [443, 307] on input "Send Manually" at bounding box center [653, 312] width 420 height 35
checkbox input "true"
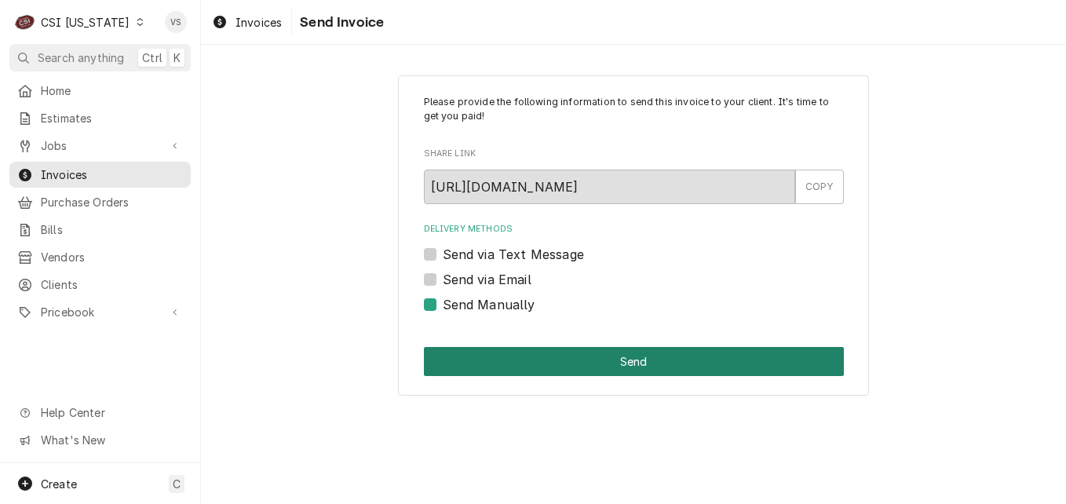
click at [484, 365] on button "Send" at bounding box center [634, 361] width 420 height 29
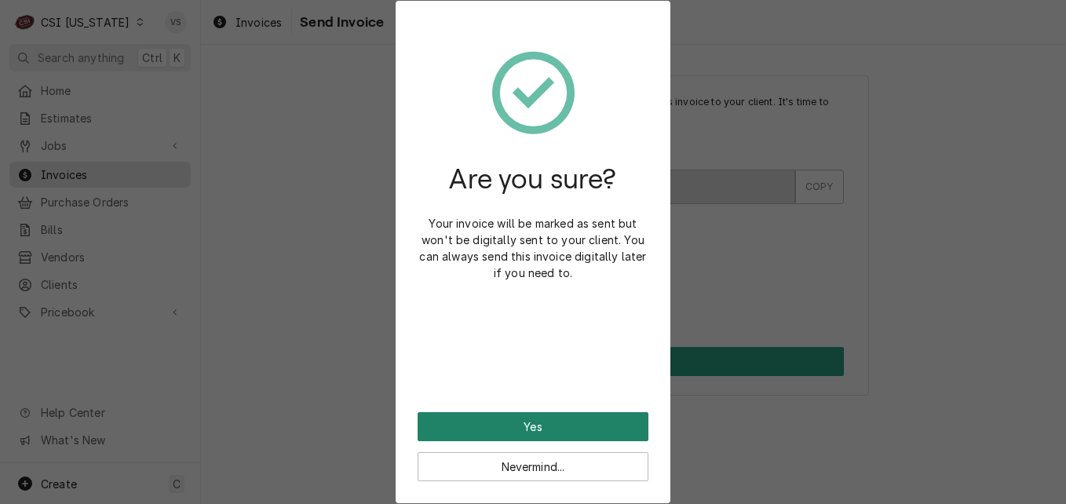
click at [523, 422] on button "Yes" at bounding box center [532, 426] width 231 height 29
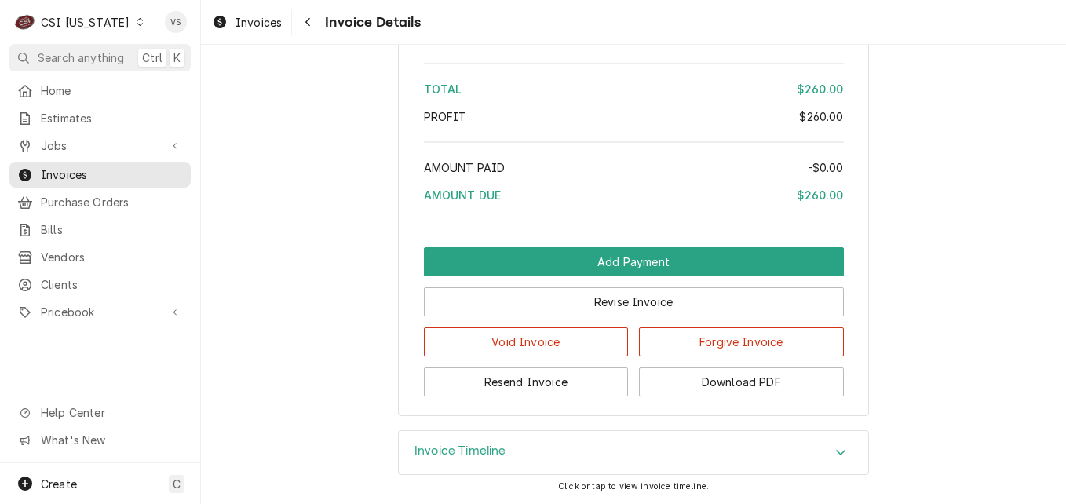
scroll to position [2819, 0]
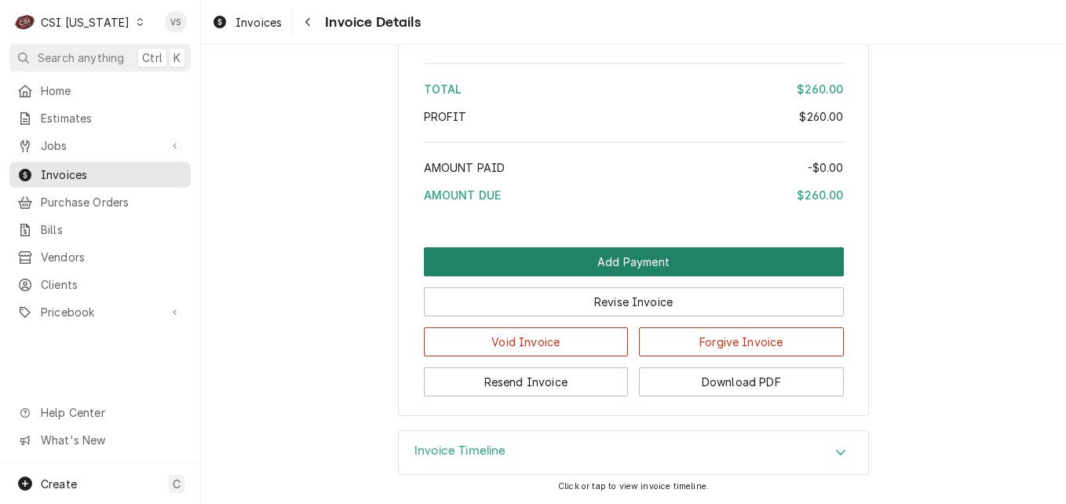
click at [559, 262] on button "Add Payment" at bounding box center [634, 261] width 420 height 29
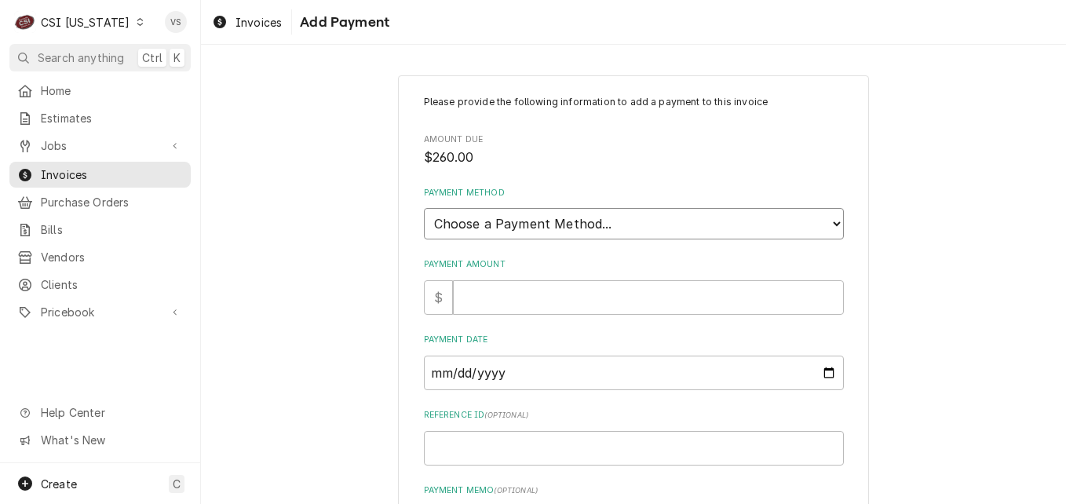
click at [497, 221] on select "Choose a Payment Method... Cash Check Credit/Debit Card ACH/eCheck Other" at bounding box center [634, 223] width 420 height 31
select select "3"
click at [424, 208] on select "Choose a Payment Method... Cash Check Credit/Debit Card ACH/eCheck Other" at bounding box center [634, 223] width 420 height 31
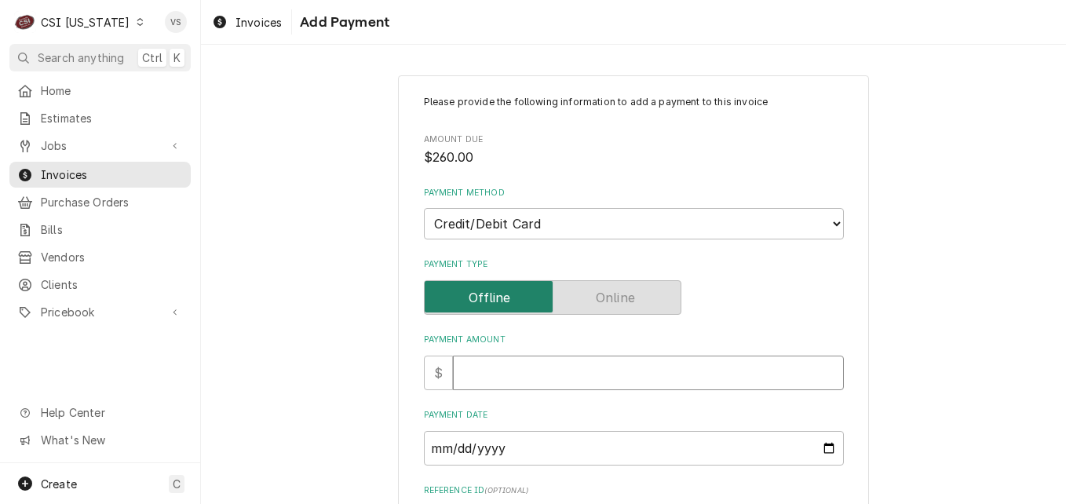
click at [462, 372] on input "Payment Amount" at bounding box center [648, 372] width 391 height 35
type textarea "x"
type input "2"
type textarea "x"
type input "26"
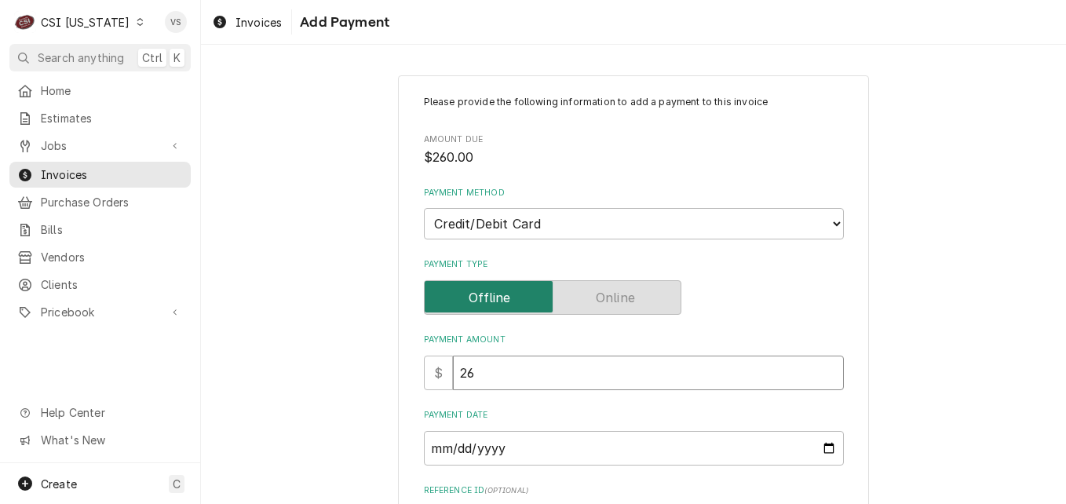
type textarea "x"
type input "260"
type textarea "x"
type input "260.0"
type textarea "x"
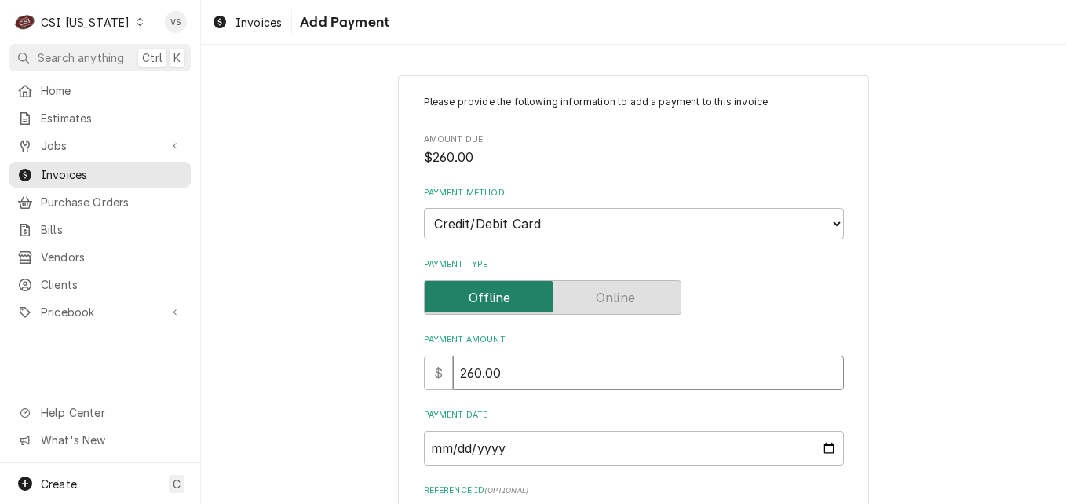
type input "260.00"
click at [817, 449] on input "Payment Date" at bounding box center [634, 448] width 420 height 35
type input "2025-10-06"
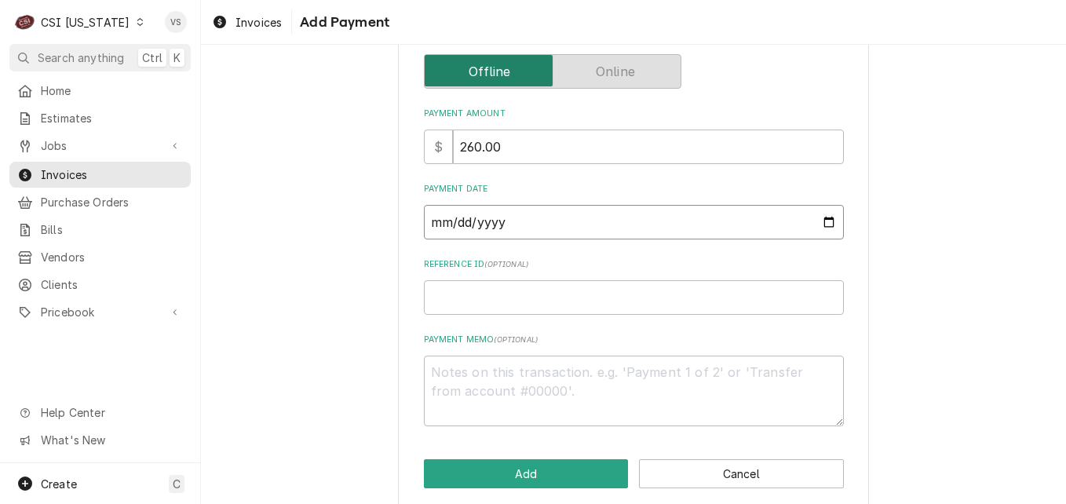
scroll to position [244, 0]
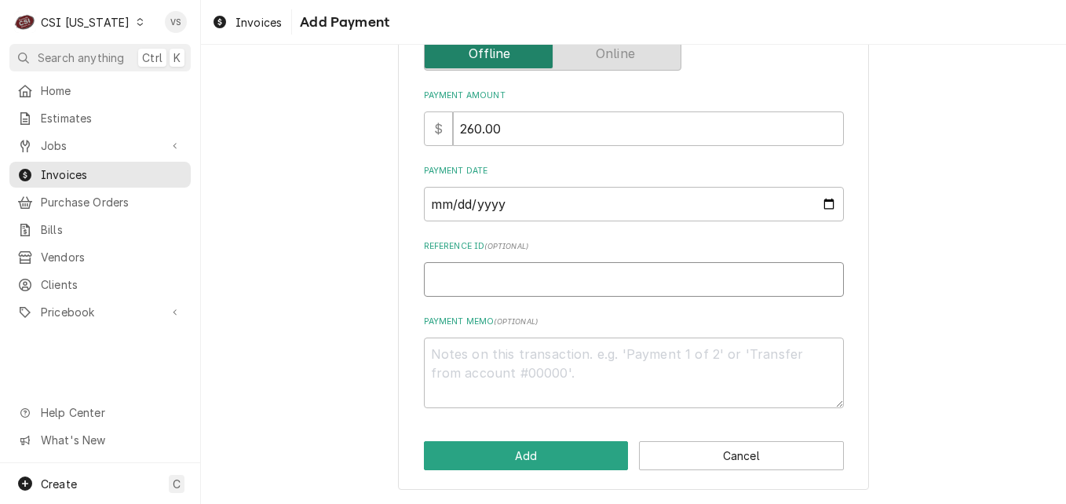
click at [441, 280] on input "Reference ID ( optional )" at bounding box center [634, 279] width 420 height 35
type textarea "x"
type input "8"
type textarea "x"
type input "85"
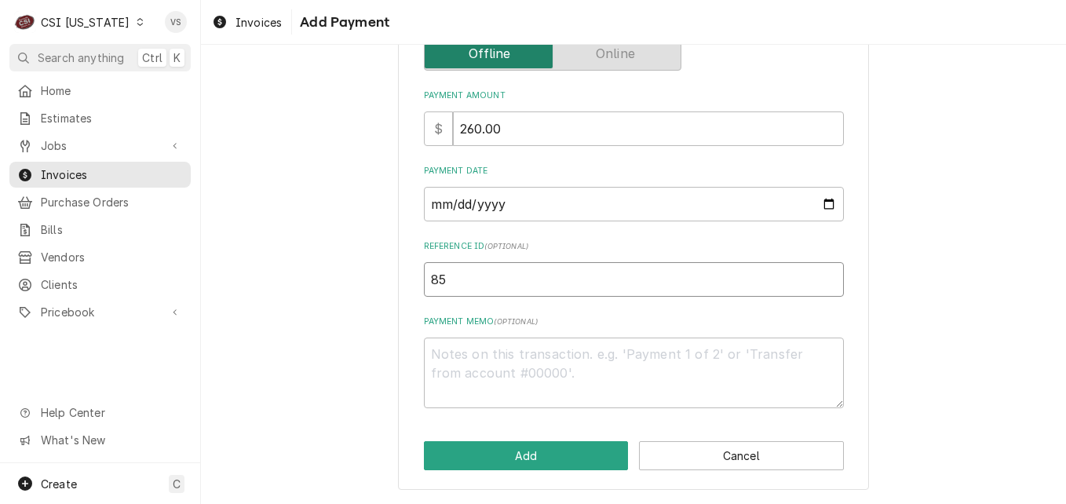
type textarea "x"
type input "853"
type textarea "x"
type input "8539"
type textarea "x"
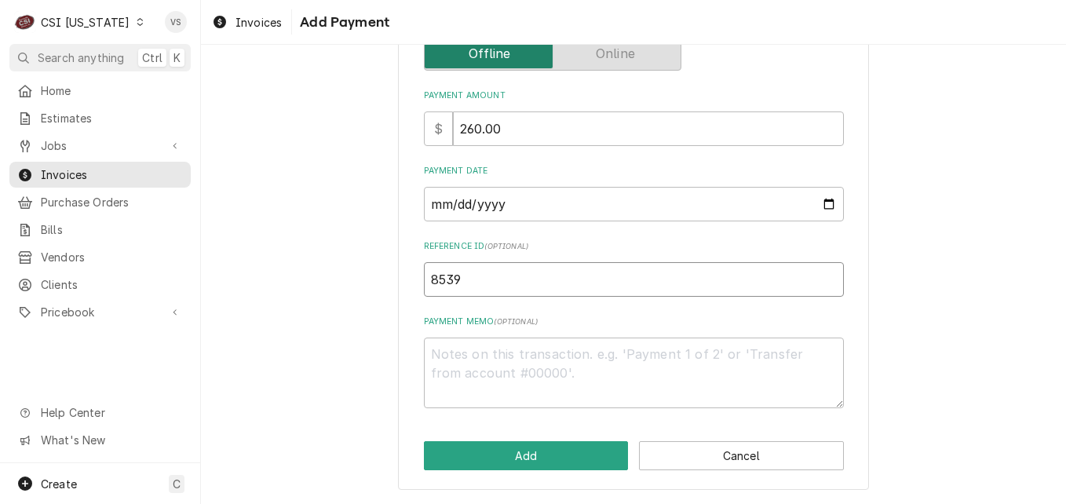
type input "85392"
type textarea "x"
type input "85392G"
click at [445, 352] on textarea "Payment Memo ( optional )" at bounding box center [634, 372] width 420 height 71
type textarea "x"
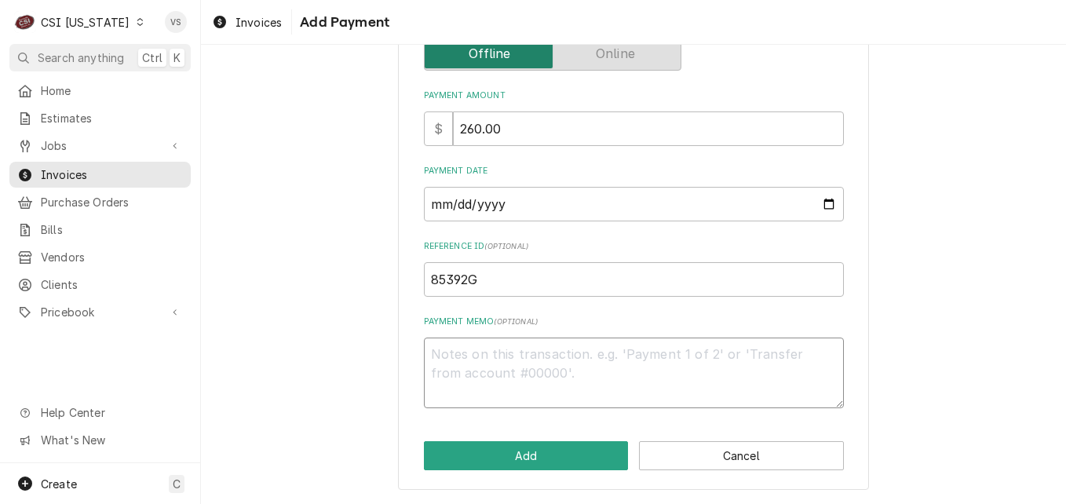
type textarea "V"
type textarea "x"
type textarea "Vi"
type textarea "x"
type textarea "Vis"
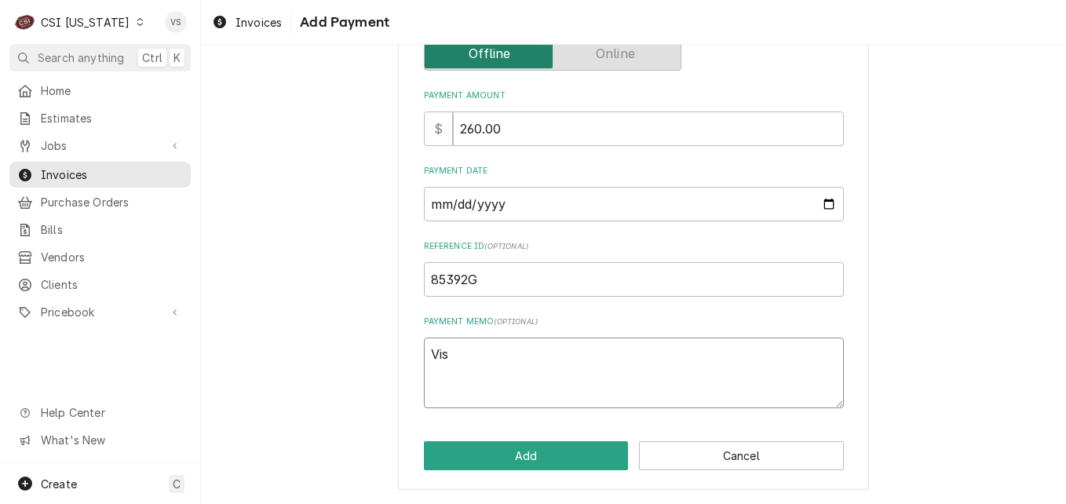
type textarea "x"
type textarea "Visa"
type textarea "x"
type textarea "Visa"
type textarea "x"
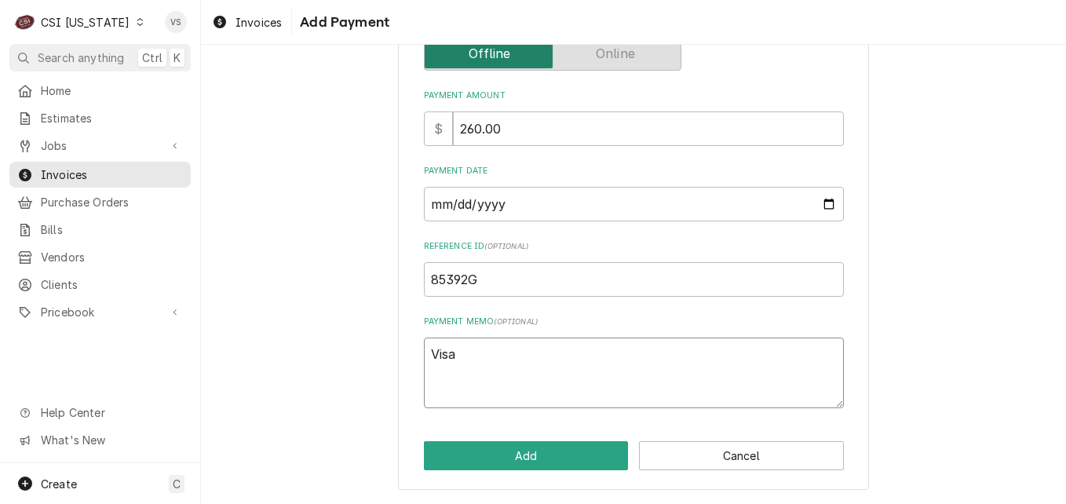
type textarea "Visa 8"
type textarea "x"
type textarea "Visa 89"
type textarea "x"
type textarea "Visa 898"
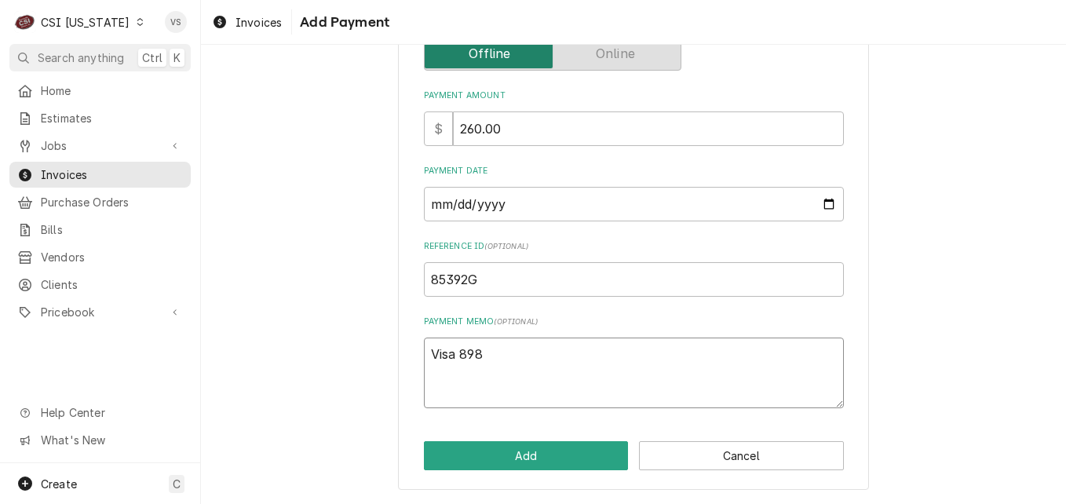
type textarea "x"
type textarea "Visa 8982"
click at [558, 458] on button "Add" at bounding box center [526, 455] width 205 height 29
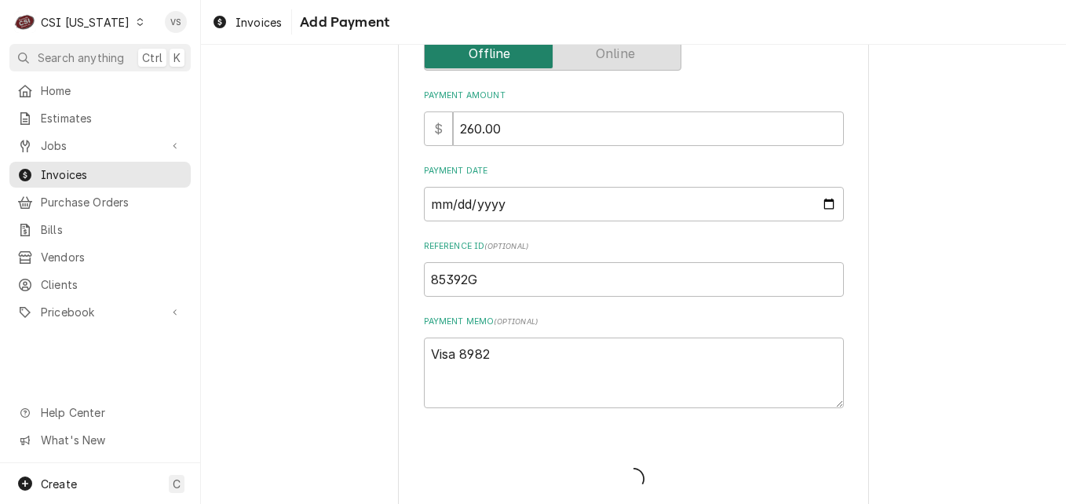
type textarea "x"
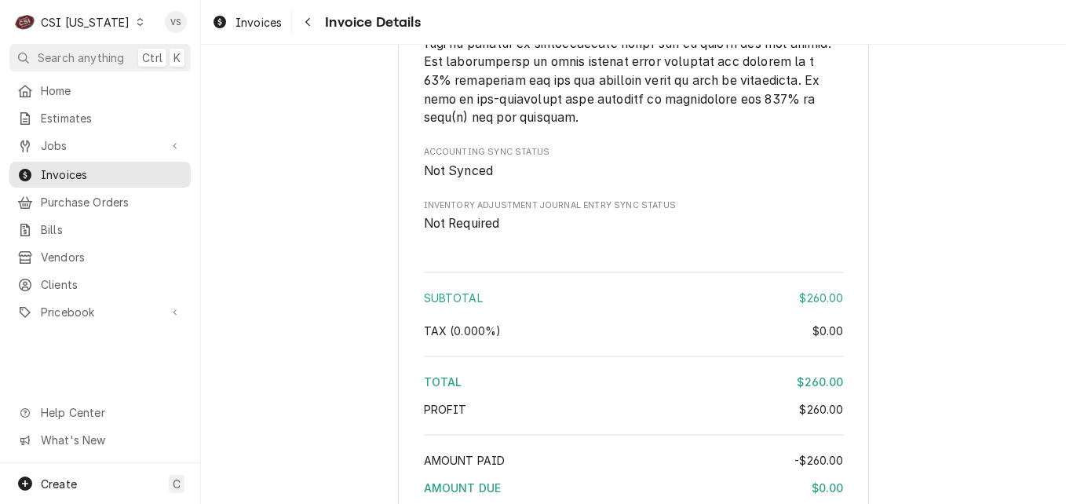
scroll to position [3002, 0]
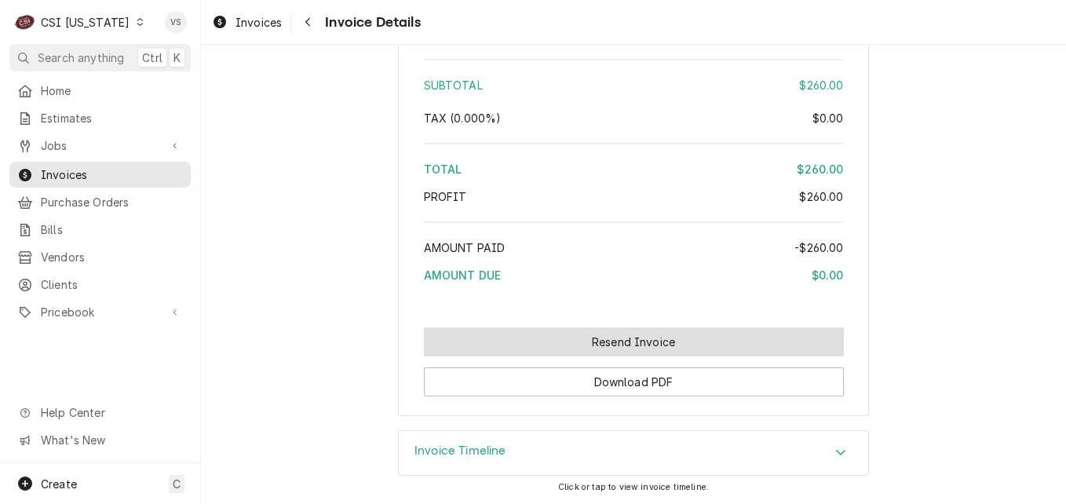
click at [527, 346] on button "Resend Invoice" at bounding box center [634, 341] width 420 height 29
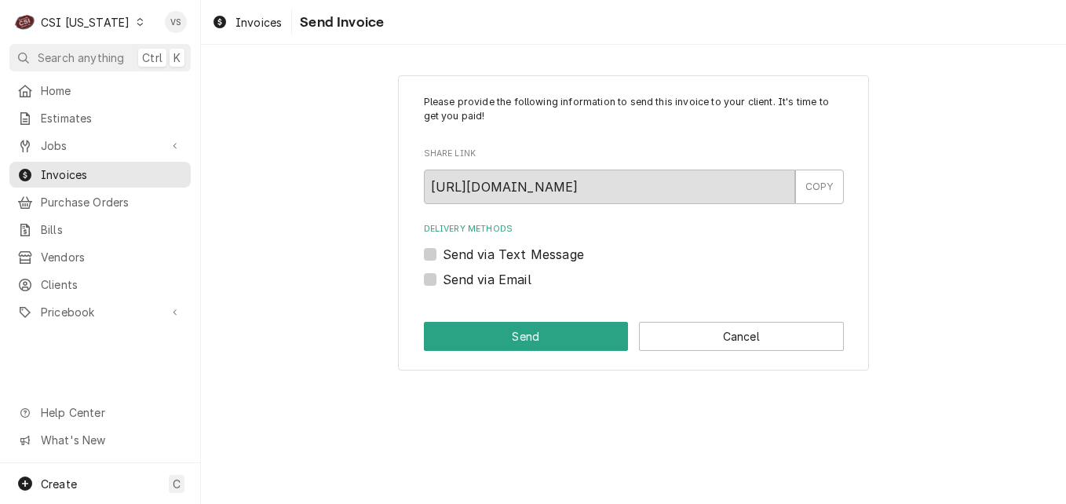
click at [443, 281] on label "Send via Email" at bounding box center [487, 279] width 89 height 19
click at [443, 281] on input "Send via Email" at bounding box center [653, 287] width 420 height 35
checkbox input "true"
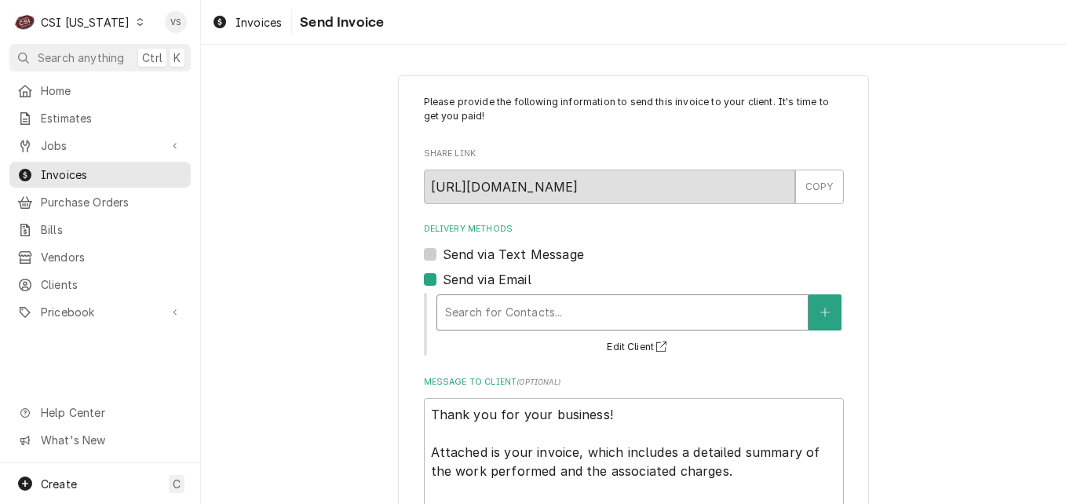
click at [473, 319] on div "Delivery Methods" at bounding box center [622, 312] width 355 height 28
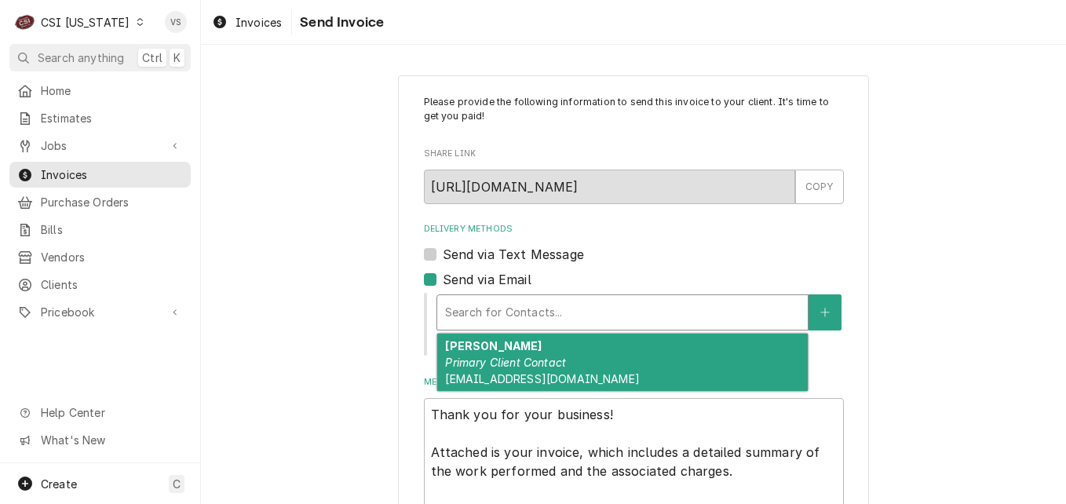
click at [494, 363] on em "Primary Client Contact" at bounding box center [505, 361] width 121 height 13
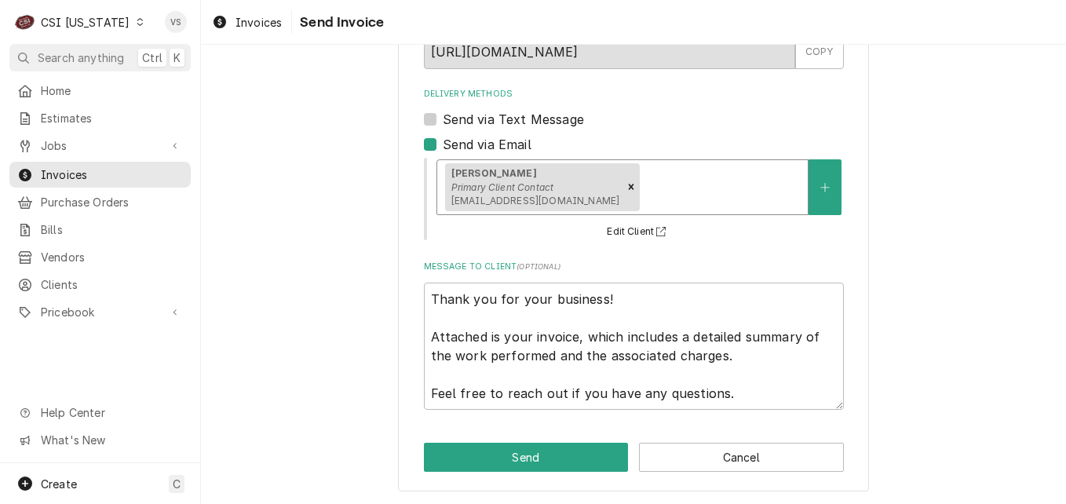
scroll to position [137, 0]
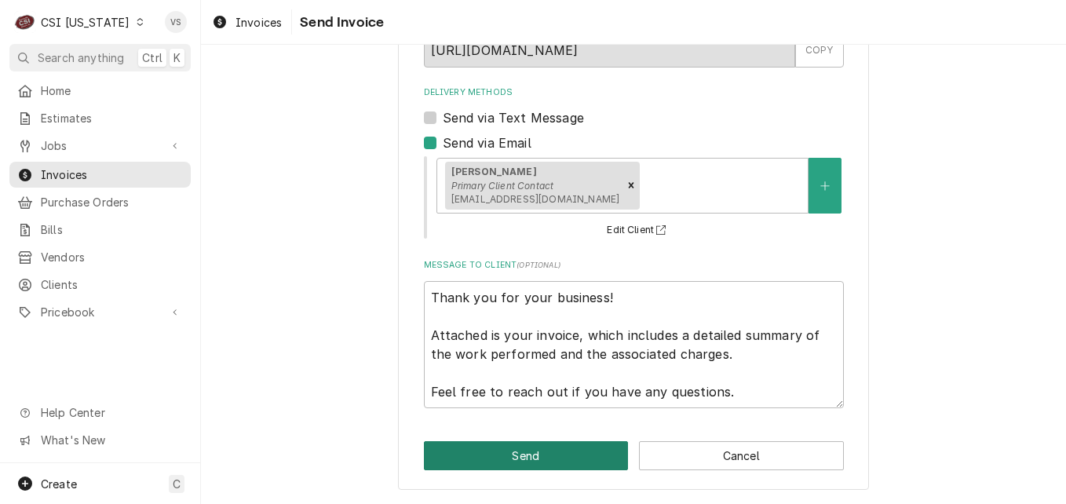
click at [562, 460] on button "Send" at bounding box center [526, 455] width 205 height 29
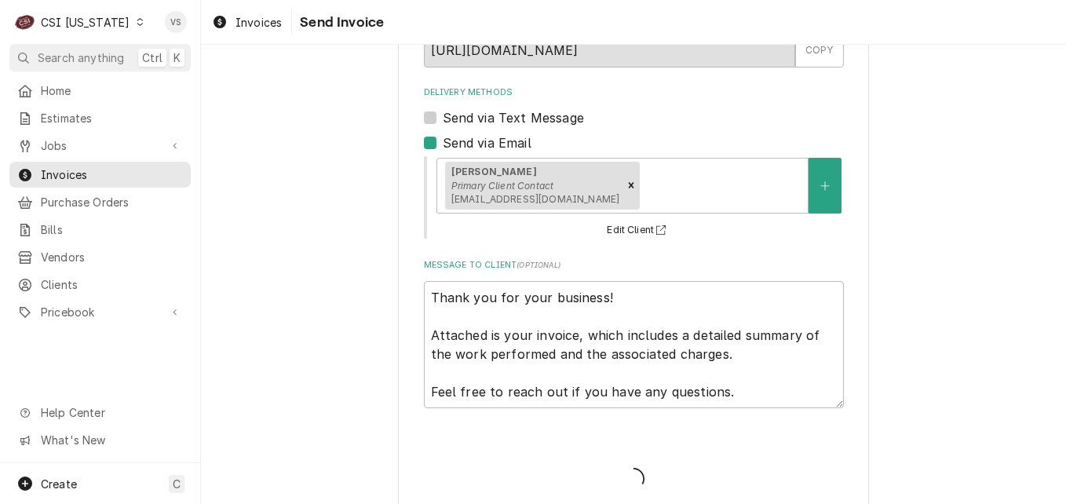
type textarea "x"
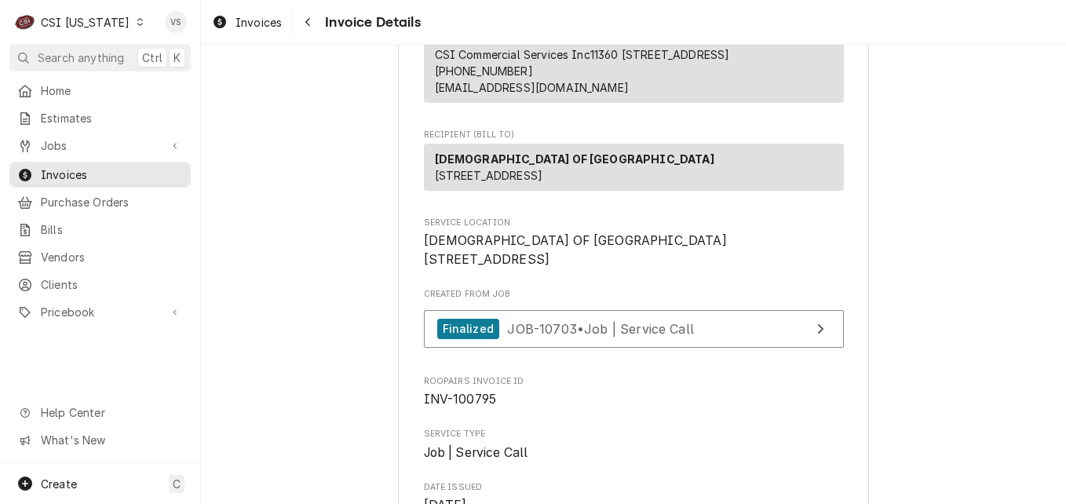
scroll to position [157, 0]
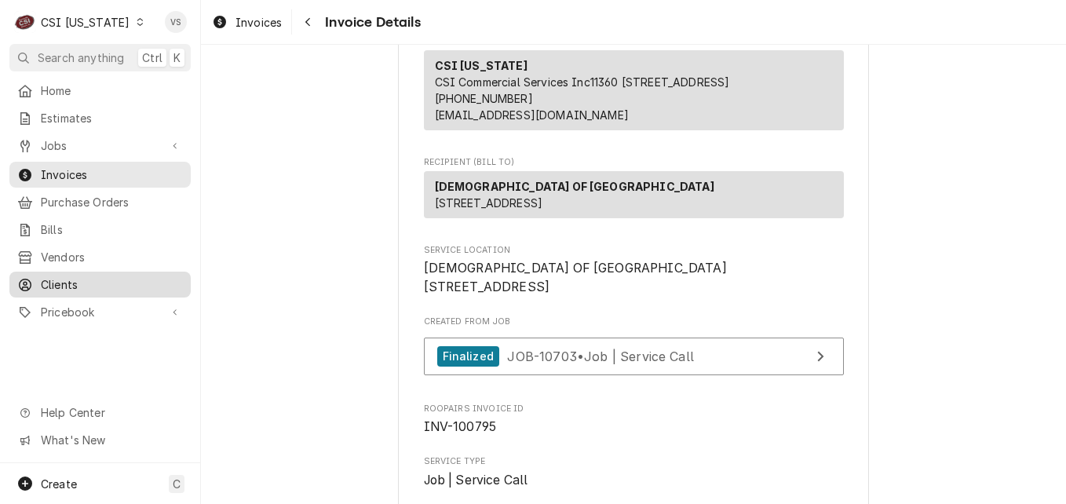
click at [81, 279] on span "Clients" at bounding box center [112, 284] width 142 height 16
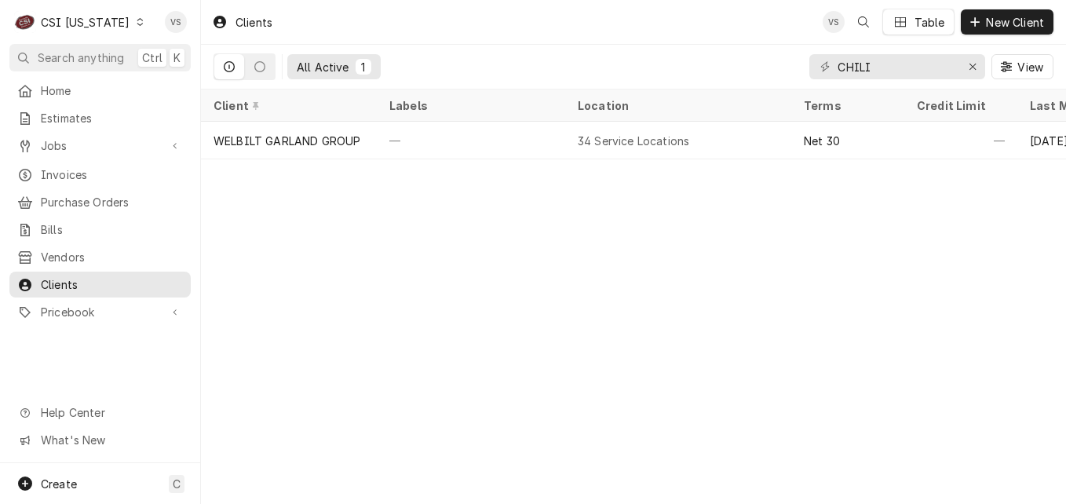
click at [137, 19] on icon "Dynamic Content Wrapper" at bounding box center [140, 22] width 6 height 8
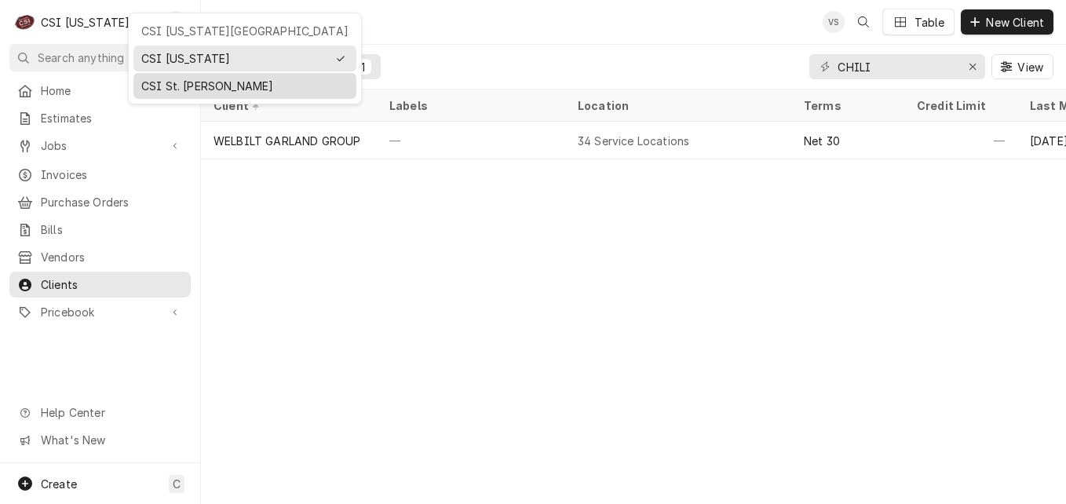
click at [166, 82] on div "CSI St. [PERSON_NAME]" at bounding box center [244, 86] width 207 height 16
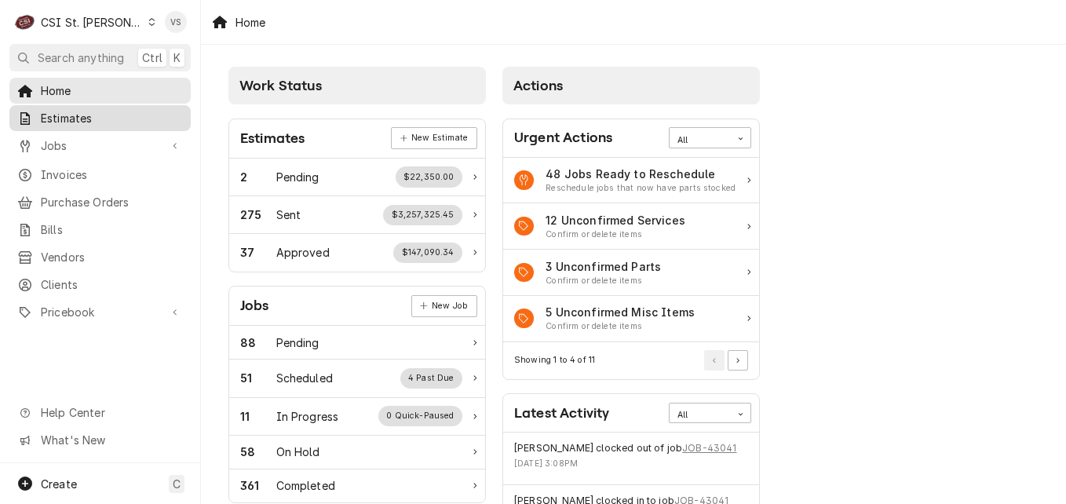
click at [72, 119] on span "Estimates" at bounding box center [112, 118] width 142 height 16
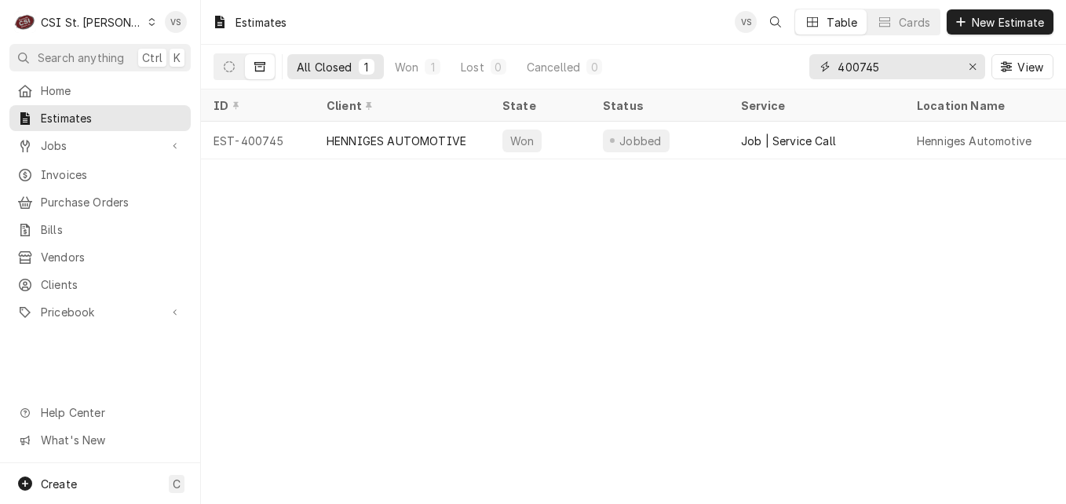
click at [816, 65] on div "400745" at bounding box center [897, 66] width 176 height 25
click at [880, 68] on input "400745" at bounding box center [896, 66] width 118 height 25
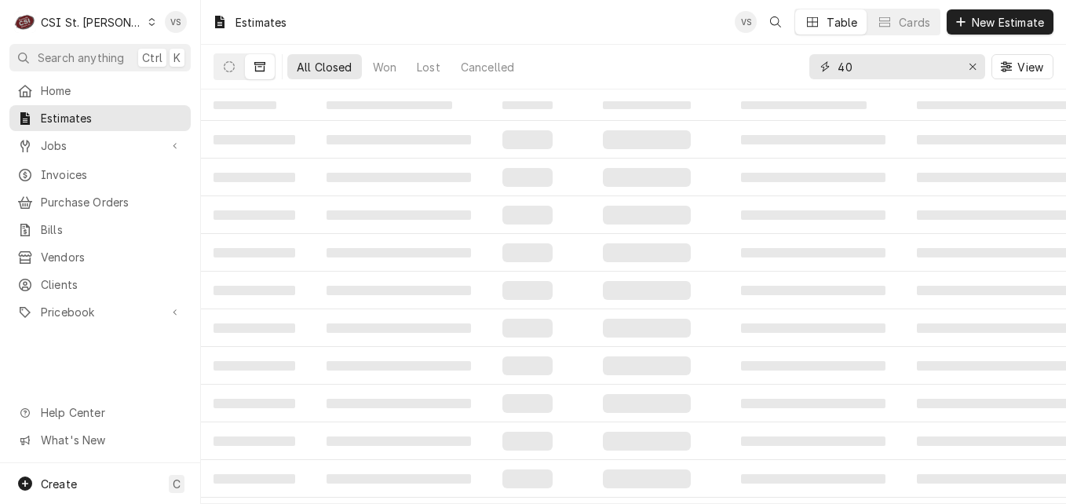
type input "4"
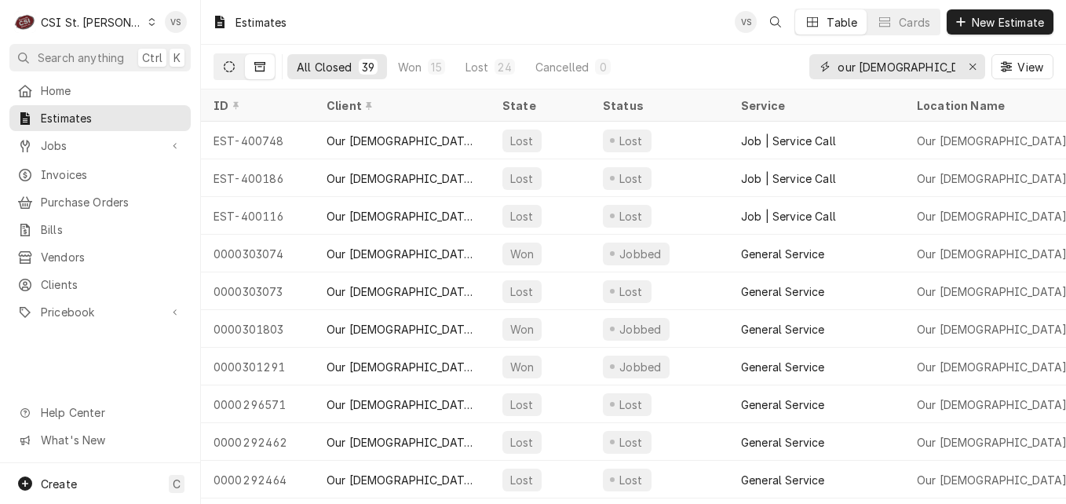
type input "our lady of life"
click at [219, 65] on button "Dynamic Content Wrapper" at bounding box center [229, 66] width 30 height 25
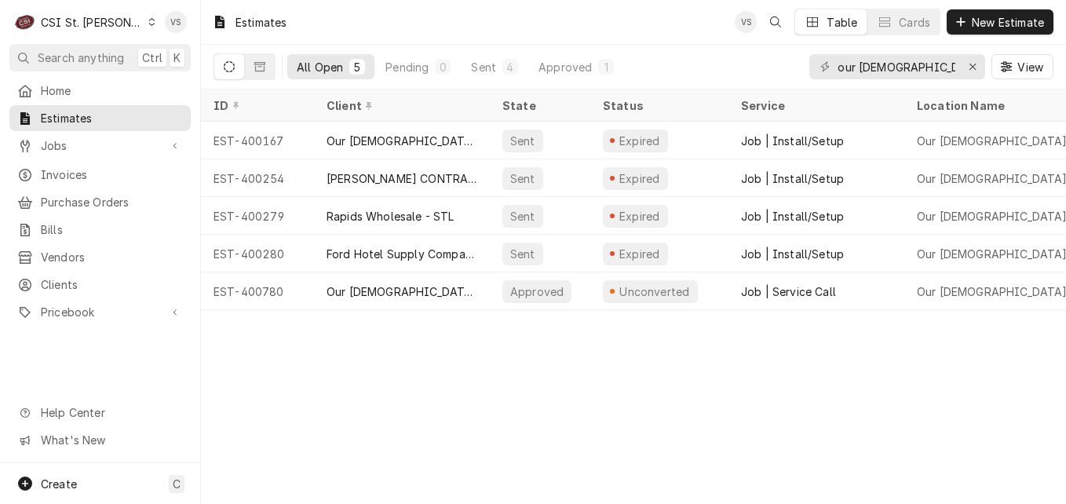
click at [720, 319] on div "Estimates VS Table Cards New Estimate All Open 5 Pending 0 Sent 4 Approved 1 ou…" at bounding box center [633, 252] width 865 height 504
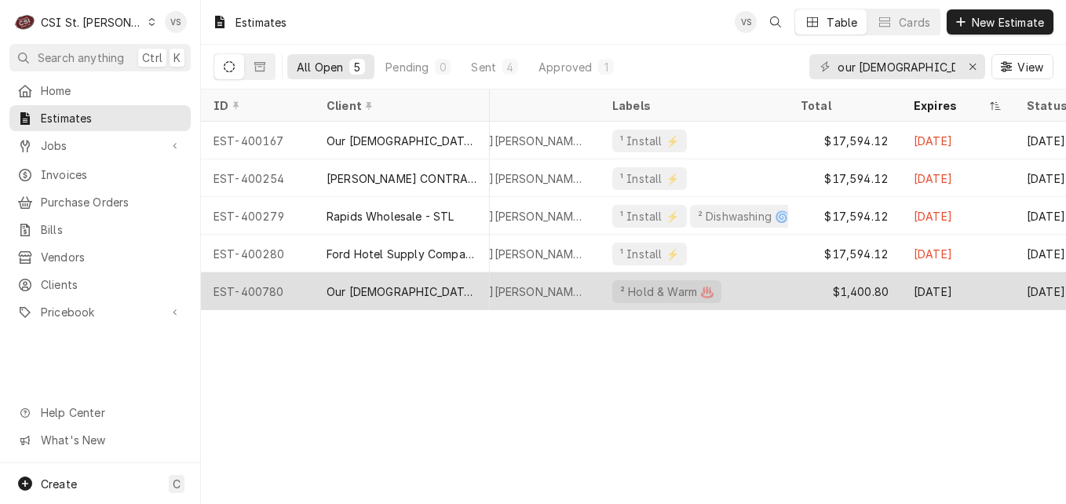
click at [309, 293] on div "EST-400780" at bounding box center [257, 291] width 113 height 38
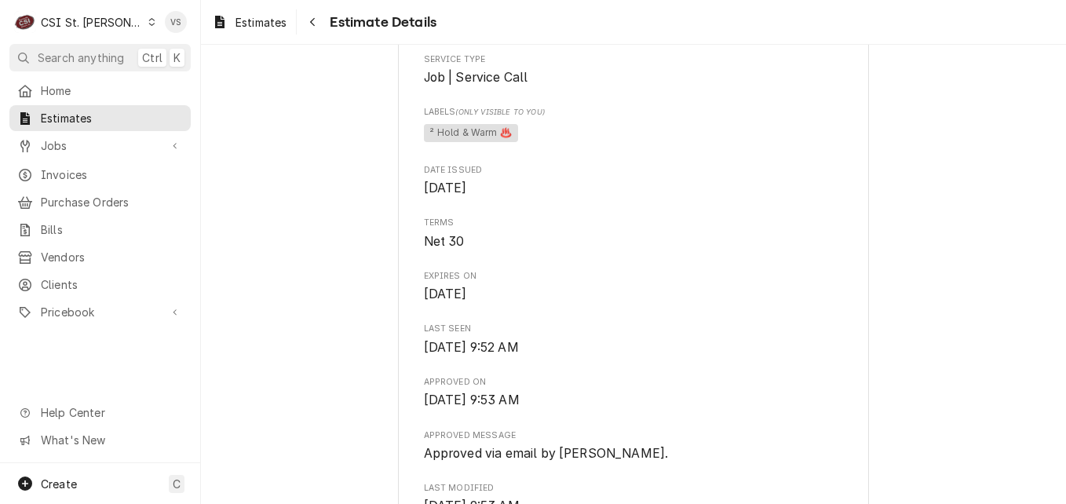
scroll to position [471, 0]
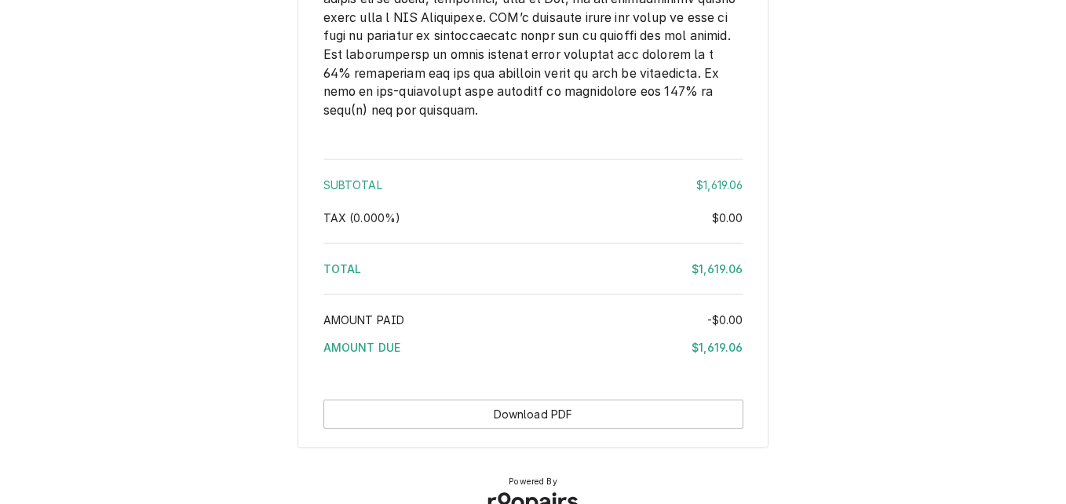
scroll to position [3029, 0]
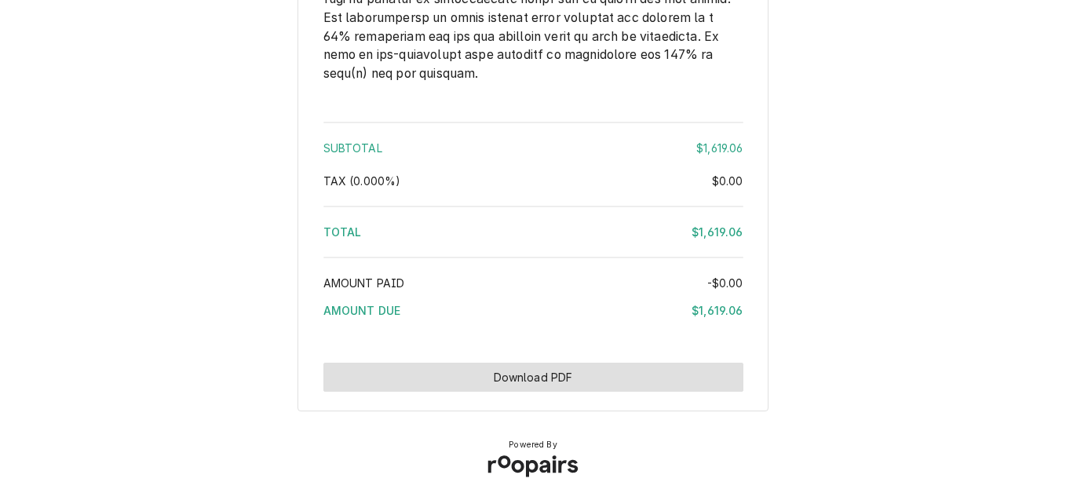
click at [501, 371] on button "Download PDF" at bounding box center [533, 377] width 420 height 29
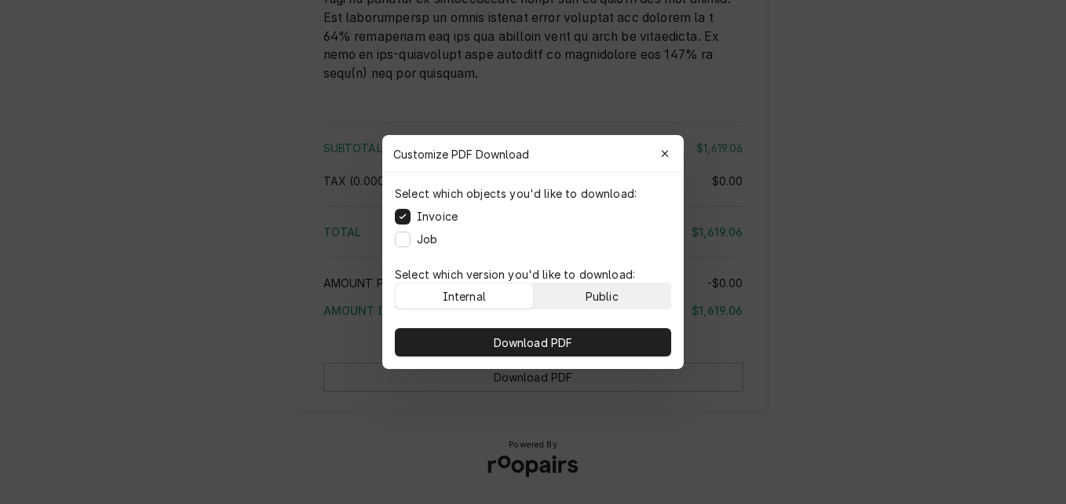
click at [608, 286] on button "Public" at bounding box center [602, 295] width 137 height 25
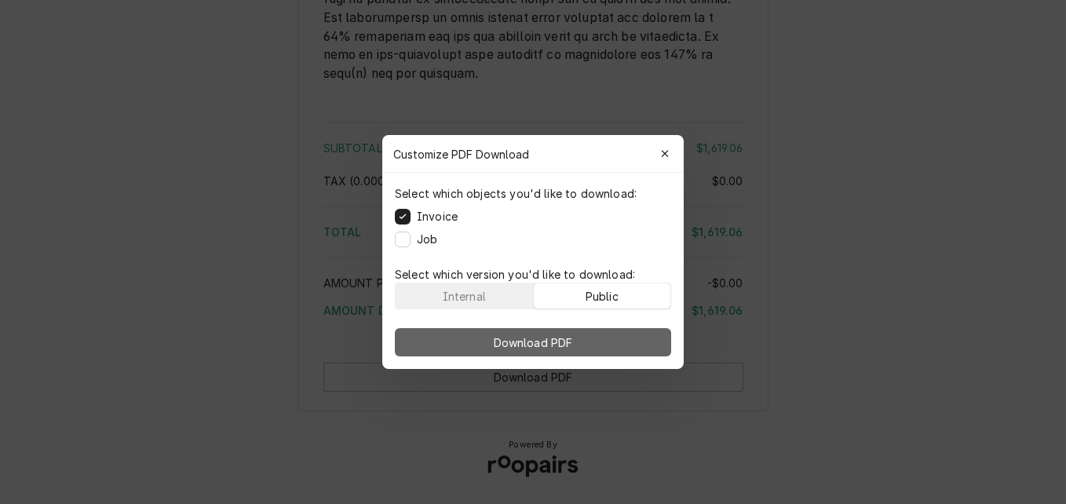
click at [610, 335] on button "Download PDF" at bounding box center [533, 342] width 276 height 28
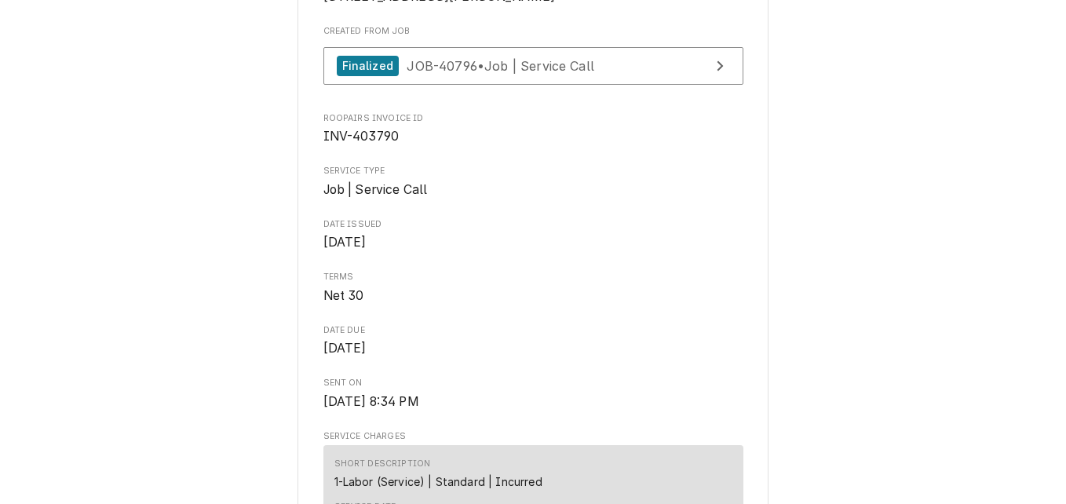
scroll to position [361, 0]
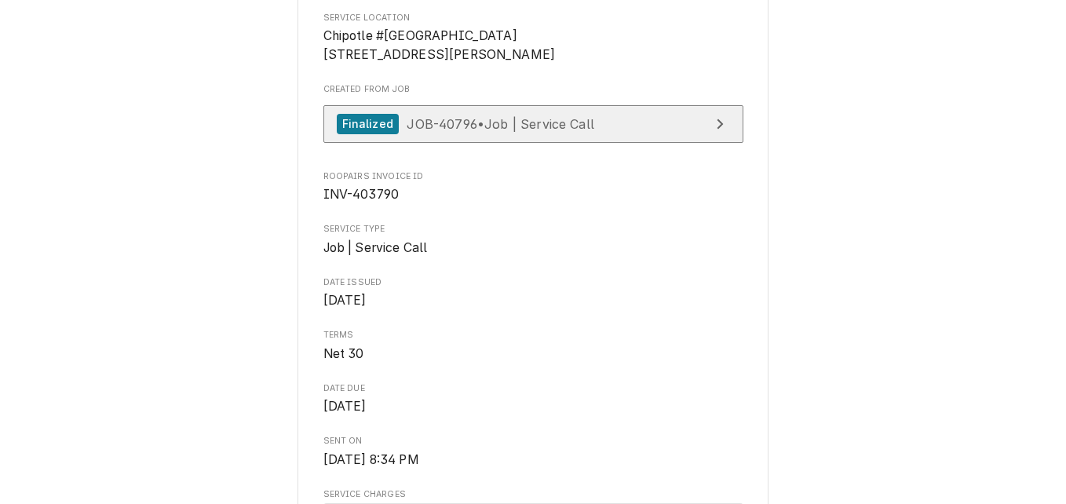
click at [539, 131] on span "JOB-40796 • Job | Service Call" at bounding box center [500, 123] width 188 height 16
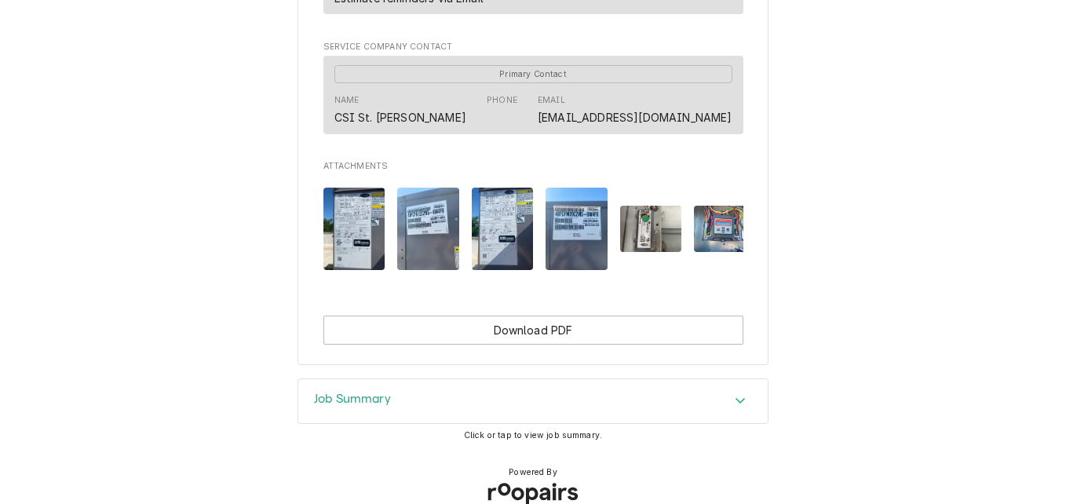
scroll to position [1223, 0]
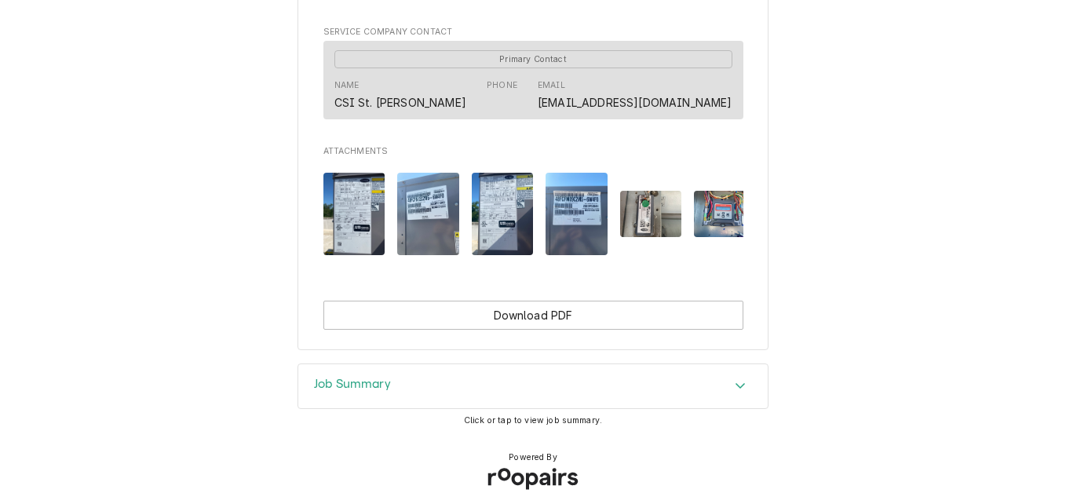
click at [413, 379] on div "Job Summary" at bounding box center [532, 386] width 469 height 44
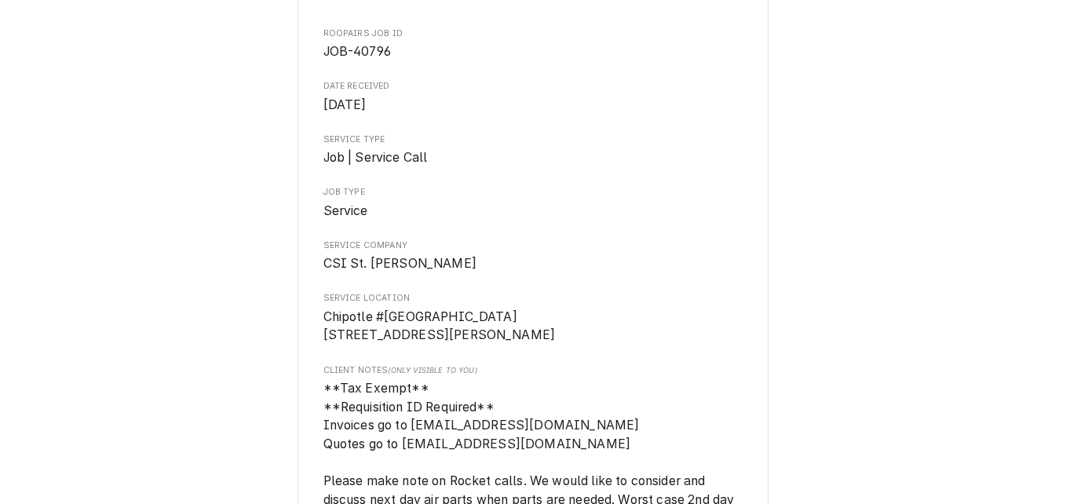
scroll to position [0, 0]
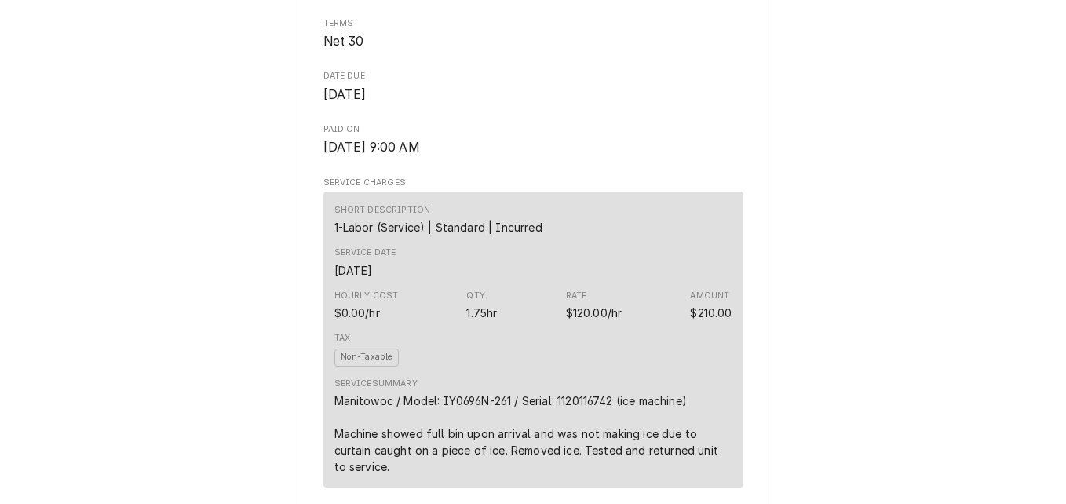
scroll to position [739, 0]
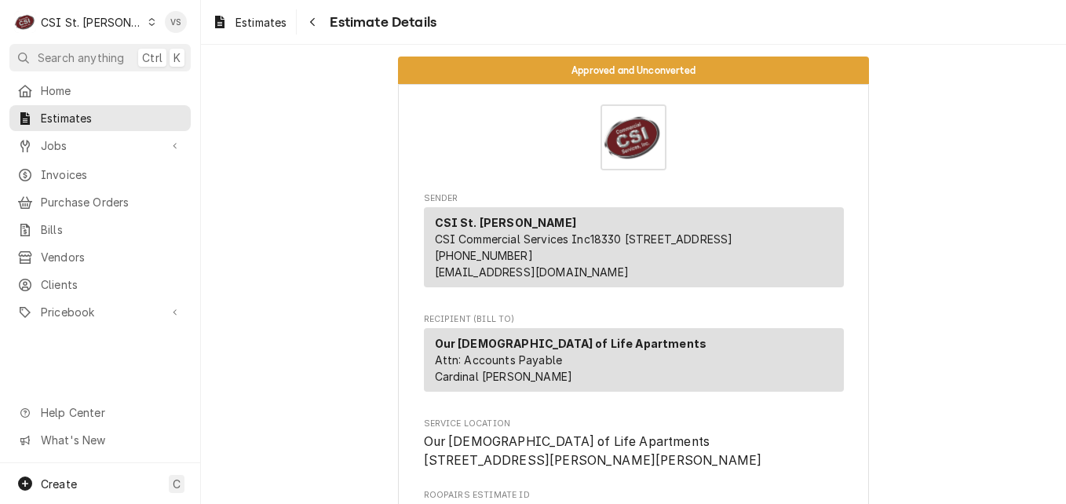
scroll to position [471, 0]
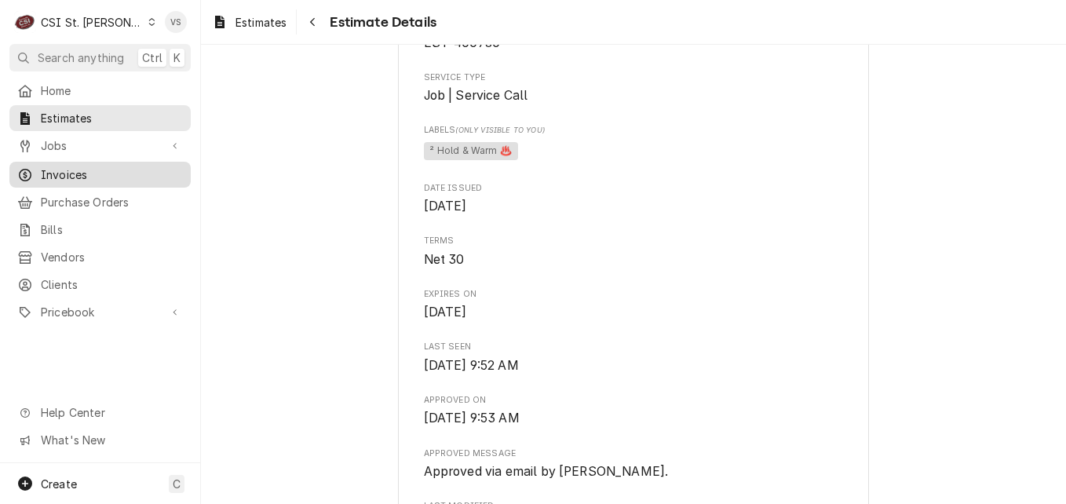
click at [65, 169] on span "Invoices" at bounding box center [112, 174] width 142 height 16
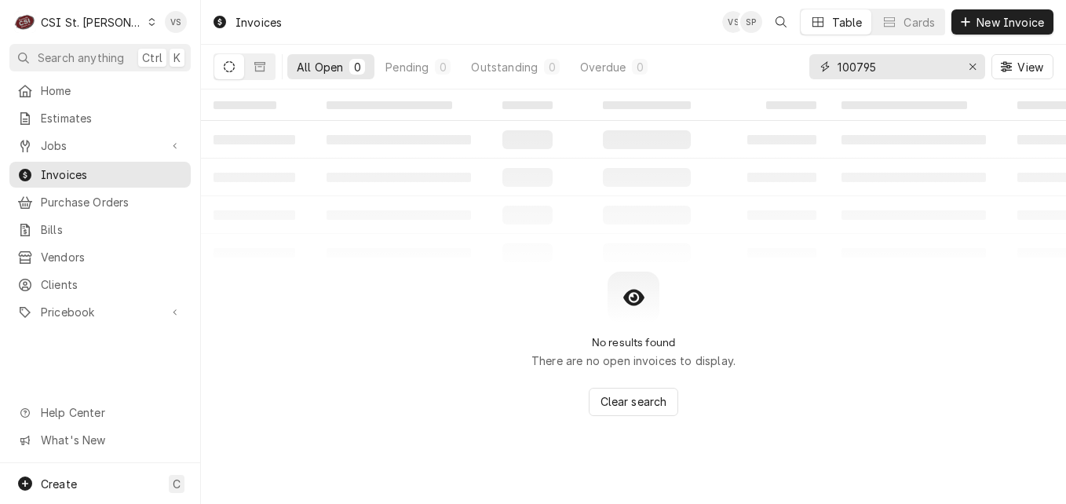
drag, startPoint x: 882, startPoint y: 68, endPoint x: 815, endPoint y: 68, distance: 67.5
click at [815, 68] on div "100795" at bounding box center [897, 66] width 176 height 25
click at [882, 68] on input "100795" at bounding box center [896, 66] width 118 height 25
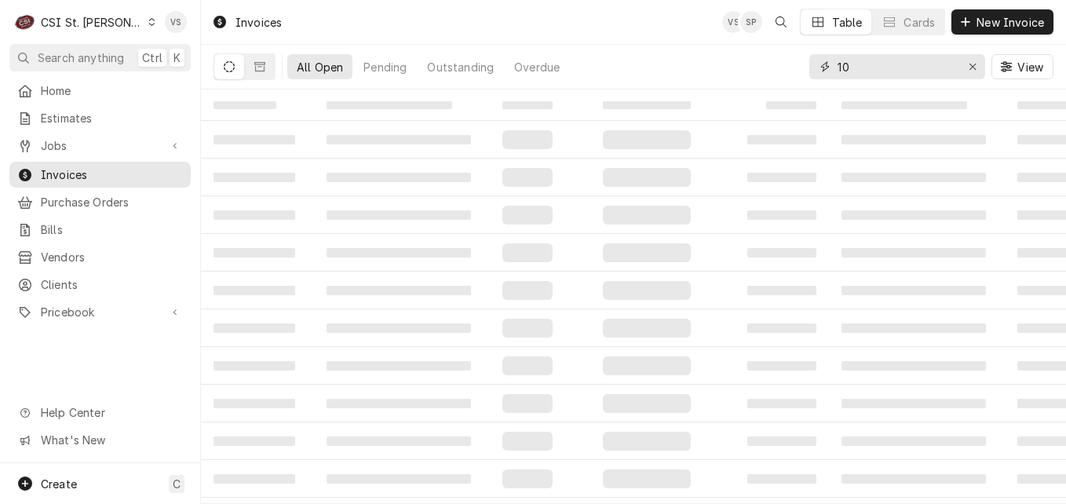
type input "1"
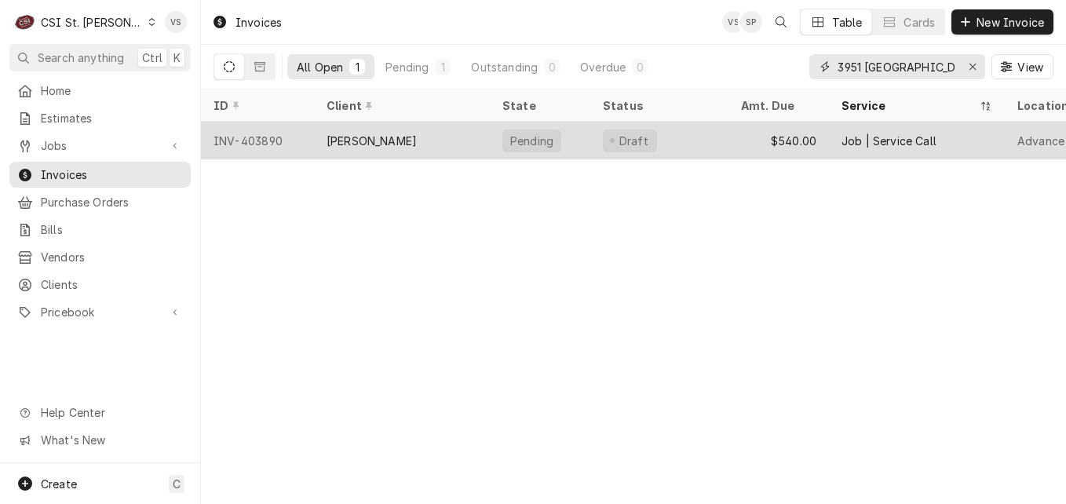
type input "3951 farmington"
click at [366, 129] on div "[PERSON_NAME]" at bounding box center [402, 141] width 176 height 38
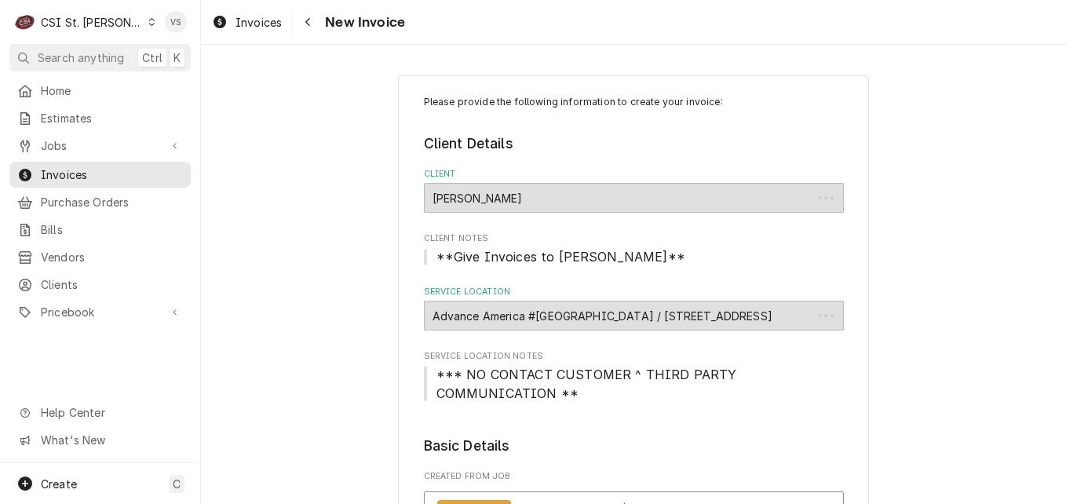
type textarea "x"
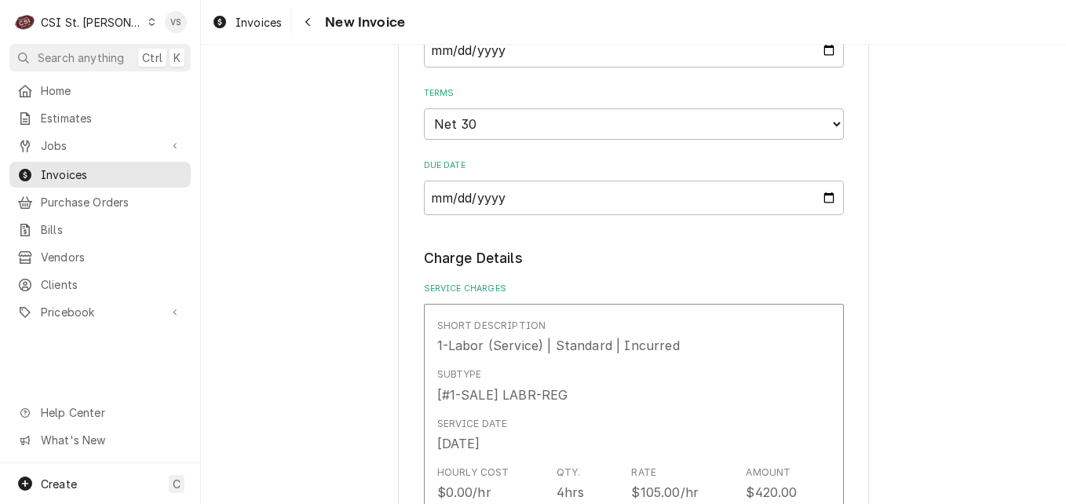
scroll to position [1099, 0]
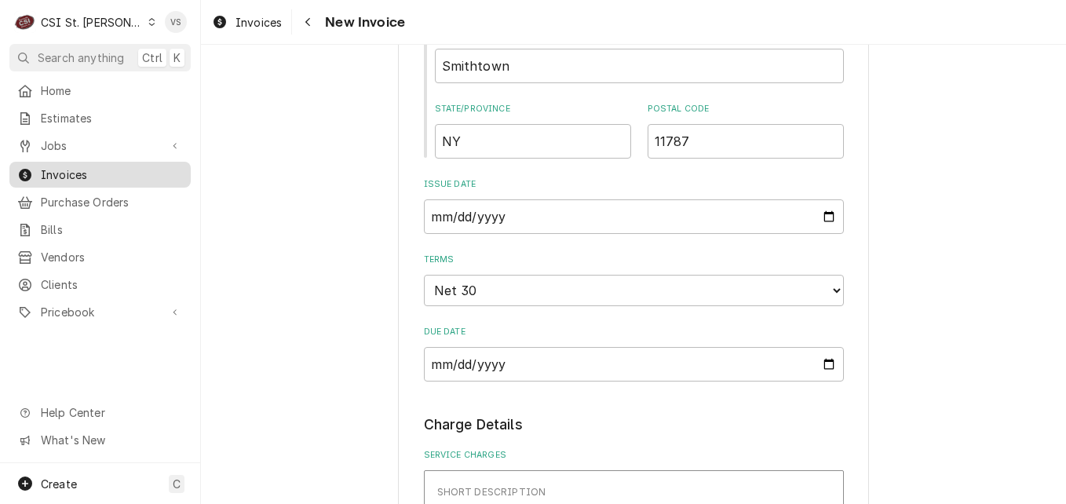
click at [97, 171] on span "Invoices" at bounding box center [112, 174] width 142 height 16
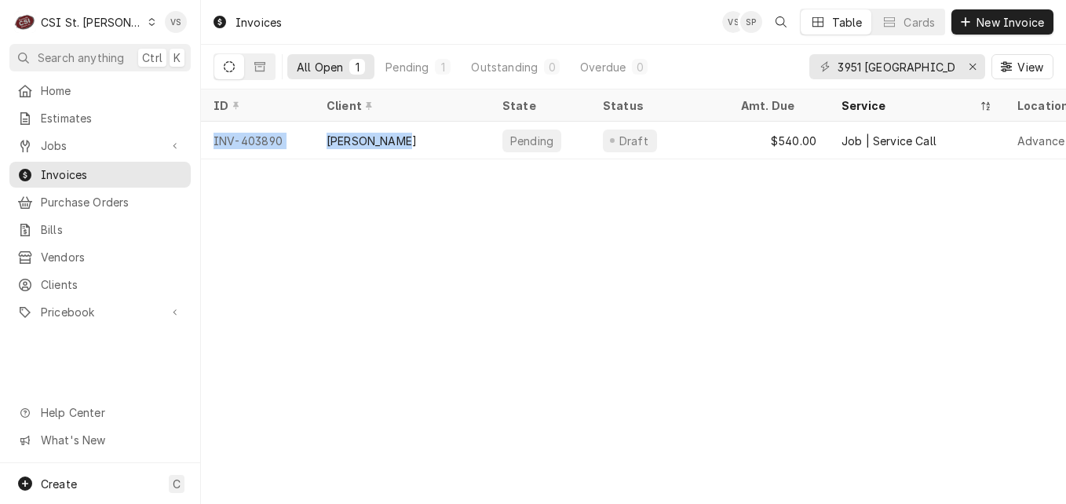
drag, startPoint x: 418, startPoint y: 140, endPoint x: 409, endPoint y: 191, distance: 51.9
click at [409, 191] on div "Invoices VS SP Table Cards New Invoice All Open 1 Pending 1 Outstanding 0 Overd…" at bounding box center [633, 252] width 865 height 504
drag, startPoint x: 409, startPoint y: 191, endPoint x: 351, endPoint y: 295, distance: 119.4
click at [351, 295] on div "Invoices VS SP Table Cards New Invoice All Open 1 Pending 1 Outstanding 0 Overd…" at bounding box center [633, 252] width 865 height 504
click at [818, 71] on div "3951 [GEOGRAPHIC_DATA]" at bounding box center [897, 66] width 176 height 25
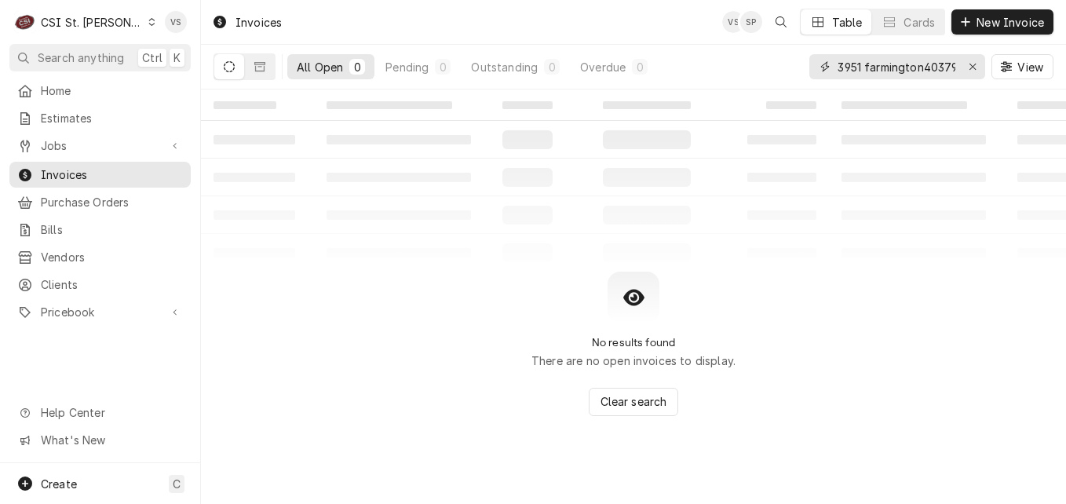
drag, startPoint x: 913, startPoint y: 67, endPoint x: 816, endPoint y: 67, distance: 96.5
click at [816, 67] on div "3951 farmington403790" at bounding box center [897, 66] width 176 height 25
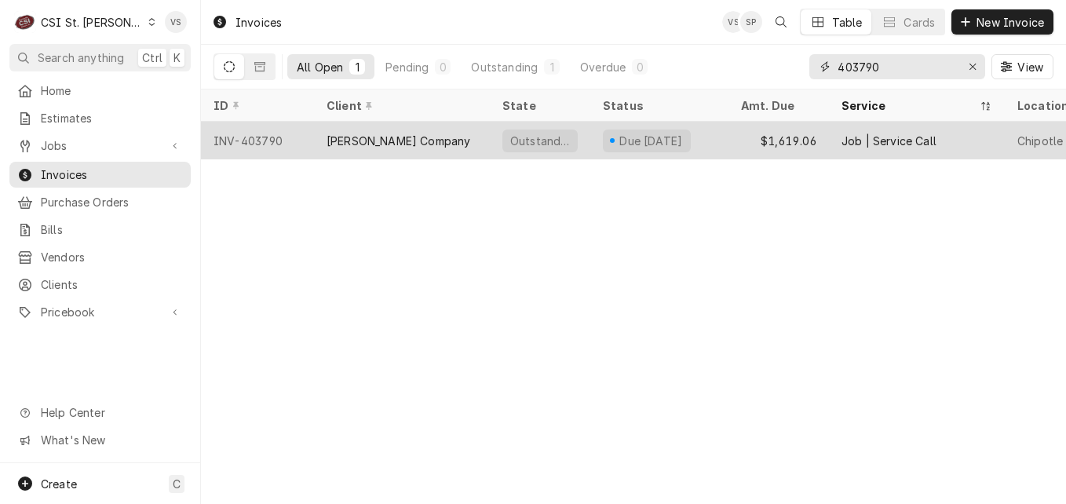
type input "403790"
click at [322, 144] on div "Vivian Company" at bounding box center [402, 141] width 176 height 38
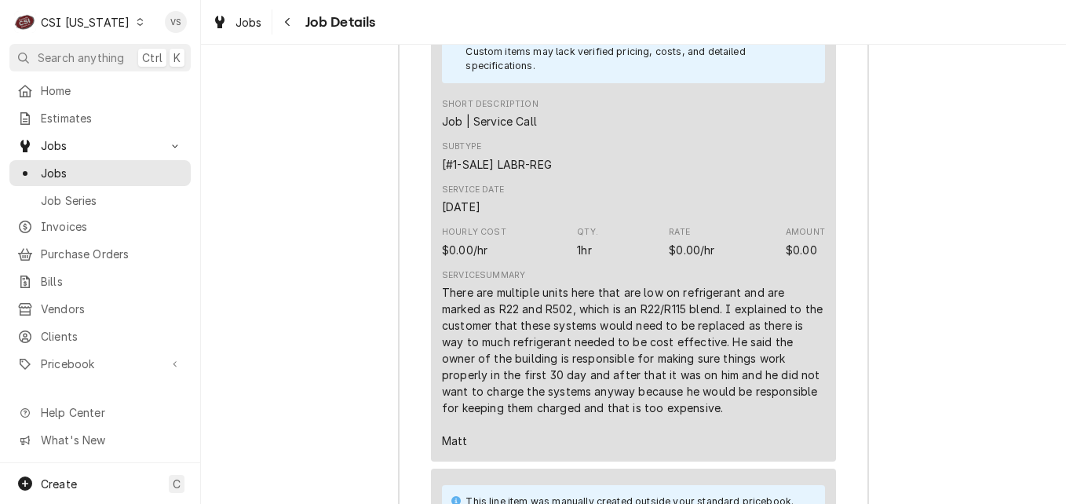
scroll to position [2046, 0]
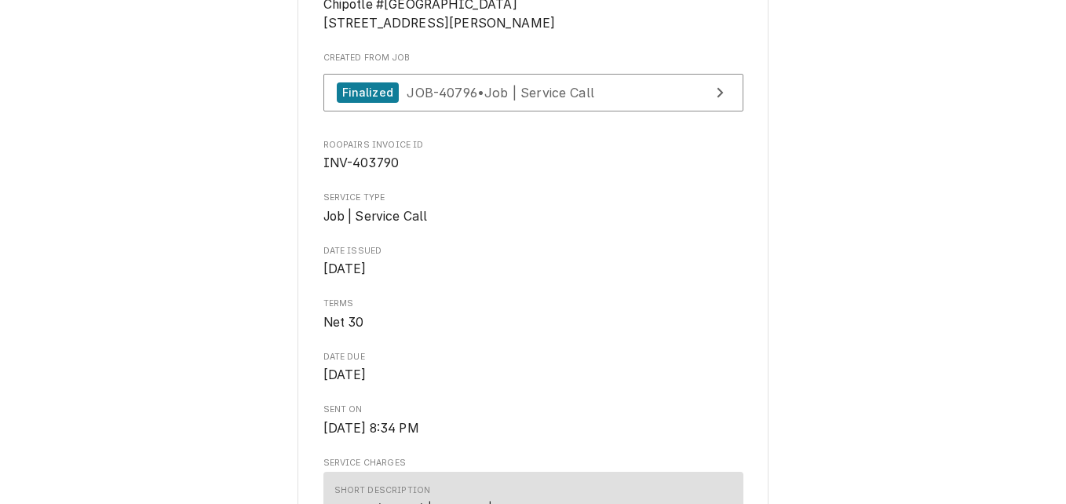
scroll to position [314, 0]
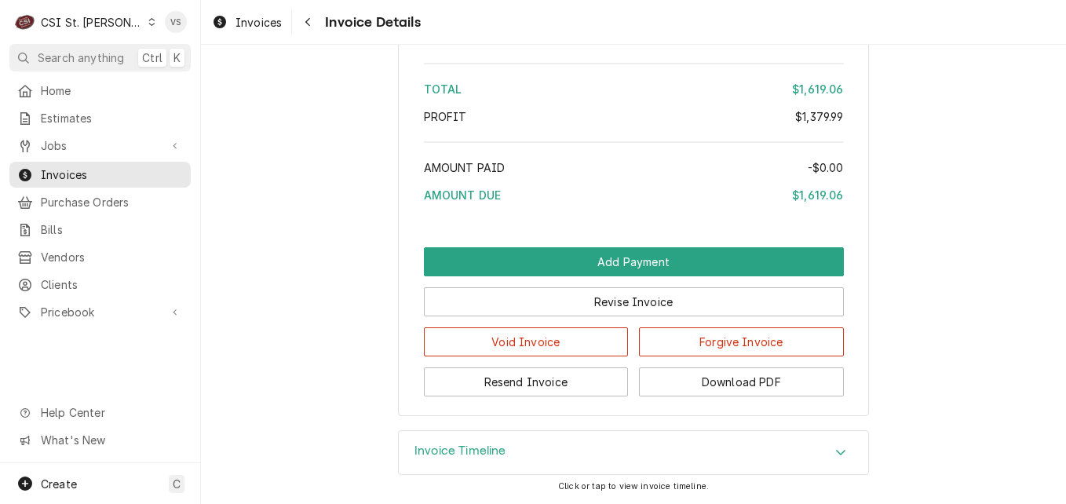
scroll to position [3642, 0]
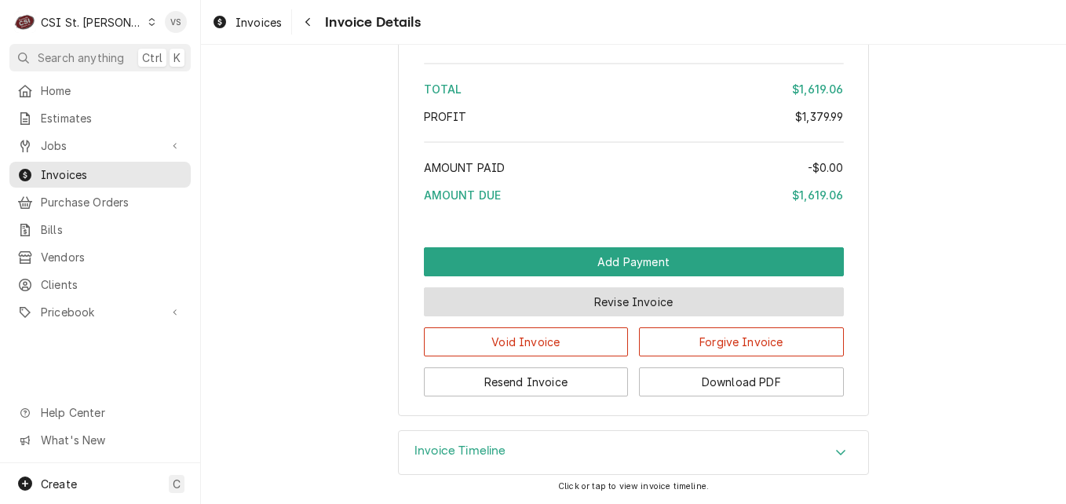
click at [641, 307] on button "Revise Invoice" at bounding box center [634, 301] width 420 height 29
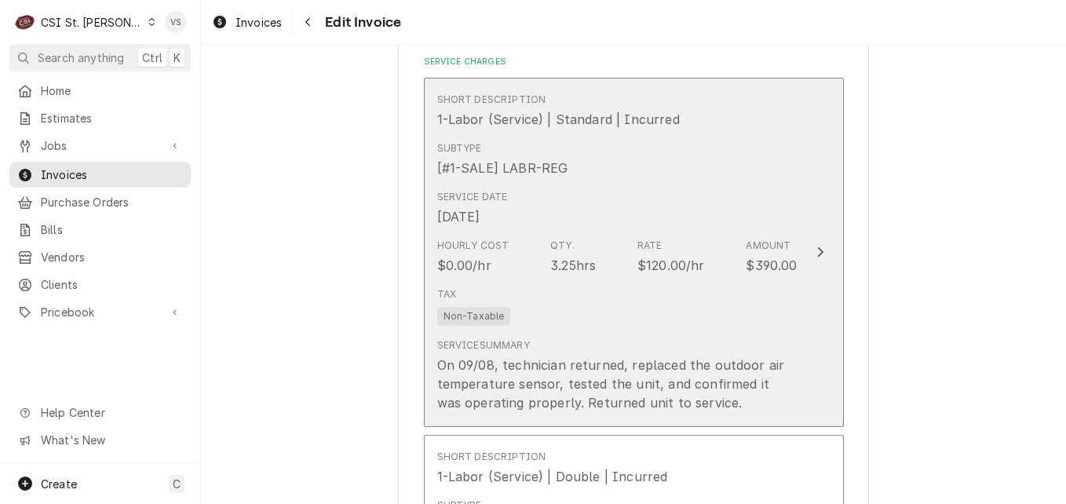
scroll to position [1558, 0]
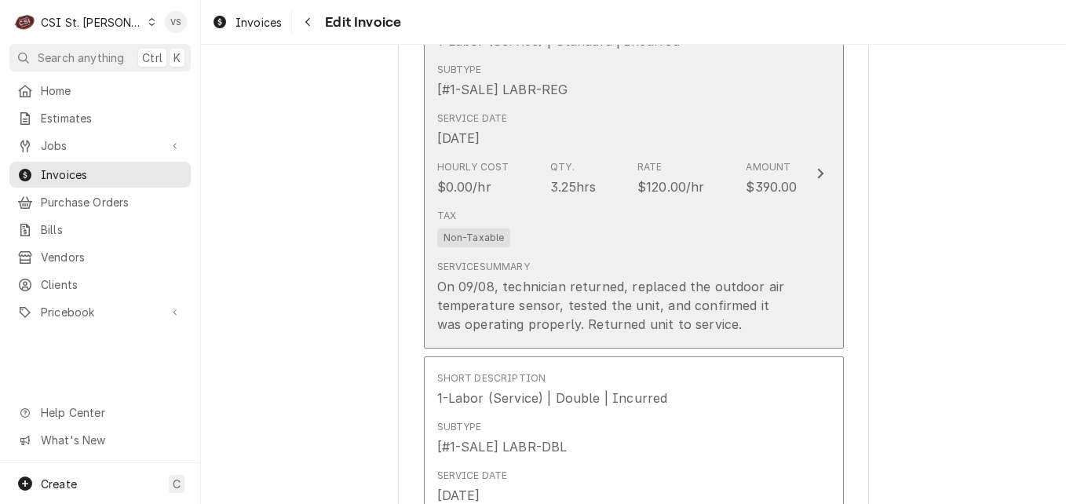
click at [706, 235] on div "Tax Non-Taxable" at bounding box center [617, 227] width 360 height 50
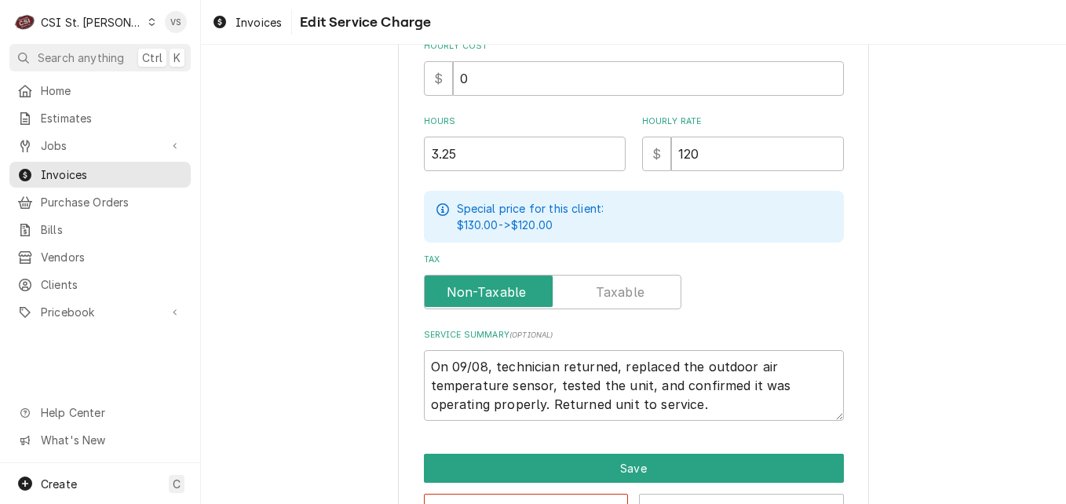
scroll to position [439, 0]
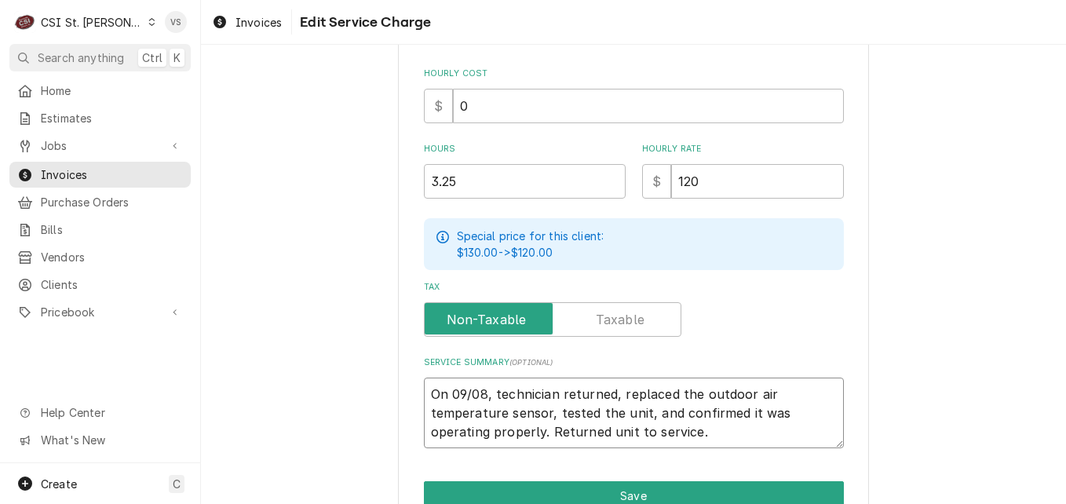
click at [424, 390] on textarea "On 09/08, technician returned, replaced the outdoor air temperature sensor, tes…" at bounding box center [634, 412] width 420 height 71
type textarea "x"
type textarea "On 09/08, technician returned, replaced the outdoor air temperature sensor, tes…"
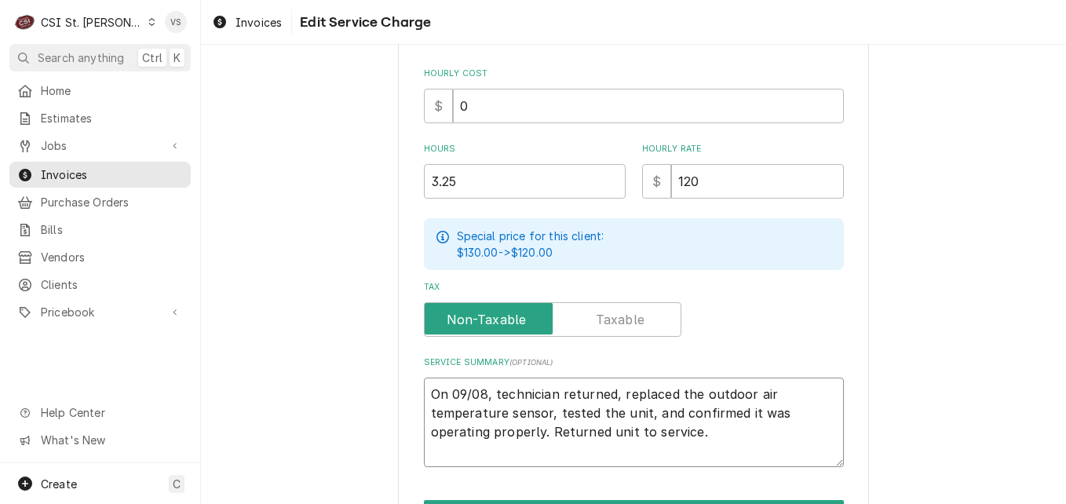
type textarea "x"
type textarea "P On 09/08, technician returned, replaced the outdoor air temperature sensor, t…"
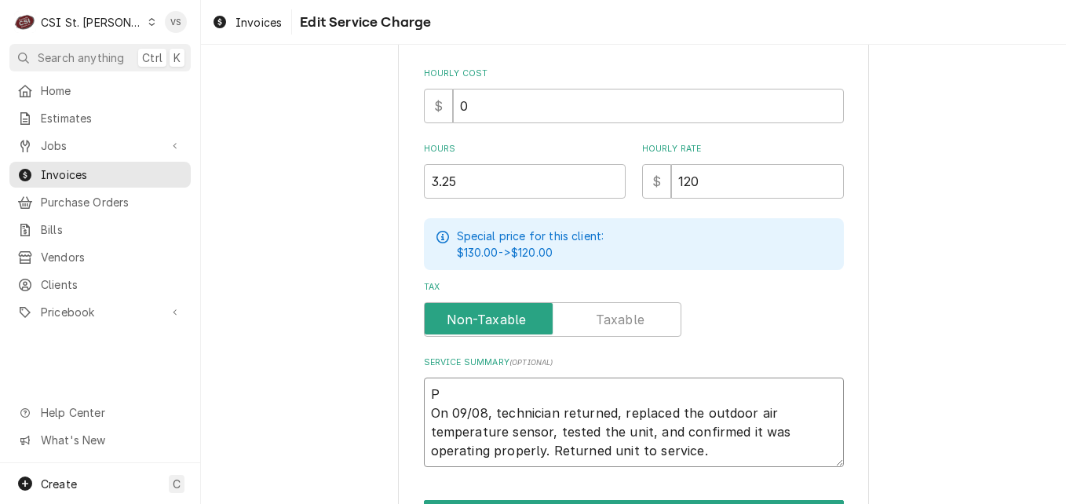
type textarea "x"
type textarea "PO On 09/08, technician returned, replaced the outdoor air temperature sensor, …"
type textarea "x"
type textarea "PO On 09/08, technician returned, replaced the outdoor air temperature sensor, …"
type textarea "x"
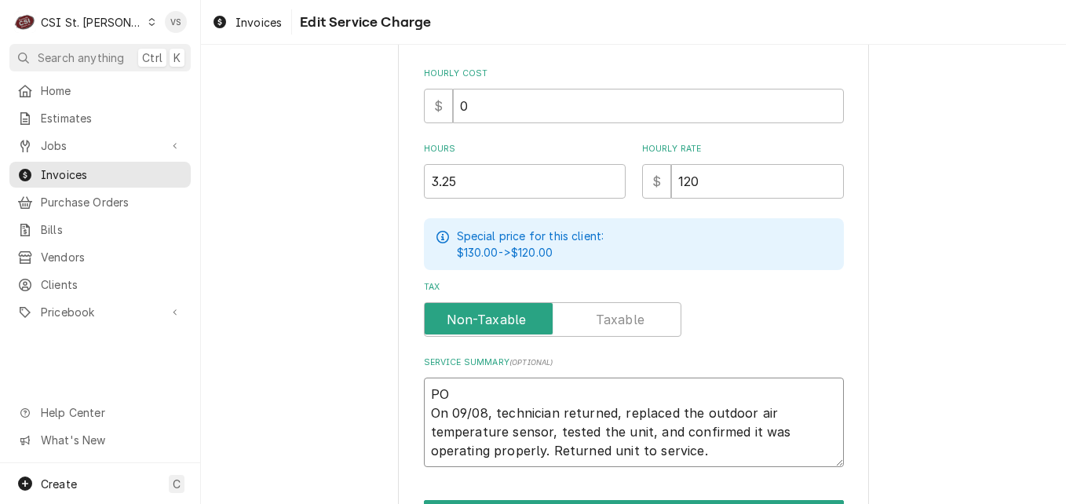
type textarea "PO # On 09/08, technician returned, replaced the outdoor air temperature sensor…"
type textarea "x"
type textarea "PO #4 On 09/08, technician returned, replaced the outdoor air temperature senso…"
type textarea "x"
type textarea "PO #41 On 09/08, technician returned, replaced the outdoor air temperature sens…"
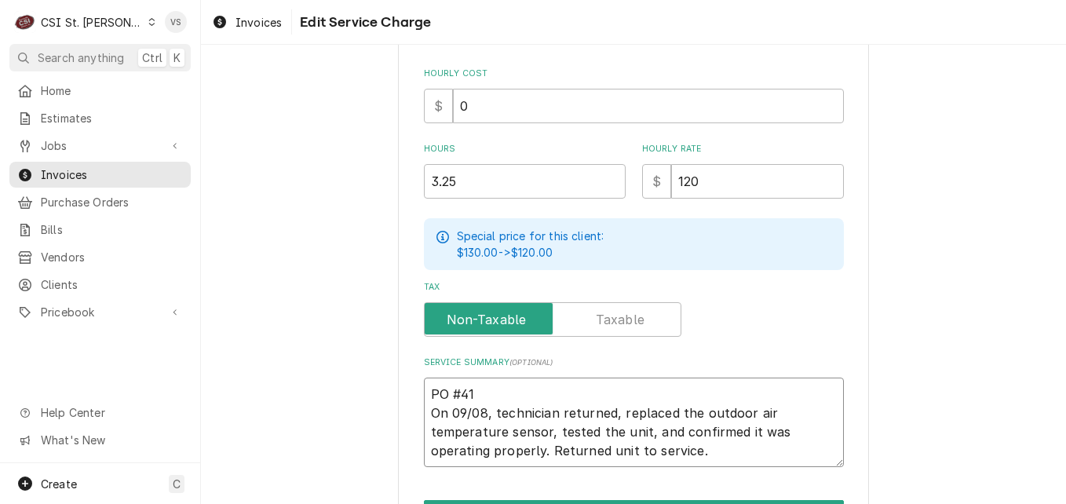
type textarea "x"
type textarea "PO #414 On 09/08, technician returned, replaced the outdoor air temperature sen…"
type textarea "x"
type textarea "PO #4148 On 09/08, technician returned, replaced the outdoor air temperature se…"
type textarea "x"
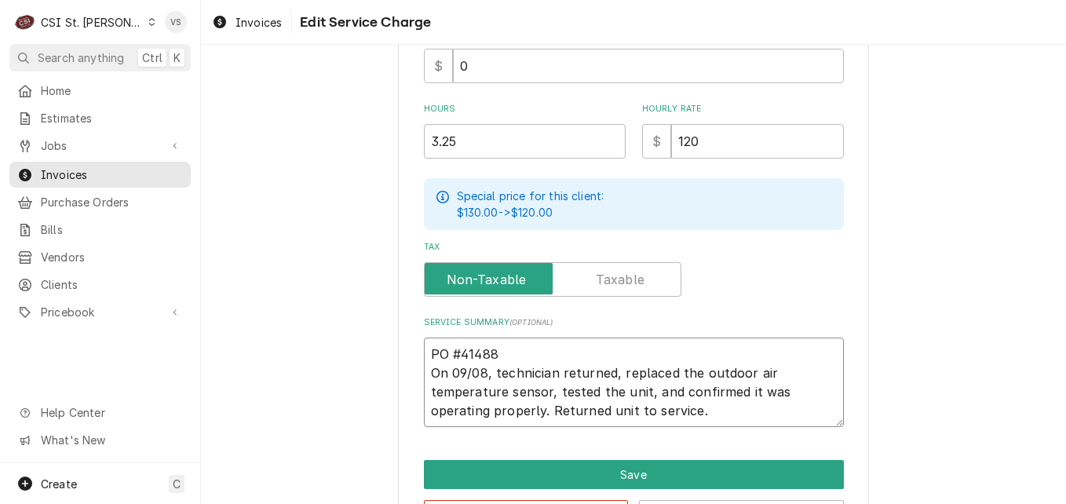
scroll to position [536, 0]
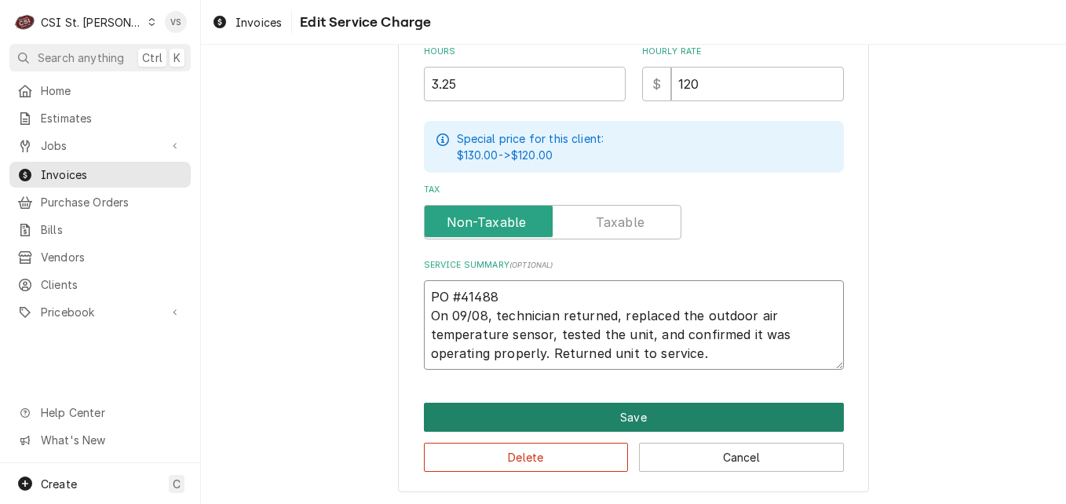
type textarea "PO #41488 On 09/08, technician returned, replaced the outdoor air temperature s…"
click at [642, 406] on button "Save" at bounding box center [634, 417] width 420 height 29
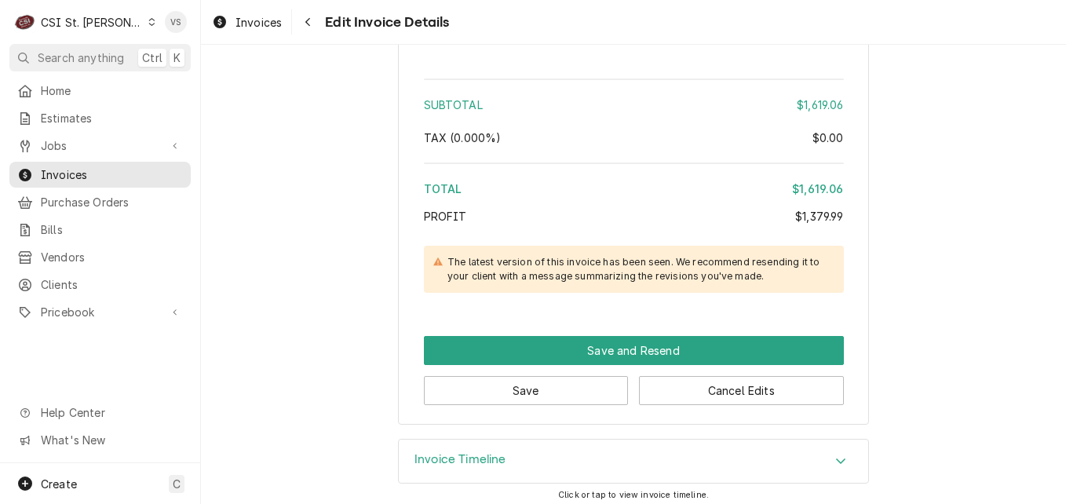
scroll to position [3856, 0]
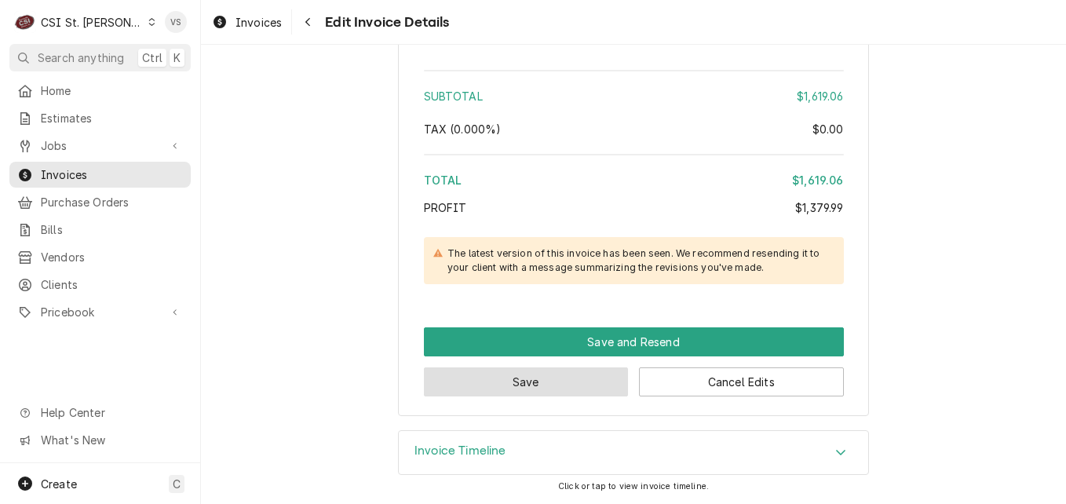
click at [537, 380] on button "Save" at bounding box center [526, 381] width 205 height 29
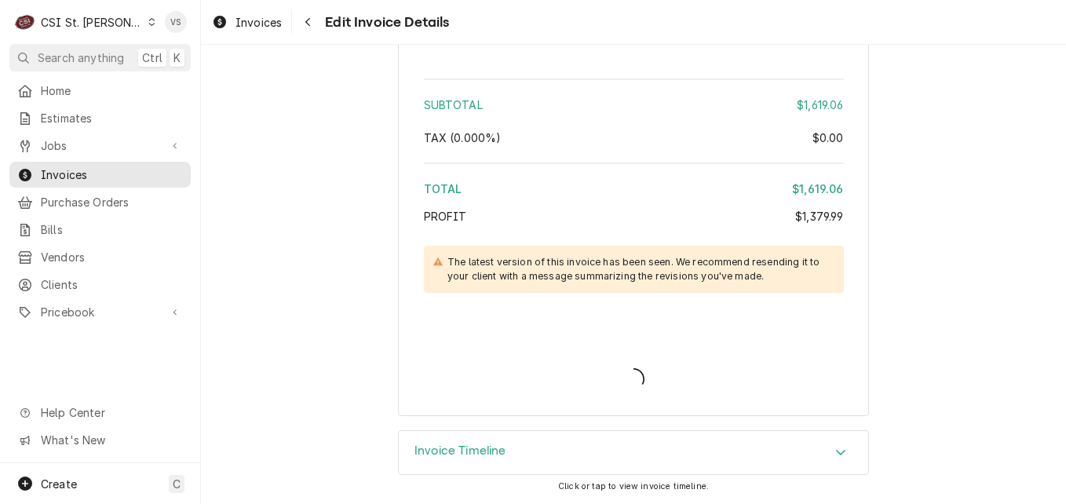
type textarea "x"
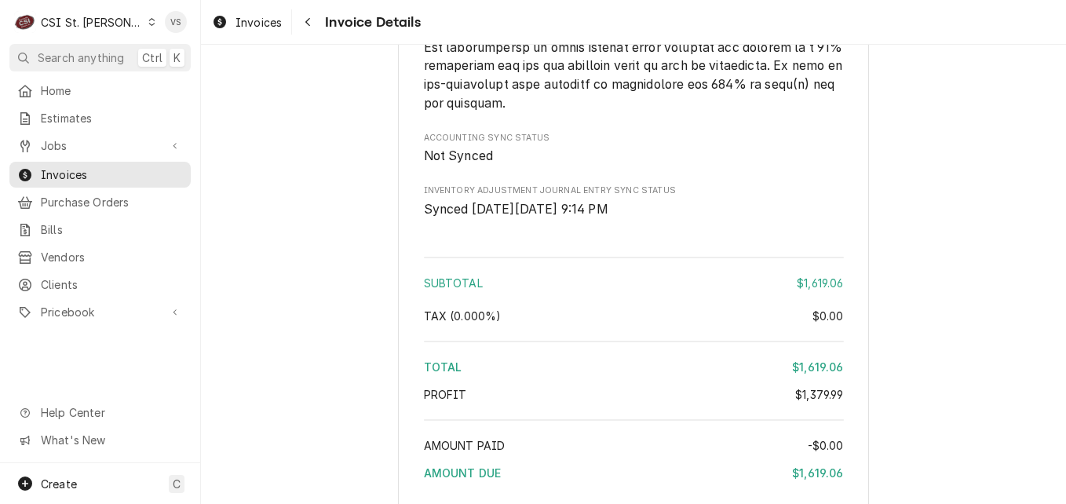
scroll to position [3605, 0]
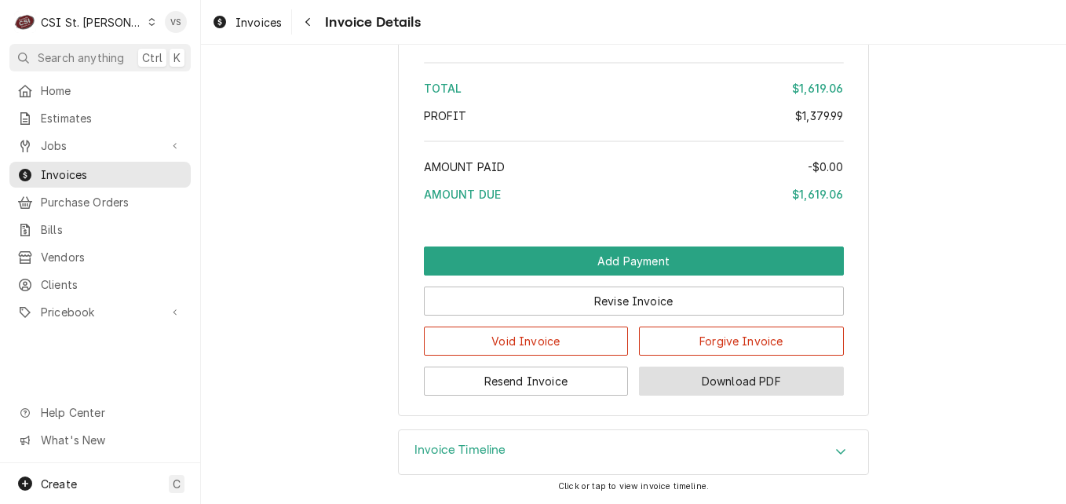
click at [720, 380] on button "Download PDF" at bounding box center [741, 380] width 205 height 29
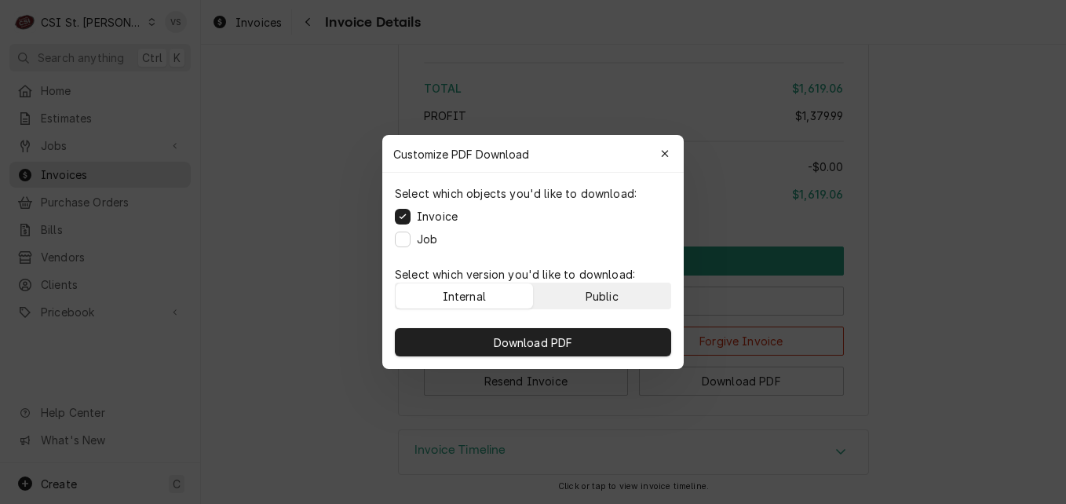
click at [601, 295] on div "Public" at bounding box center [601, 296] width 33 height 16
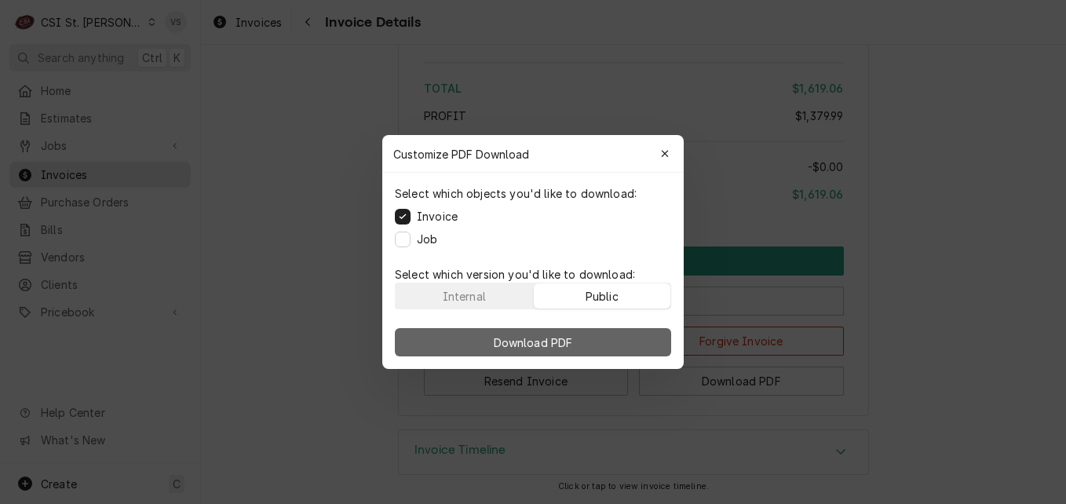
click at [606, 339] on button "Download PDF" at bounding box center [533, 342] width 276 height 28
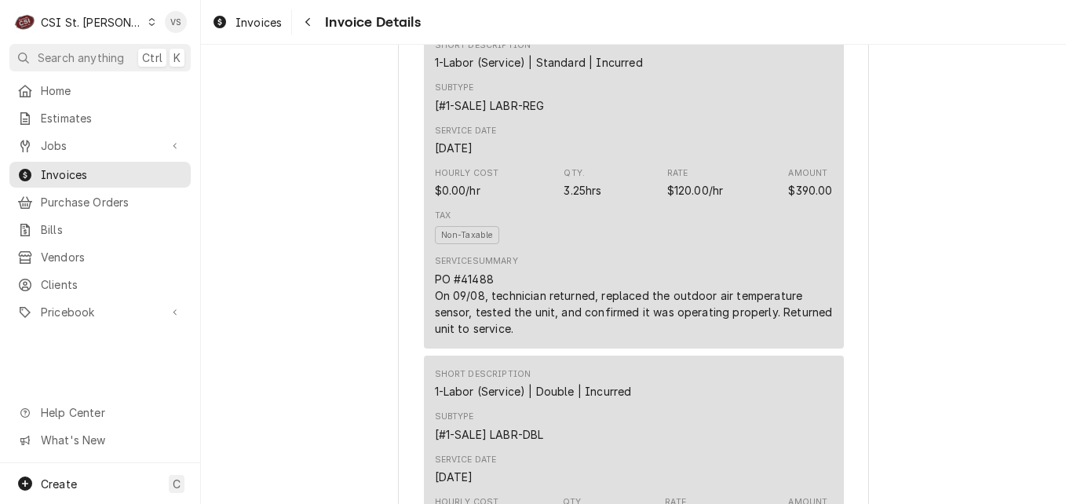
scroll to position [942, 0]
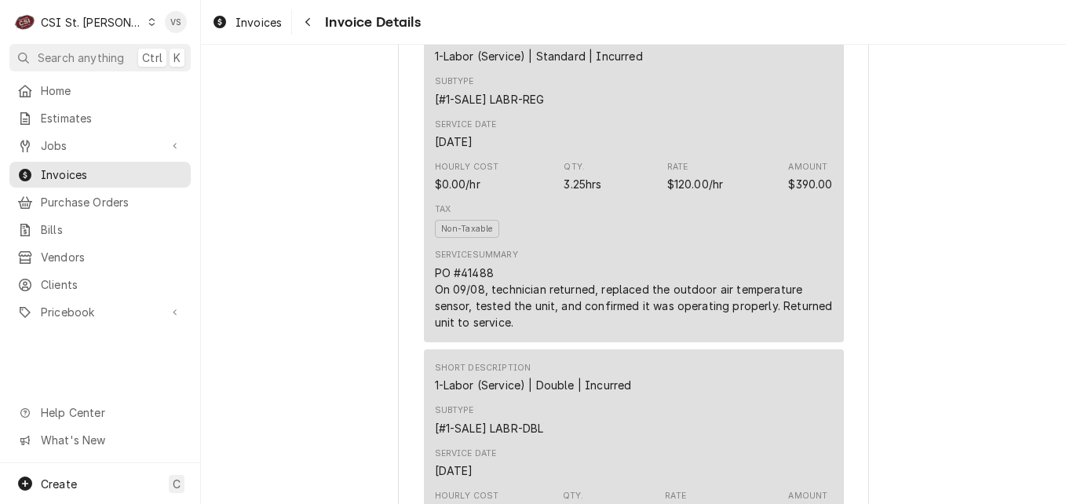
click at [148, 24] on icon "Dynamic Content Wrapper" at bounding box center [151, 22] width 7 height 8
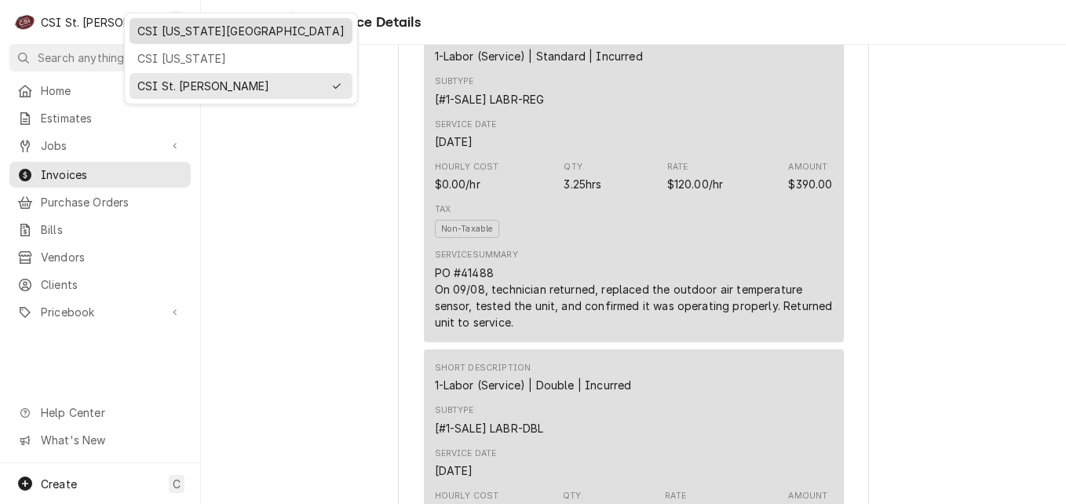
click at [173, 35] on div "CSI [US_STATE][GEOGRAPHIC_DATA]" at bounding box center [240, 31] width 207 height 16
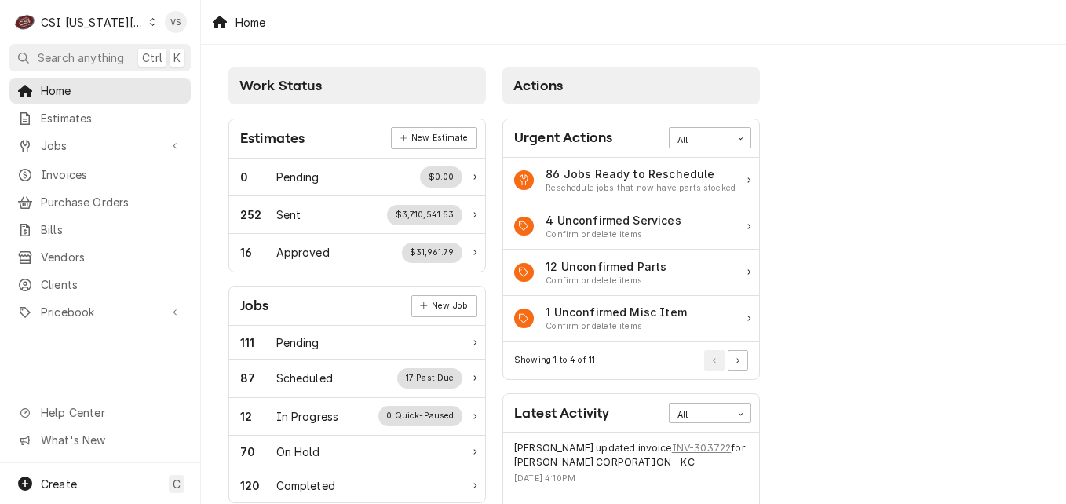
click at [86, 172] on span "Invoices" at bounding box center [112, 174] width 142 height 16
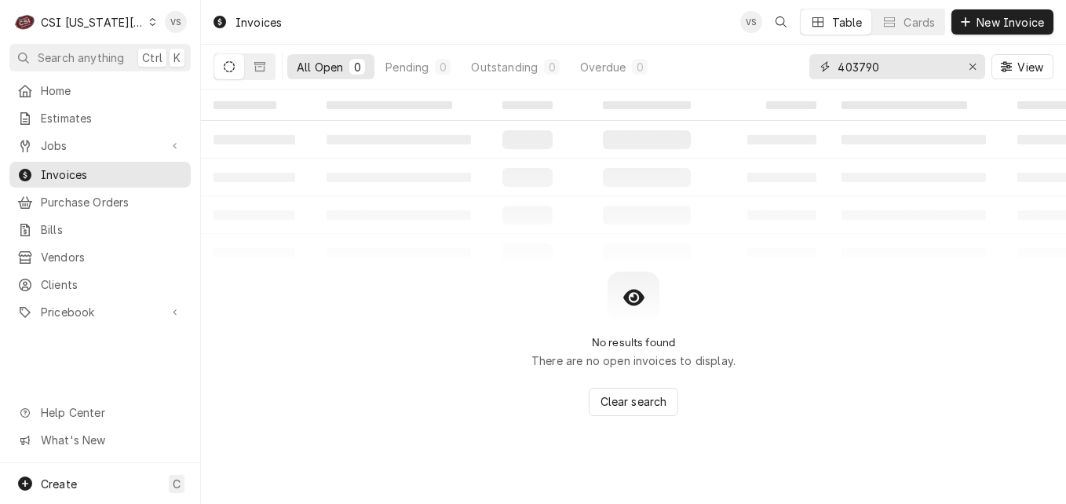
drag, startPoint x: 910, startPoint y: 64, endPoint x: 782, endPoint y: 63, distance: 127.9
click at [782, 63] on div "All Open 0 Pending 0 Outstanding 0 Overdue 0 403790 View" at bounding box center [633, 67] width 840 height 44
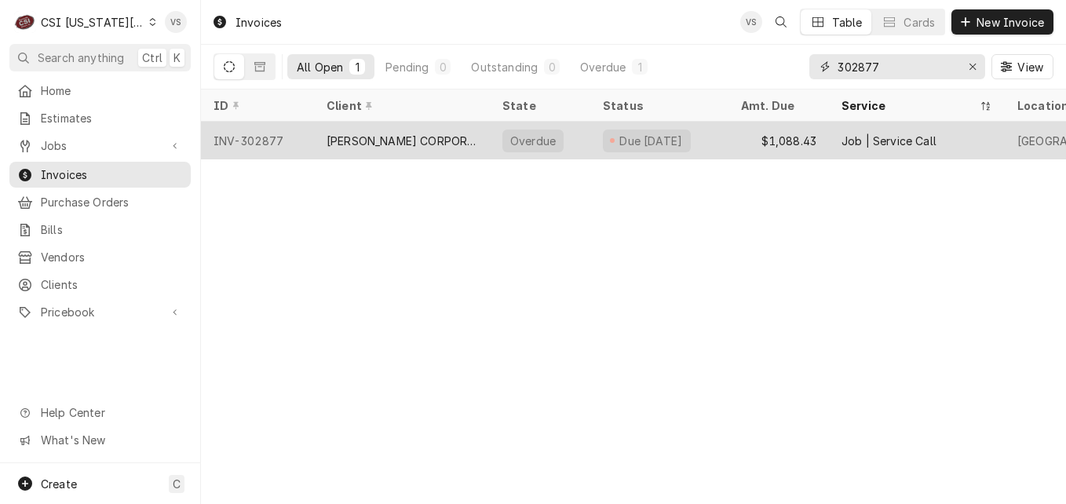
type input "302877"
click at [468, 134] on div "[PERSON_NAME] CORPORATION - KC" at bounding box center [401, 141] width 151 height 16
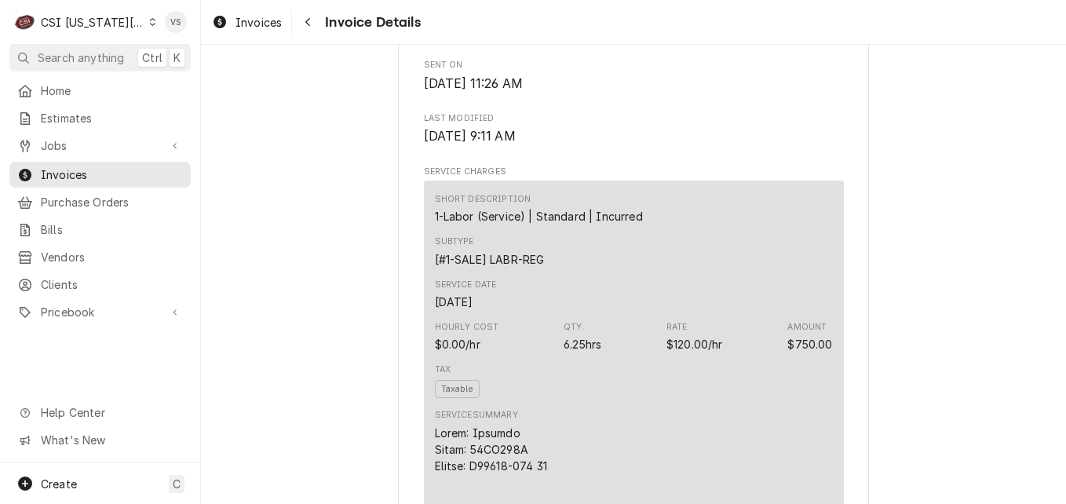
scroll to position [930, 0]
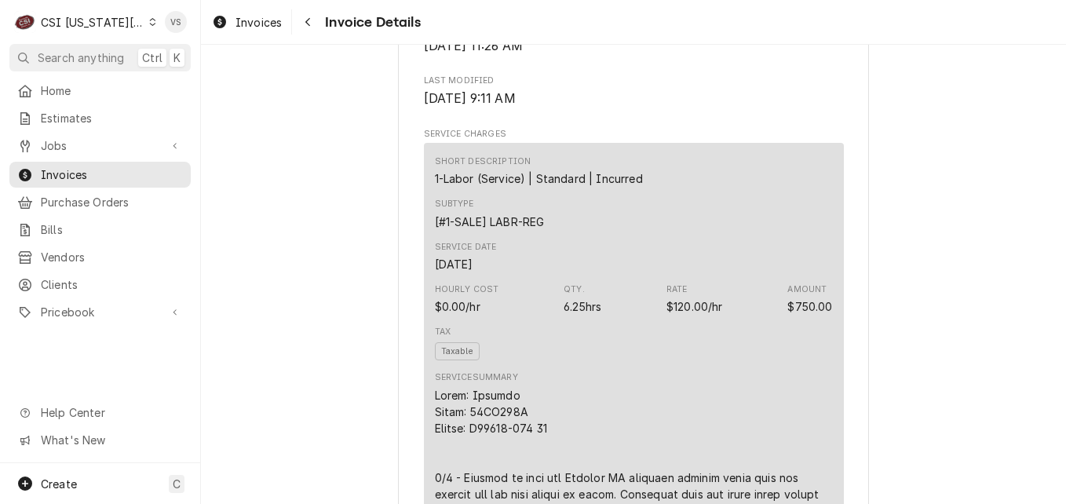
click at [149, 24] on div "Dynamic Content Wrapper" at bounding box center [152, 21] width 7 height 11
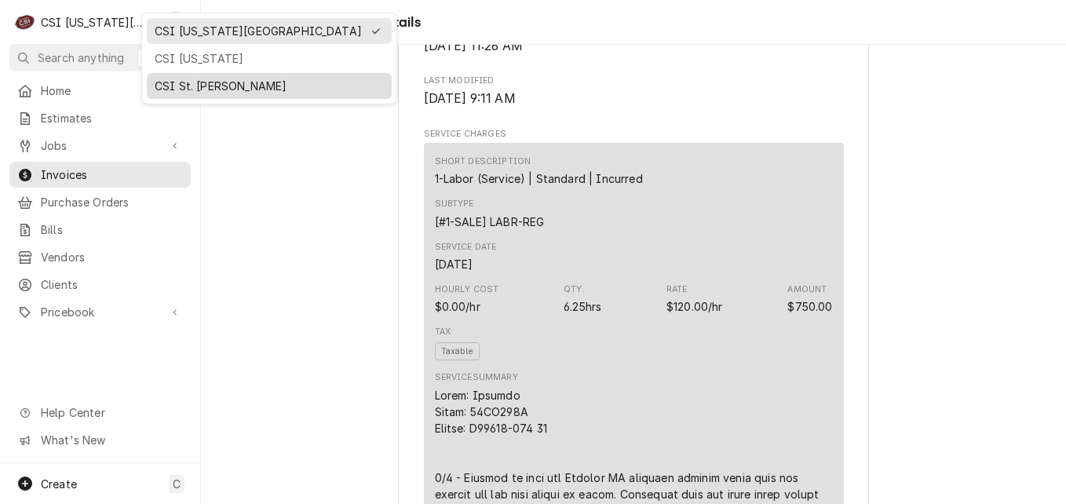
click at [174, 83] on div "CSI St. [PERSON_NAME]" at bounding box center [269, 86] width 229 height 16
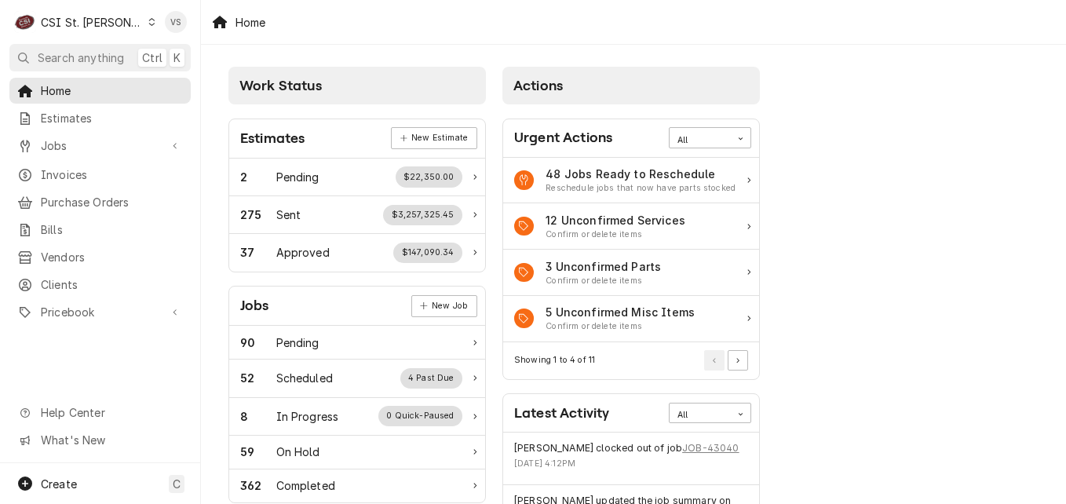
click at [78, 169] on span "Invoices" at bounding box center [112, 174] width 142 height 16
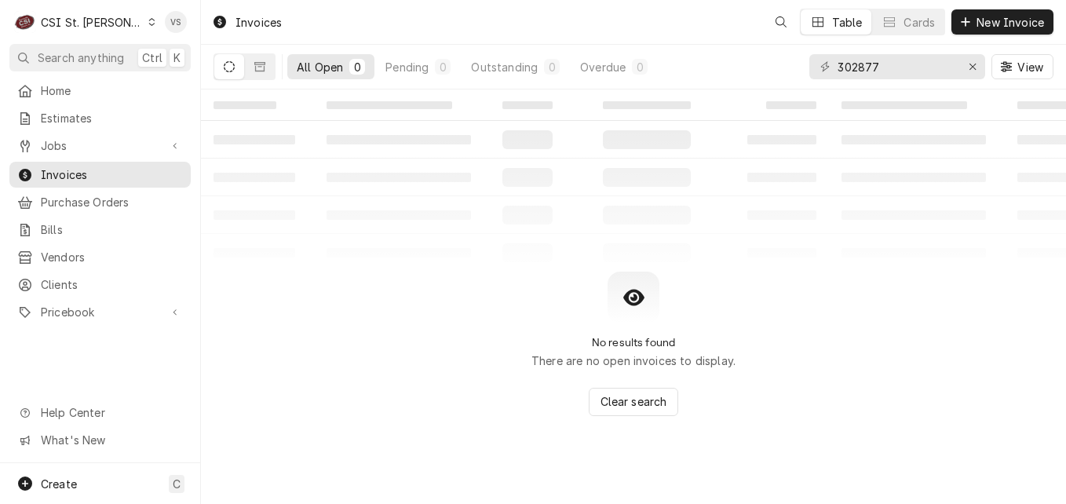
click at [74, 171] on span "Invoices" at bounding box center [112, 174] width 142 height 16
click at [847, 66] on div "C CSI St. Louis VS Search anything Ctrl K Home Estimates Jobs Jobs Job Series I…" at bounding box center [533, 252] width 1066 height 504
click at [884, 64] on input "302877" at bounding box center [896, 66] width 118 height 25
type input "4"
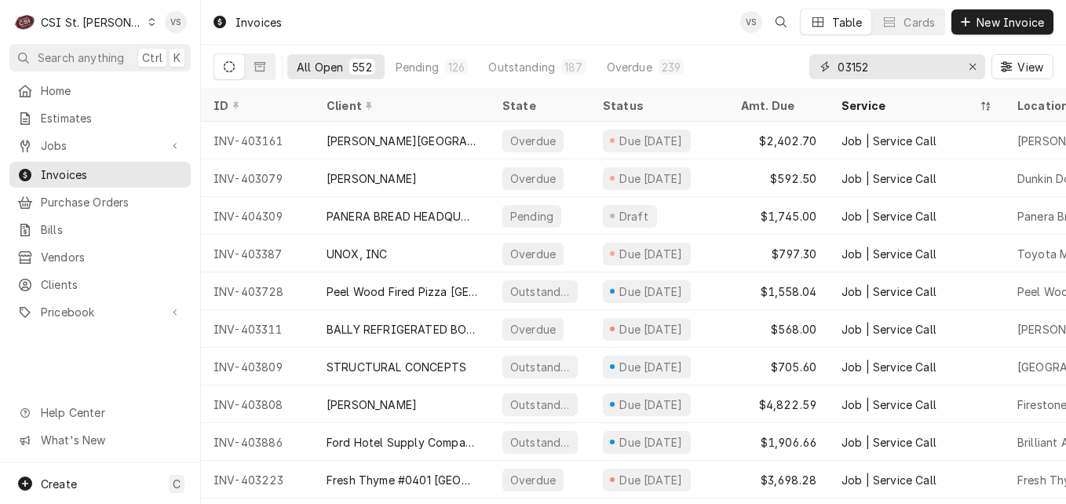
click at [838, 69] on input "03152" at bounding box center [896, 66] width 118 height 25
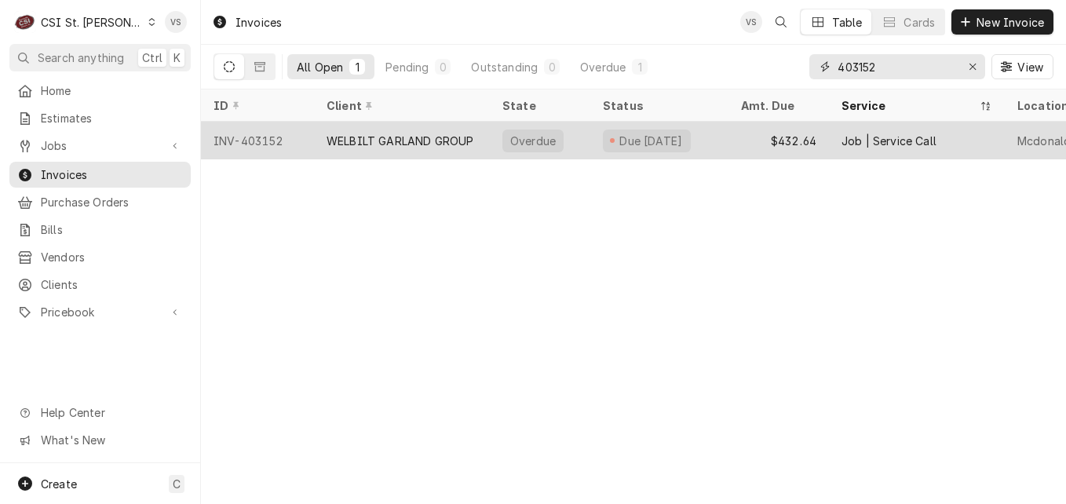
type input "403152"
click at [451, 144] on div "WELBILT GARLAND GROUP" at bounding box center [399, 141] width 147 height 16
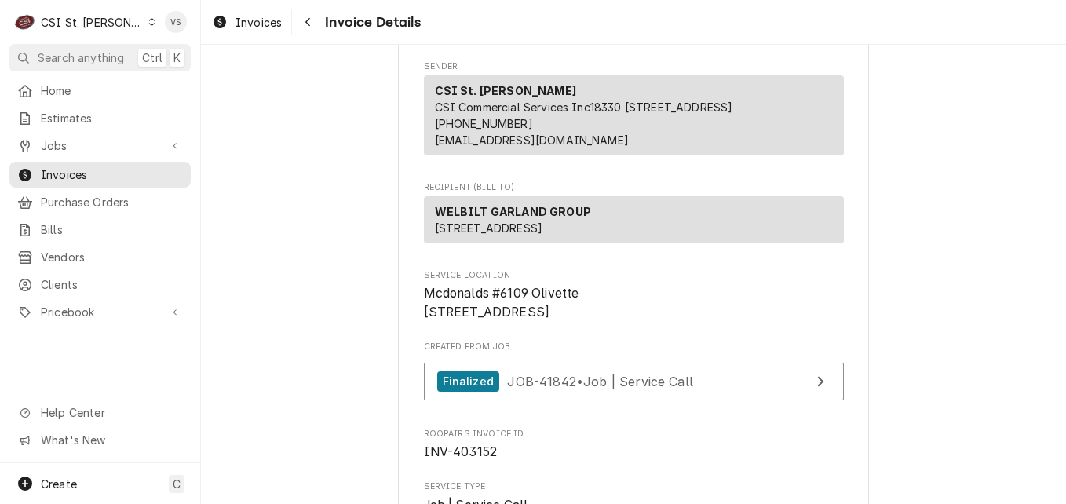
scroll to position [157, 0]
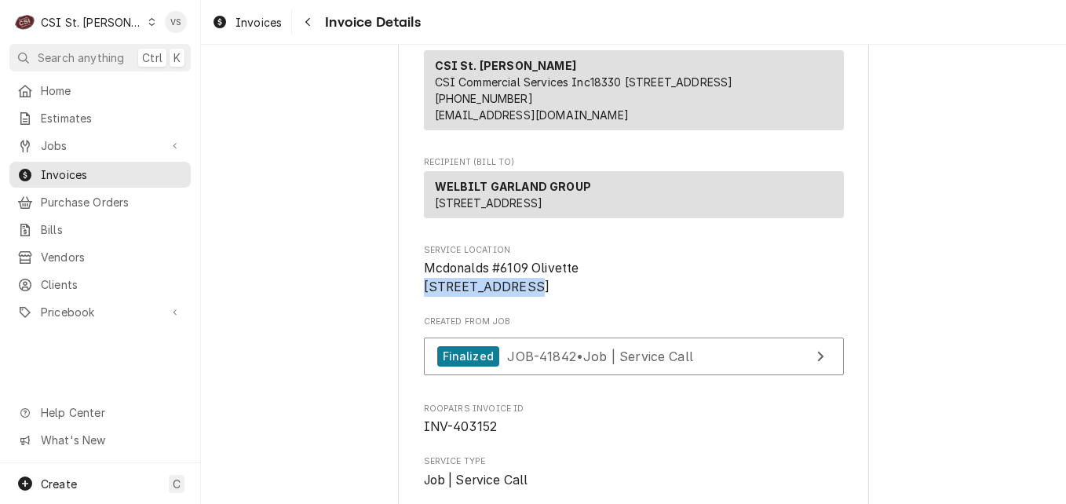
drag, startPoint x: 522, startPoint y: 317, endPoint x: 421, endPoint y: 315, distance: 101.2
click at [424, 296] on span "Mcdonalds #6109 Olivette 9406 Olive Blvd Olivette, MO 63132" at bounding box center [634, 277] width 420 height 37
drag, startPoint x: 421, startPoint y: 315, endPoint x: 446, endPoint y: 318, distance: 25.2
copy span "[STREET_ADDRESS]"
click at [80, 168] on span "Invoices" at bounding box center [112, 174] width 142 height 16
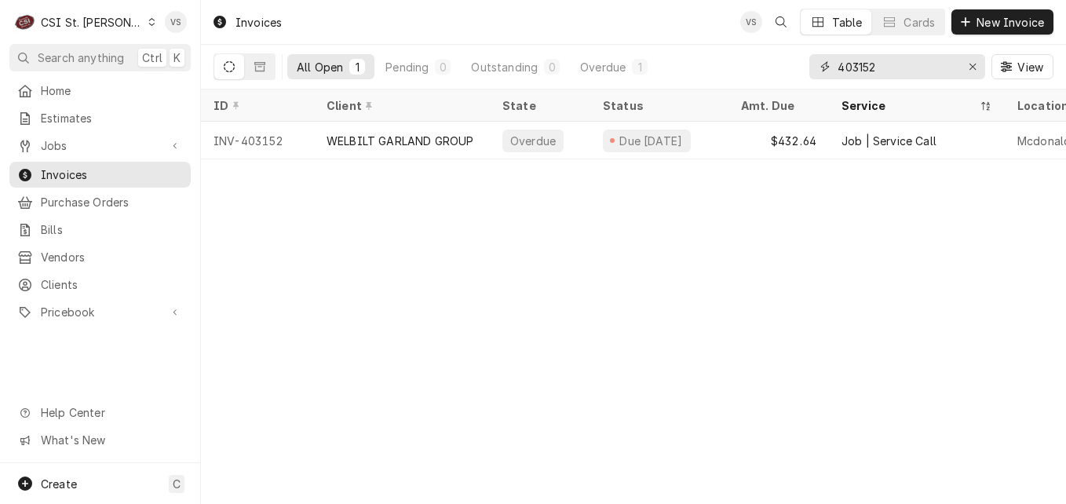
drag, startPoint x: 890, startPoint y: 69, endPoint x: 801, endPoint y: 75, distance: 88.9
click at [801, 75] on div "All Open 1 Pending 0 Outstanding 0 Overdue 1 403152 View" at bounding box center [633, 67] width 840 height 44
paste input "[STREET_ADDRESS]"
type input "[STREET_ADDRESS]"
click at [260, 68] on icon "Dynamic Content Wrapper" at bounding box center [259, 66] width 11 height 11
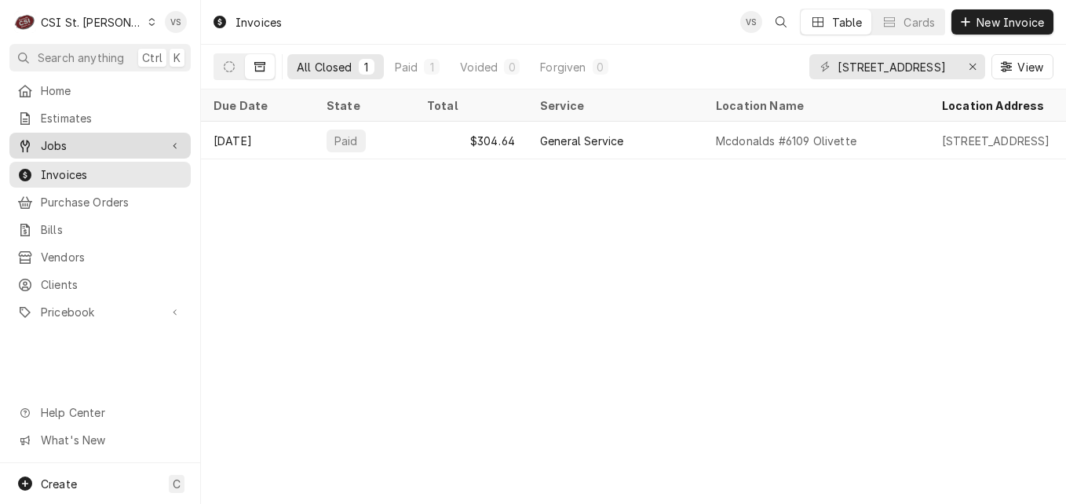
click at [68, 140] on span "Jobs" at bounding box center [100, 145] width 118 height 16
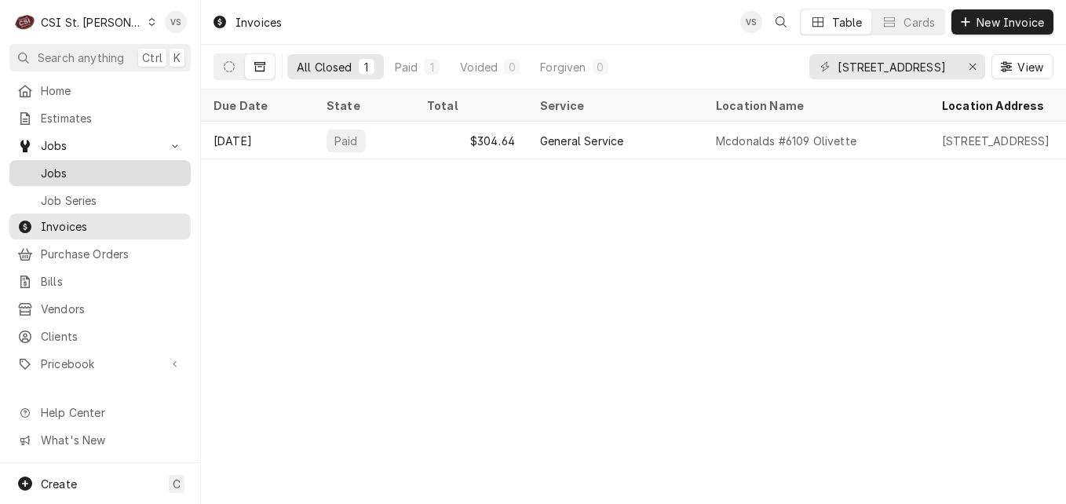
click at [84, 166] on span "Jobs" at bounding box center [112, 173] width 142 height 16
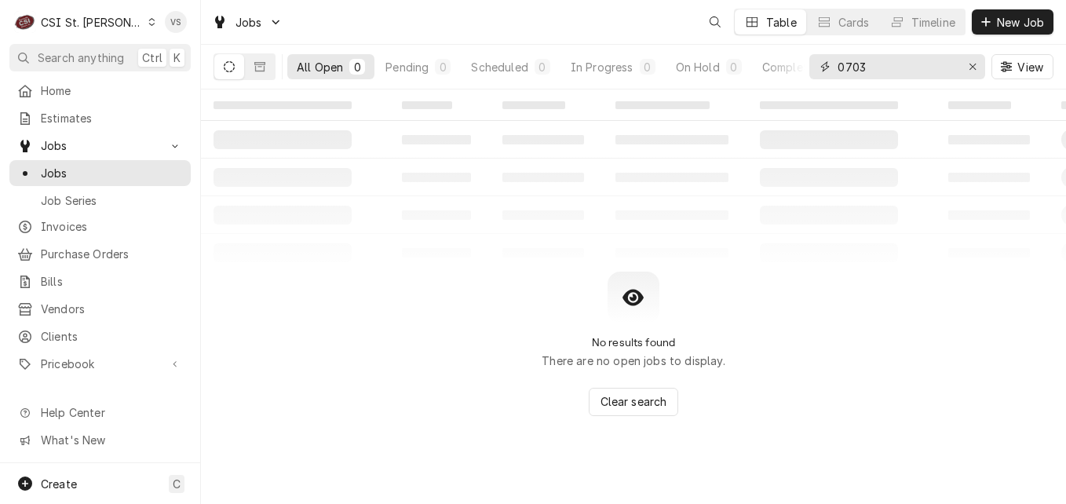
click at [833, 68] on div "0703" at bounding box center [897, 66] width 176 height 25
drag, startPoint x: 851, startPoint y: 75, endPoint x: 664, endPoint y: 311, distance: 301.6
click at [875, 66] on input "0703" at bounding box center [896, 66] width 118 height 25
drag, startPoint x: 877, startPoint y: 61, endPoint x: 836, endPoint y: 66, distance: 41.1
click at [837, 66] on input "0703" at bounding box center [896, 66] width 118 height 25
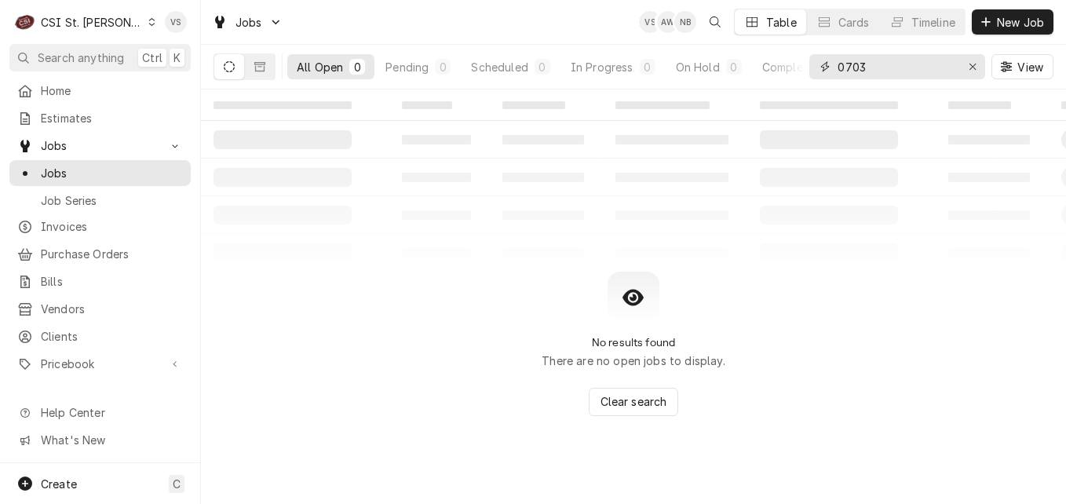
paste input "[STREET_ADDRESS]"
type input "[STREET_ADDRESS]"
click at [257, 73] on button "Dynamic Content Wrapper" at bounding box center [260, 66] width 30 height 25
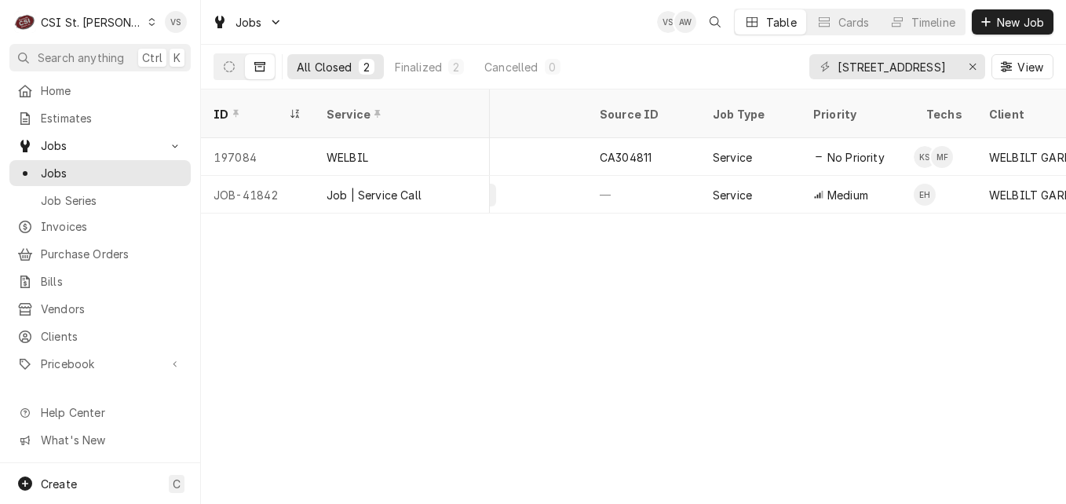
scroll to position [0, 1489]
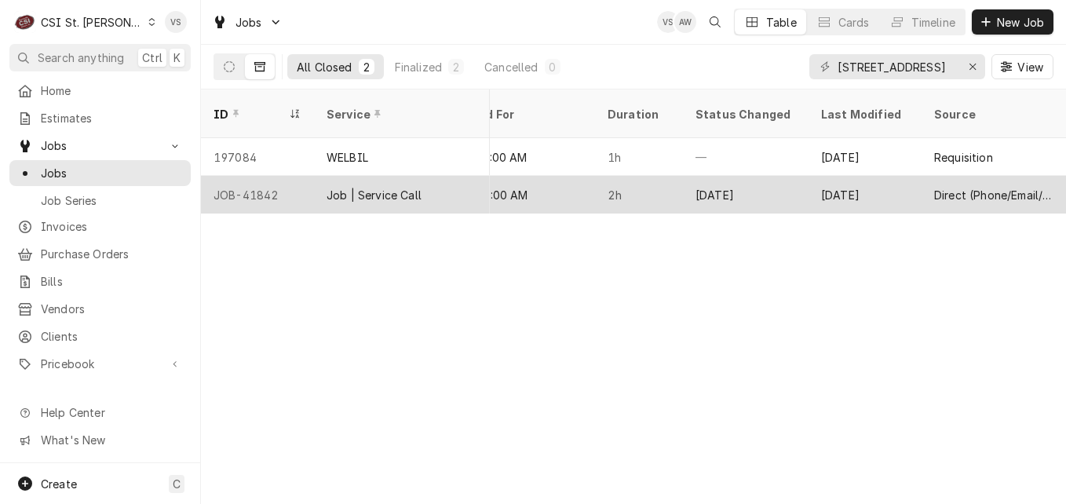
click at [643, 176] on div "2h" at bounding box center [639, 195] width 88 height 38
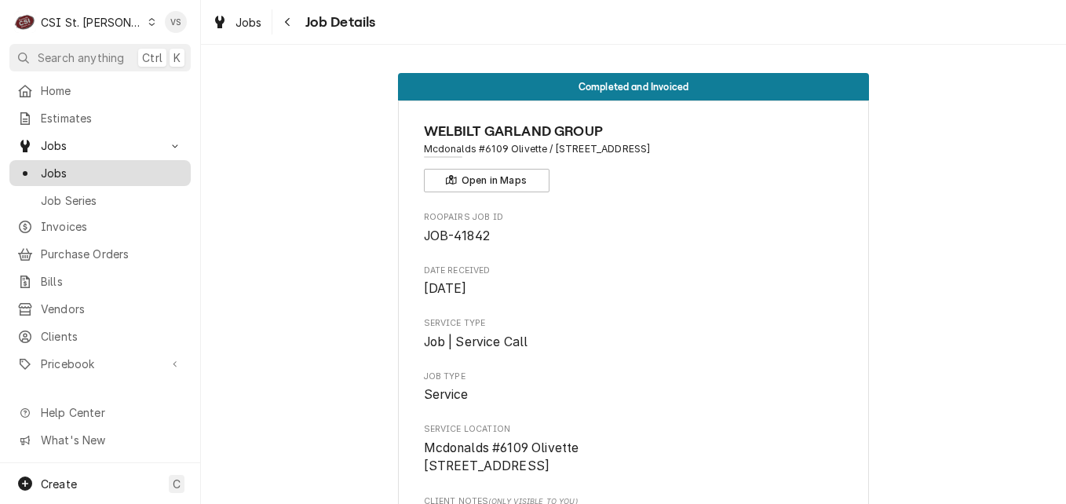
click at [83, 169] on span "Jobs" at bounding box center [112, 173] width 142 height 16
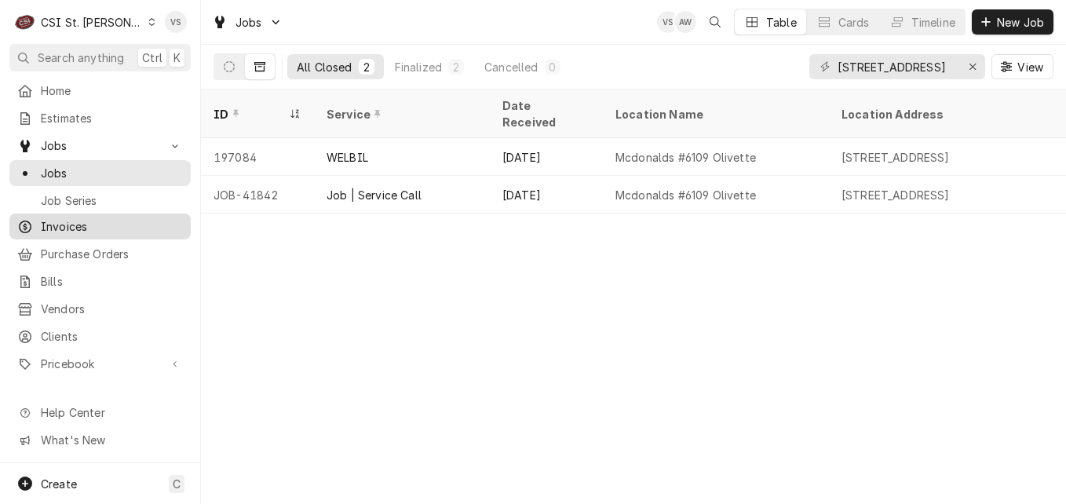
click at [75, 224] on span "Invoices" at bounding box center [112, 226] width 142 height 16
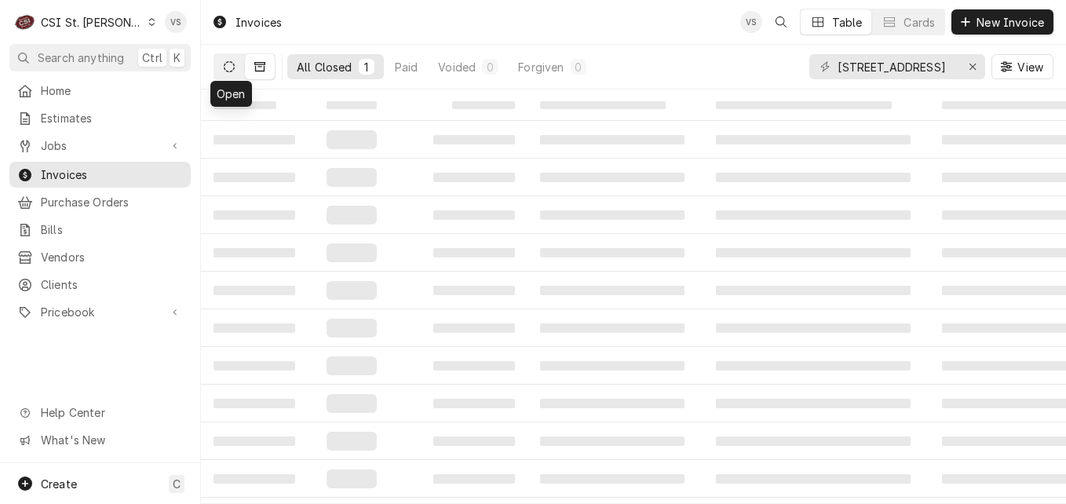
click at [226, 72] on button "Dynamic Content Wrapper" at bounding box center [229, 66] width 30 height 25
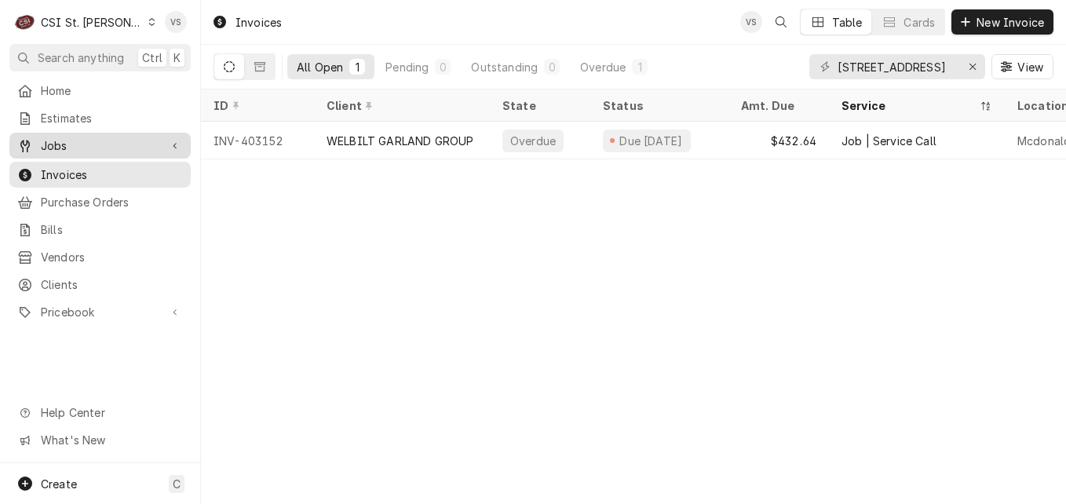
click at [82, 140] on span "Jobs" at bounding box center [100, 145] width 118 height 16
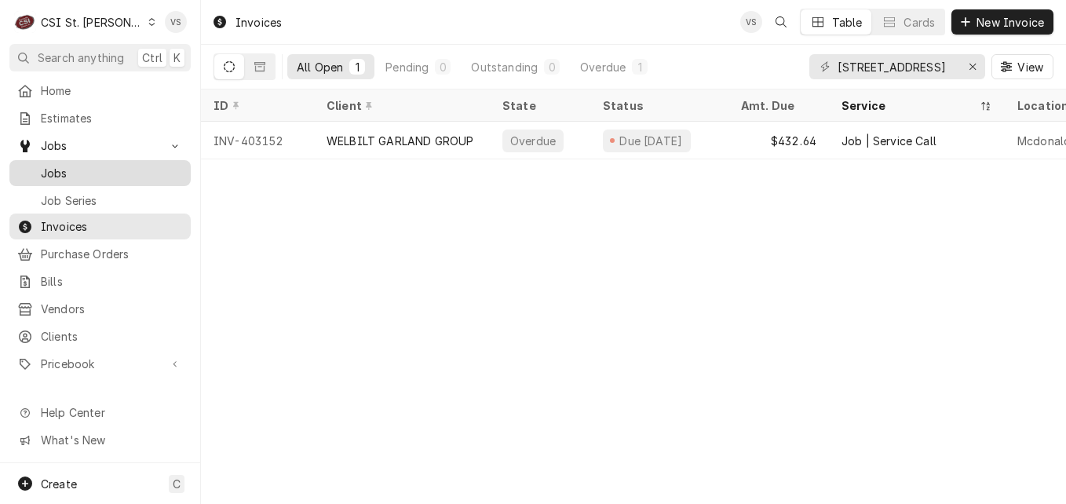
click at [88, 172] on span "Jobs" at bounding box center [112, 173] width 142 height 16
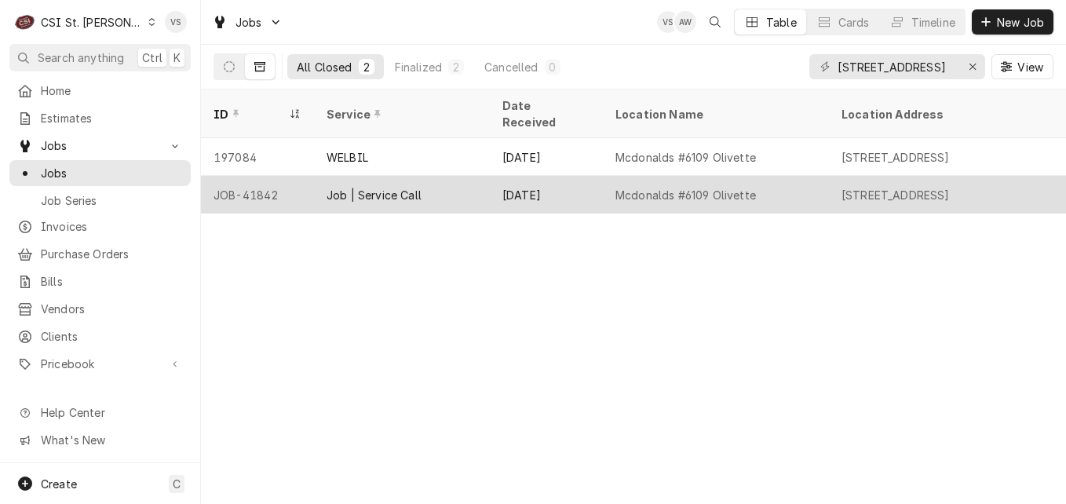
click at [311, 181] on div "JOB-41842" at bounding box center [257, 195] width 113 height 38
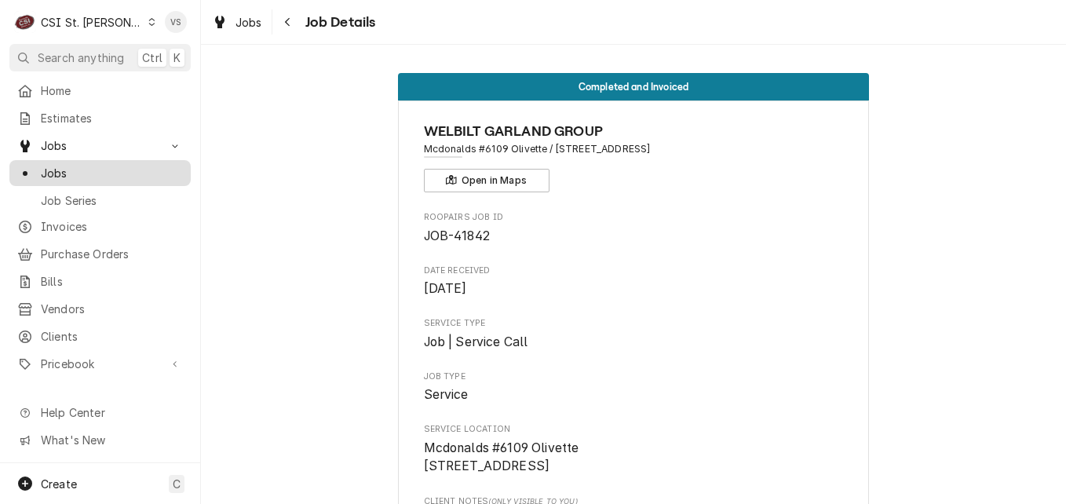
click at [90, 172] on span "Jobs" at bounding box center [112, 173] width 142 height 16
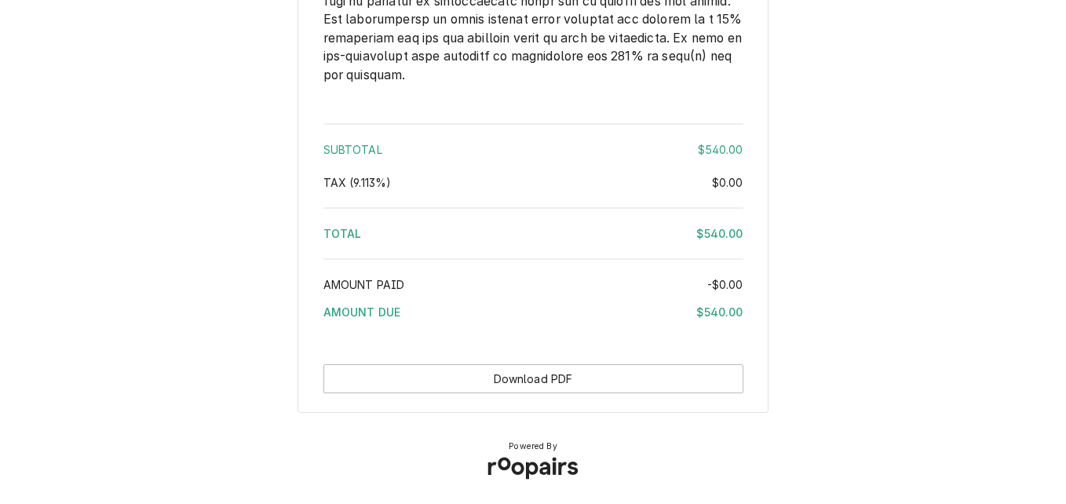
scroll to position [2407, 0]
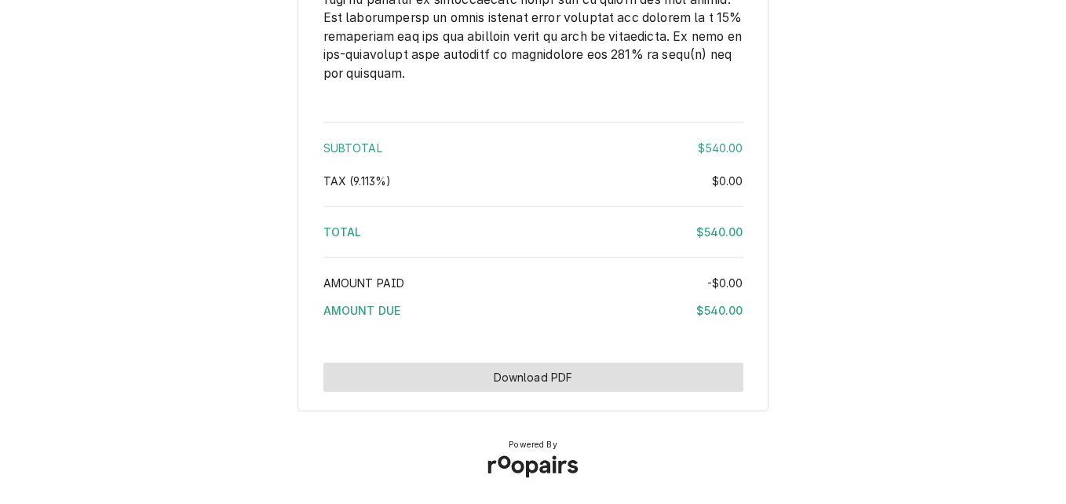
click at [595, 374] on button "Download PDF" at bounding box center [533, 377] width 420 height 29
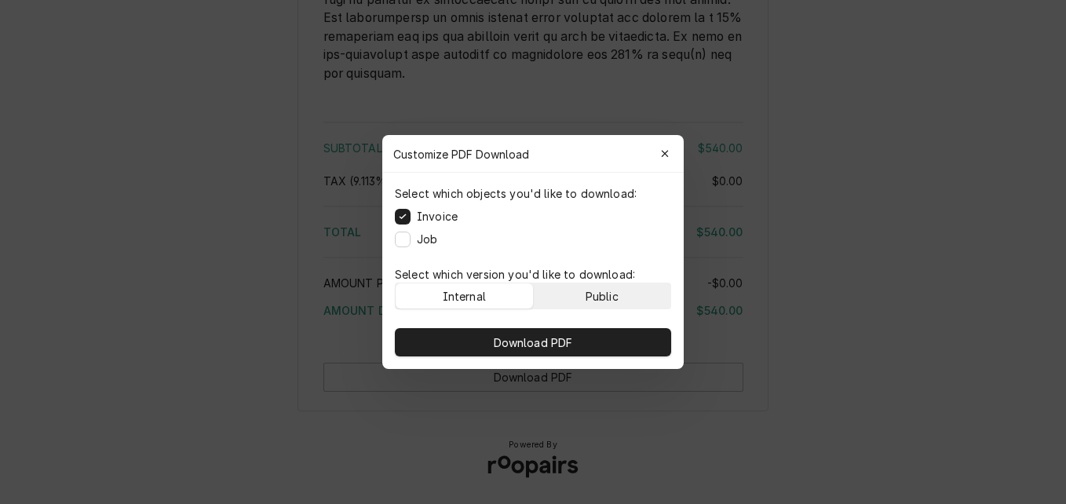
click at [614, 295] on div "Public" at bounding box center [601, 296] width 33 height 16
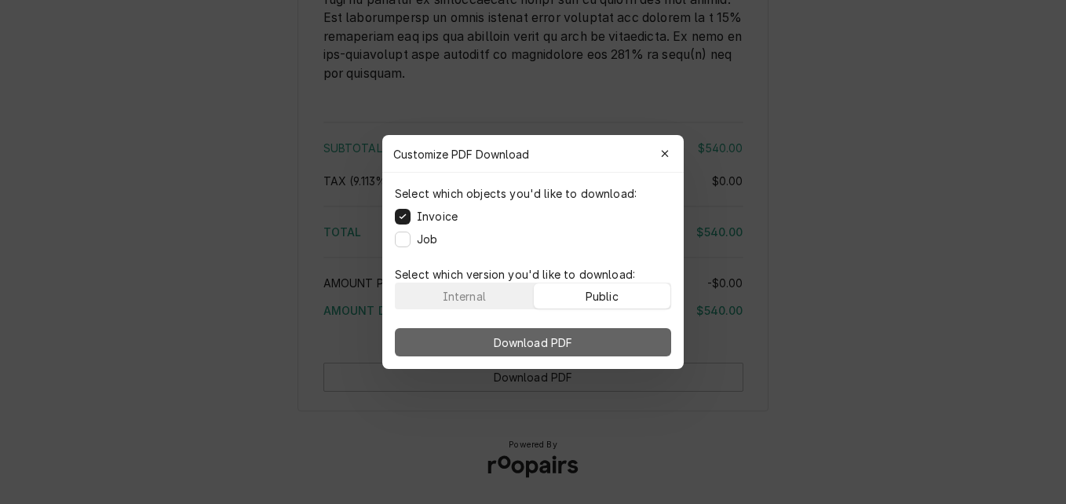
click at [615, 338] on button "Download PDF" at bounding box center [533, 342] width 276 height 28
